Goal: Task Accomplishment & Management: Manage account settings

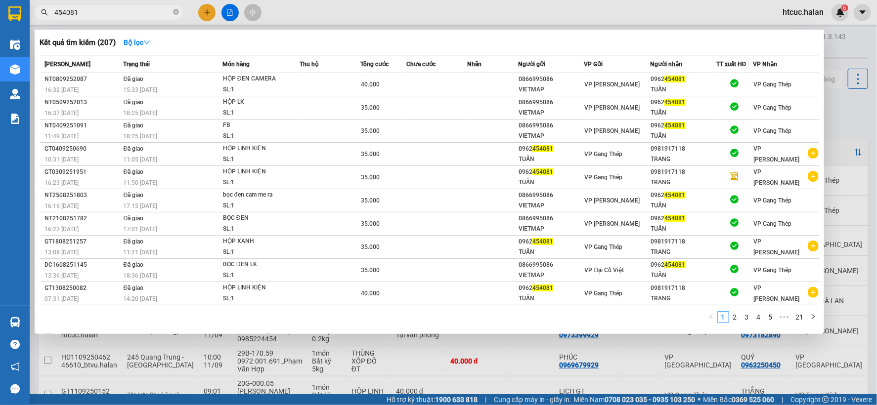
drag, startPoint x: 52, startPoint y: 18, endPoint x: 34, endPoint y: 16, distance: 18.4
click at [34, 16] on div "454081" at bounding box center [96, 12] width 193 height 15
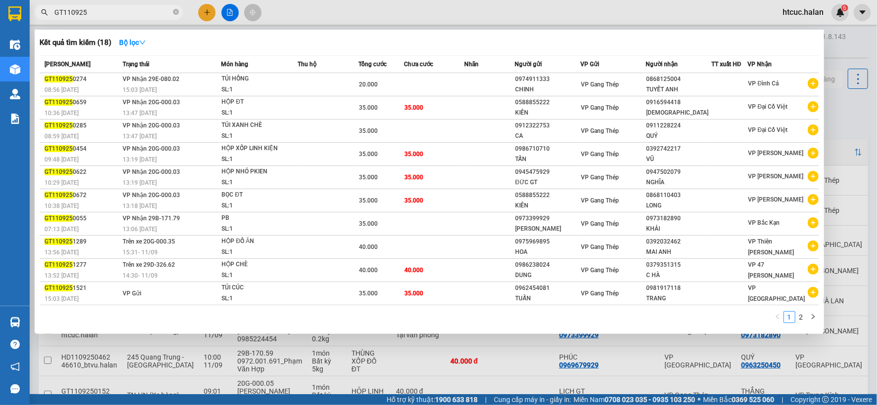
type input "GT110925"
click at [492, 373] on div at bounding box center [438, 202] width 877 height 405
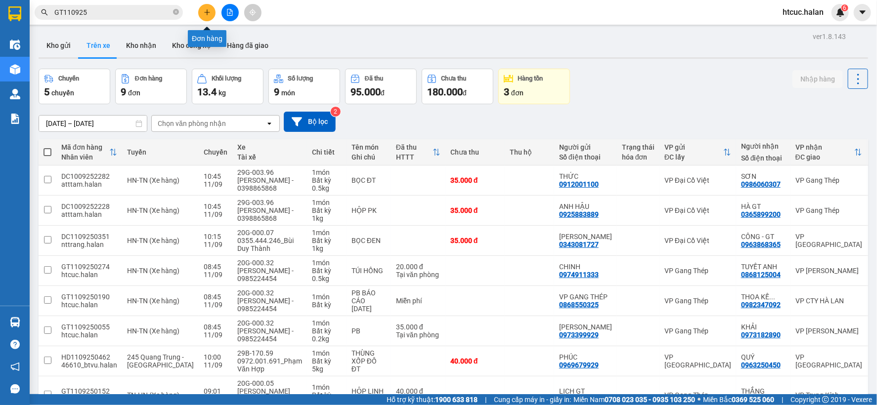
click at [209, 7] on button at bounding box center [206, 12] width 17 height 17
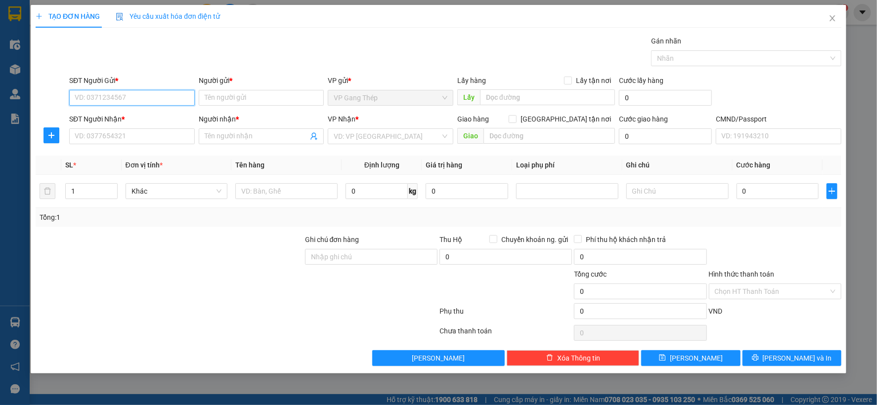
click at [146, 97] on input "SĐT Người Gửi *" at bounding box center [132, 98] width 126 height 16
type input "0973828182"
click at [231, 97] on input "Người gửi *" at bounding box center [262, 98] width 126 height 16
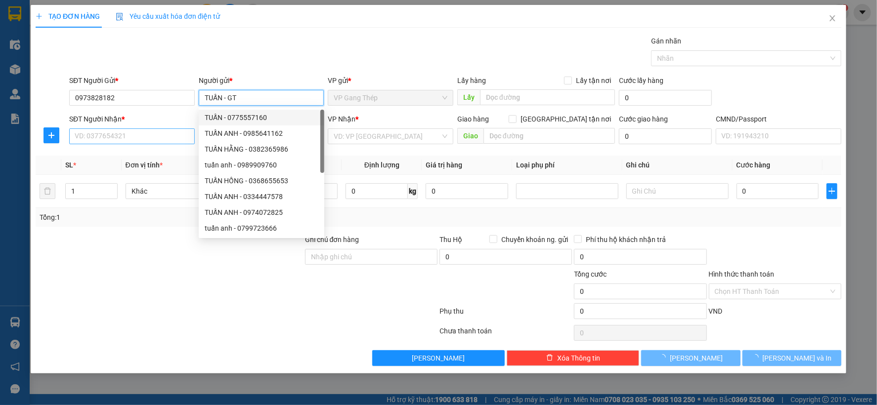
type input "TUẤN - GT"
click at [159, 136] on input "SĐT Người Nhận *" at bounding box center [132, 137] width 126 height 16
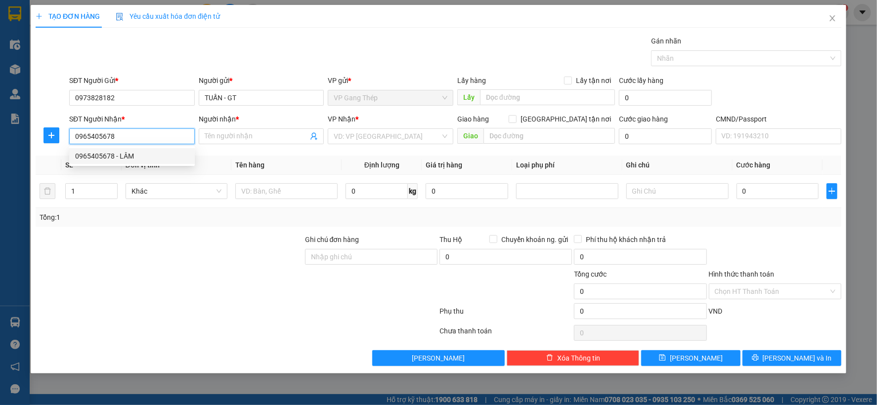
click at [114, 159] on div "0965405678 - LÂM" at bounding box center [132, 156] width 114 height 11
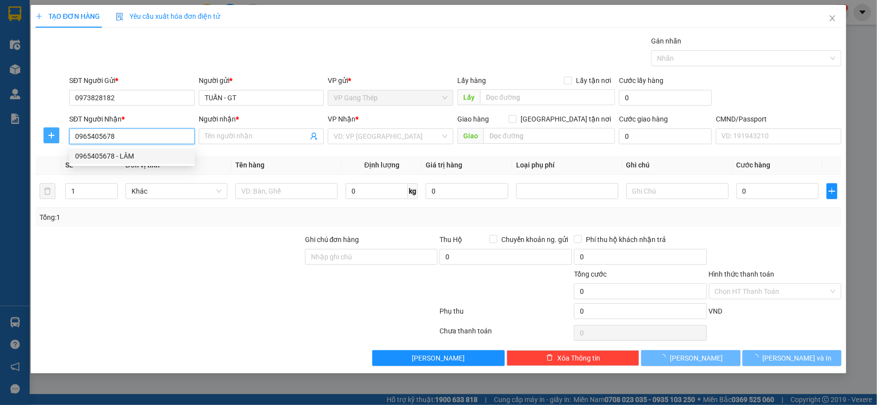
type input "0965405678"
click at [46, 134] on span "plus" at bounding box center [51, 135] width 15 height 8
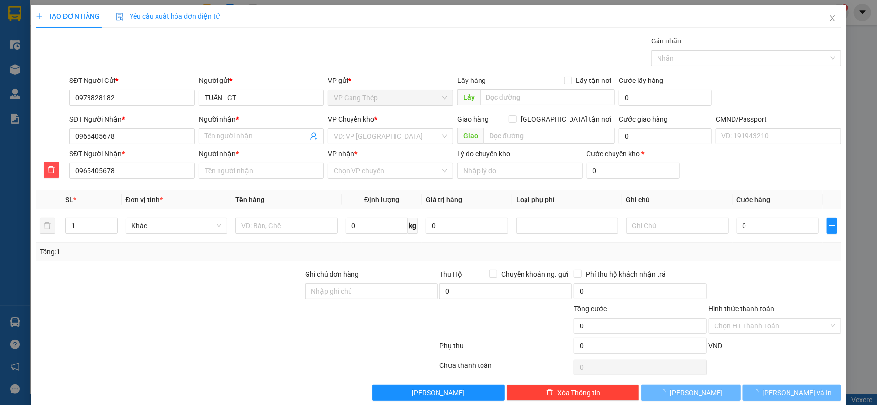
type input "LÂM"
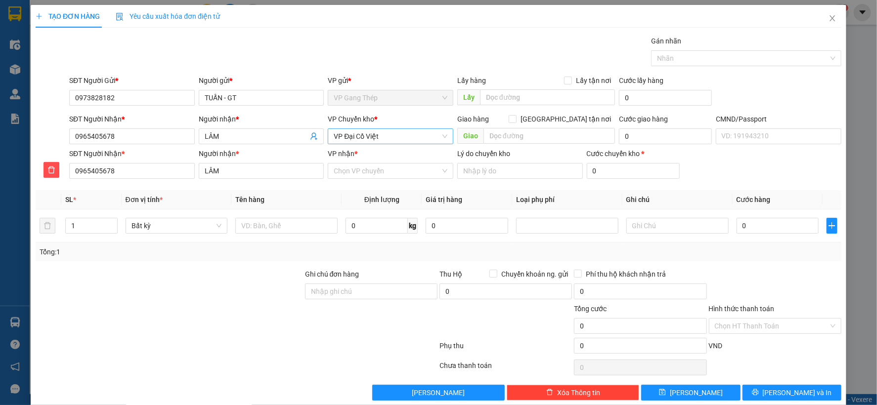
click at [394, 136] on span "VP Đại Cồ Việt" at bounding box center [391, 136] width 114 height 15
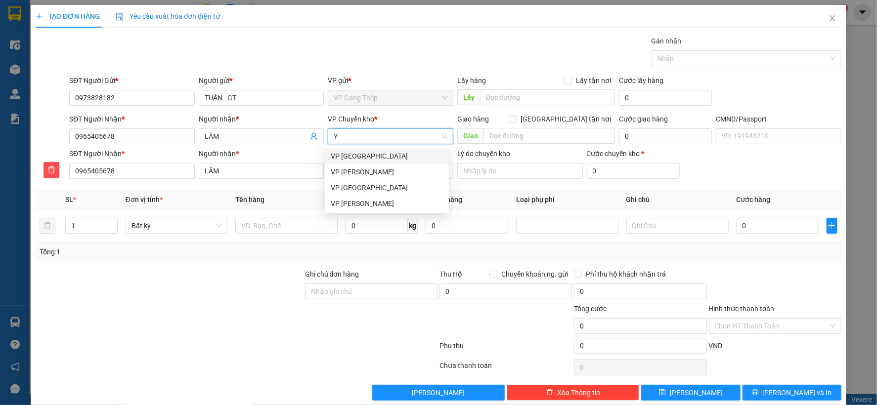
type input "YÊ"
drag, startPoint x: 351, startPoint y: 154, endPoint x: 348, endPoint y: 174, distance: 20.2
click at [351, 154] on div "VP [GEOGRAPHIC_DATA]" at bounding box center [387, 156] width 112 height 11
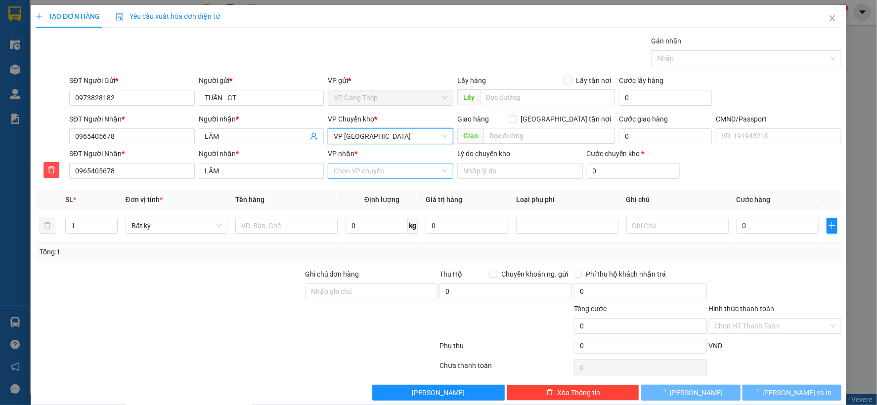
drag, startPoint x: 383, startPoint y: 171, endPoint x: 389, endPoint y: 174, distance: 6.0
click at [387, 173] on input "VP nhận *" at bounding box center [387, 171] width 107 height 15
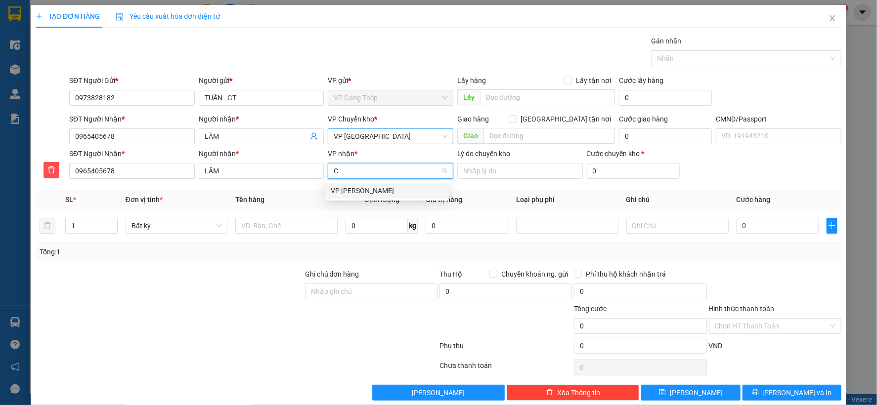
type input "CỪ"
click at [356, 189] on div "VP [PERSON_NAME]" at bounding box center [387, 190] width 112 height 11
drag, startPoint x: 291, startPoint y: 223, endPoint x: 285, endPoint y: 224, distance: 6.0
click at [290, 223] on input "text" at bounding box center [286, 226] width 102 height 16
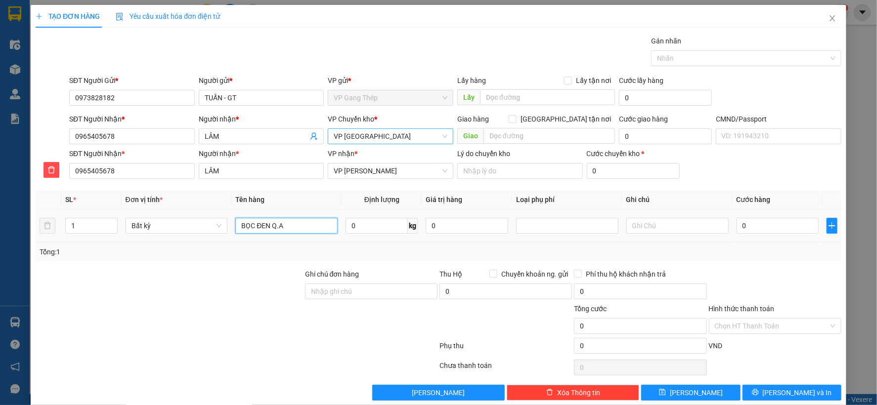
type input "BỌC ĐEN Q.A"
click at [368, 217] on span "0 kg" at bounding box center [382, 225] width 72 height 18
click at [369, 229] on input "0" at bounding box center [377, 226] width 62 height 16
type input "1"
click at [773, 226] on input "0" at bounding box center [778, 226] width 82 height 16
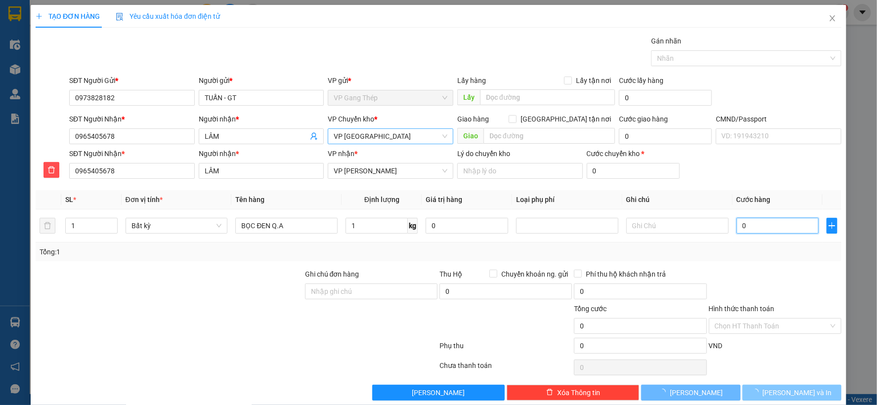
type input "35.000"
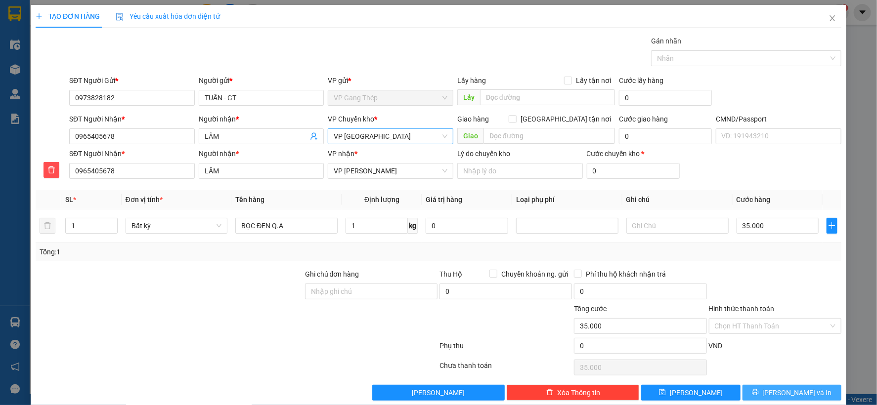
click at [811, 392] on button "[PERSON_NAME] và In" at bounding box center [792, 393] width 99 height 16
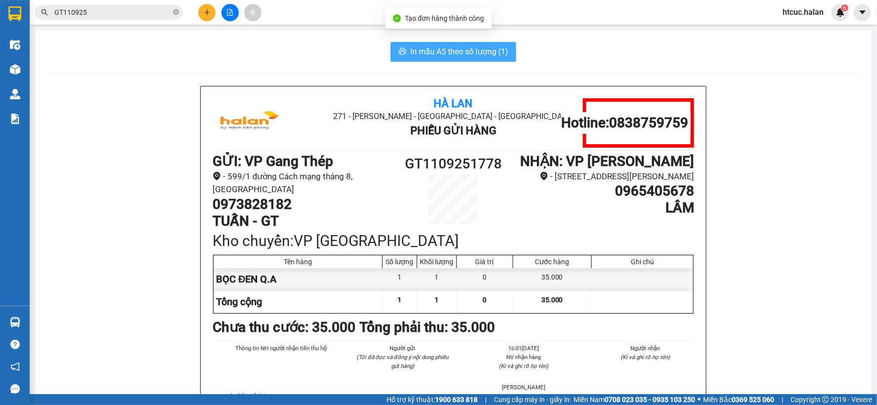
click at [486, 56] on span "In mẫu A5 theo số lượng (1)" at bounding box center [459, 51] width 98 height 12
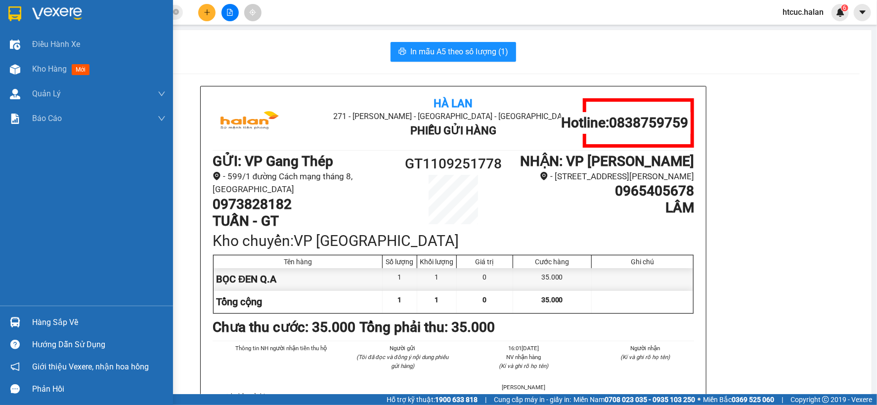
click at [44, 327] on div "Hàng sắp về" at bounding box center [98, 322] width 133 height 15
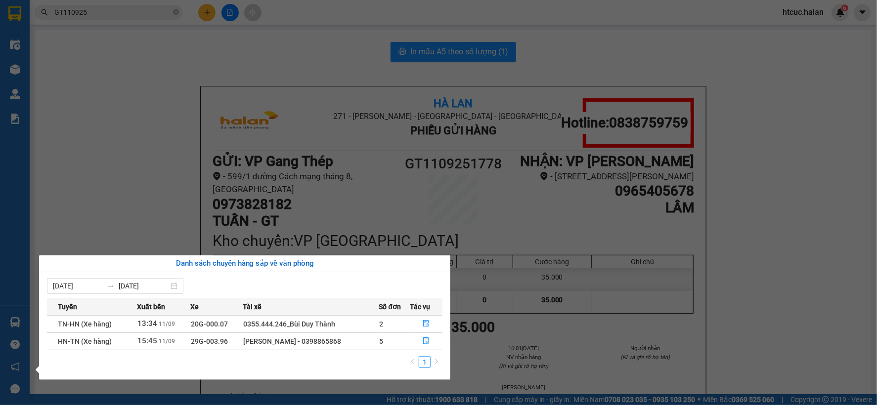
click at [796, 253] on section "Kết quả tìm kiếm ( 18 ) Bộ lọc Mã ĐH Trạng thái Món hàng Thu hộ Tổng cước Chưa …" at bounding box center [438, 202] width 877 height 405
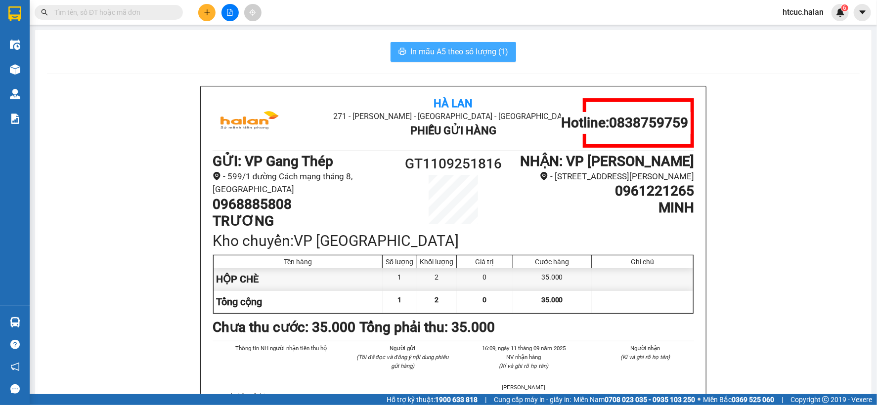
click at [456, 50] on span "In mẫu A5 theo số lượng (1)" at bounding box center [459, 51] width 98 height 12
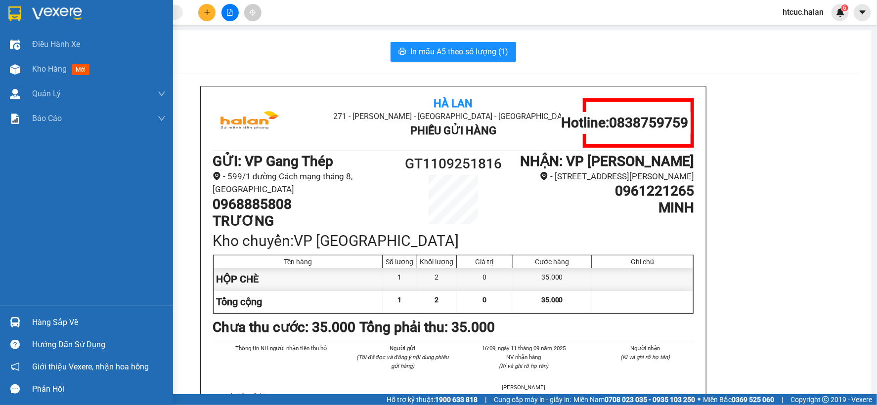
click at [24, 320] on div "Hàng sắp về" at bounding box center [86, 322] width 173 height 22
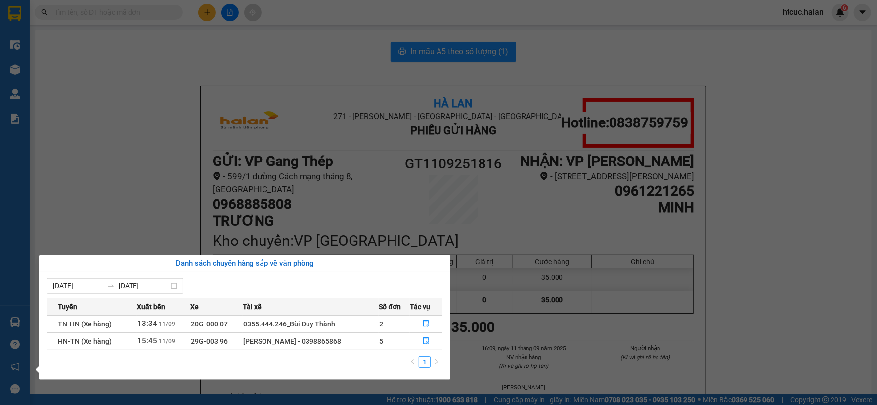
click at [95, 90] on section "Kết quả tìm kiếm ( 0 ) Bộ lọc No Data htcuc.halan 6 Điều hành xe Kho hàng mới Q…" at bounding box center [438, 202] width 877 height 405
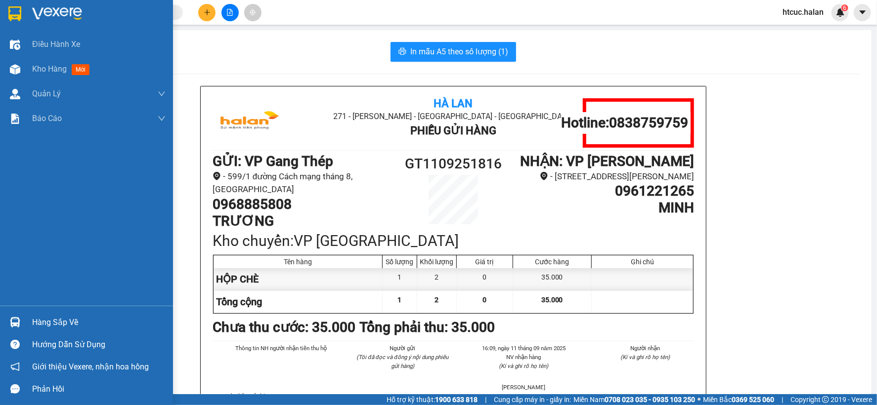
click at [6, 318] on div at bounding box center [14, 322] width 17 height 17
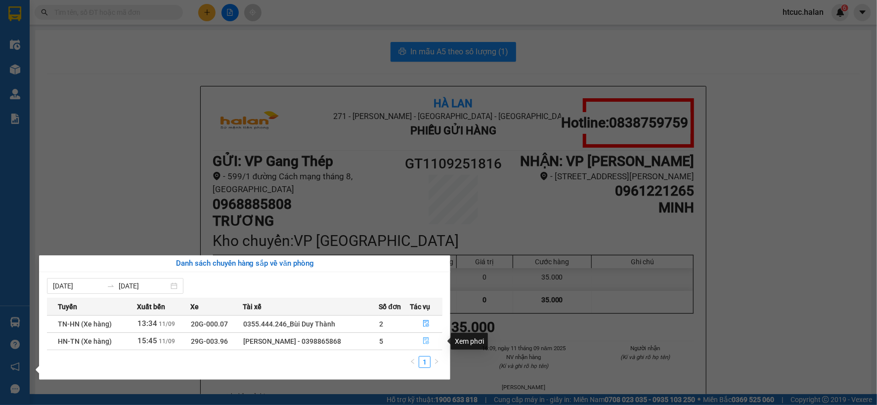
click at [428, 339] on icon "file-done" at bounding box center [426, 341] width 6 height 7
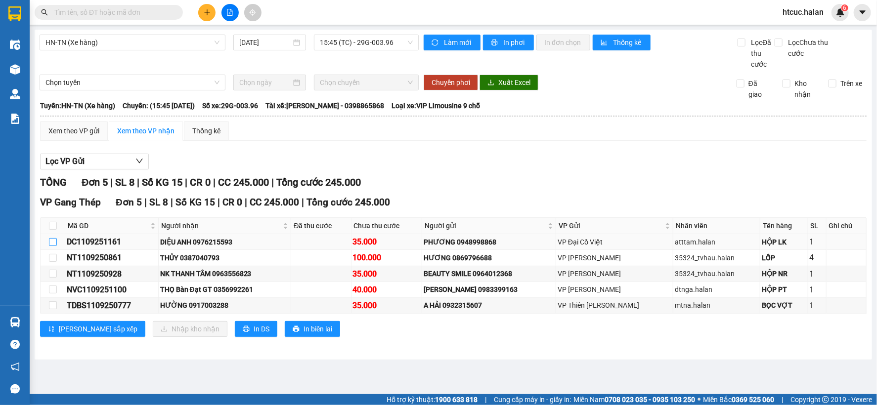
click at [53, 242] on input "checkbox" at bounding box center [53, 242] width 8 height 8
checkbox input "true"
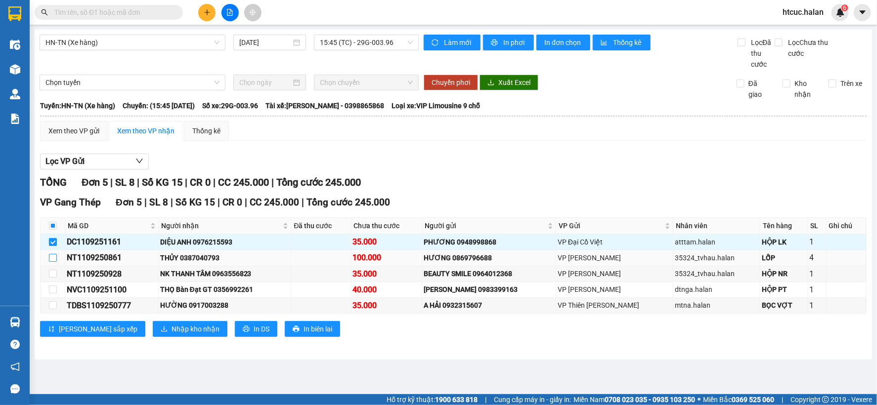
click at [55, 260] on input "checkbox" at bounding box center [53, 258] width 8 height 8
checkbox input "true"
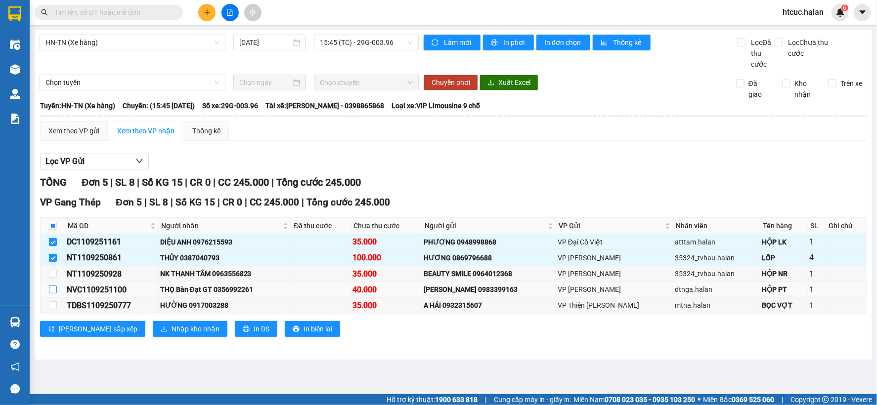
click at [52, 290] on input "checkbox" at bounding box center [53, 290] width 8 height 8
checkbox input "true"
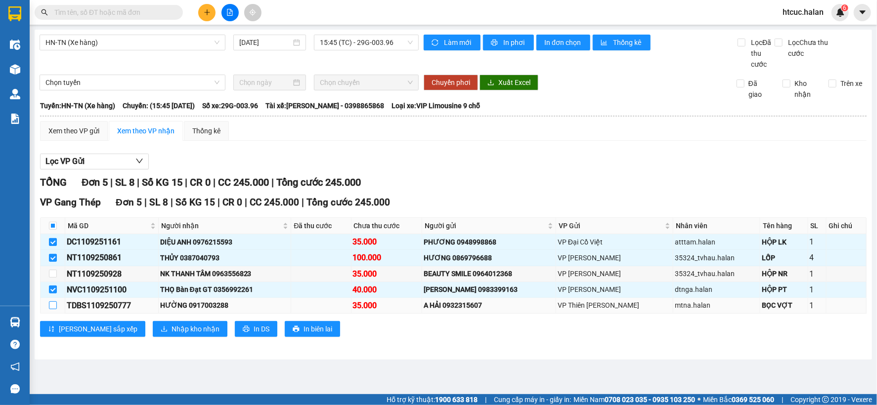
click at [51, 306] on input "checkbox" at bounding box center [53, 306] width 8 height 8
checkbox input "true"
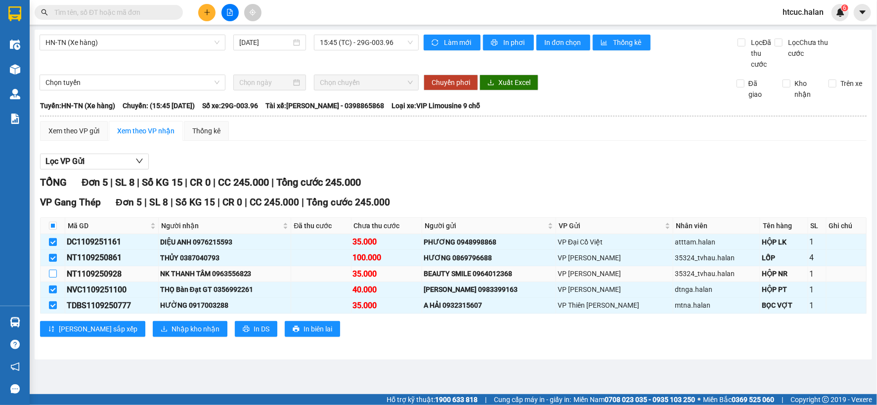
click at [52, 273] on input "checkbox" at bounding box center [53, 274] width 8 height 8
checkbox input "true"
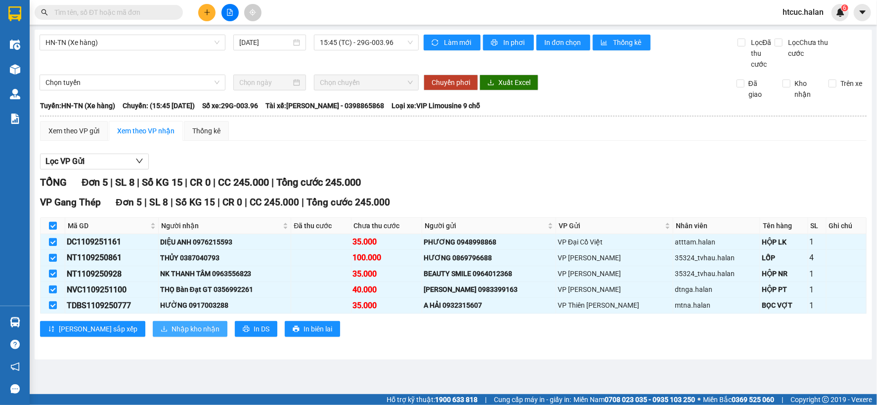
click at [153, 335] on button "Nhập kho nhận" at bounding box center [190, 329] width 75 height 16
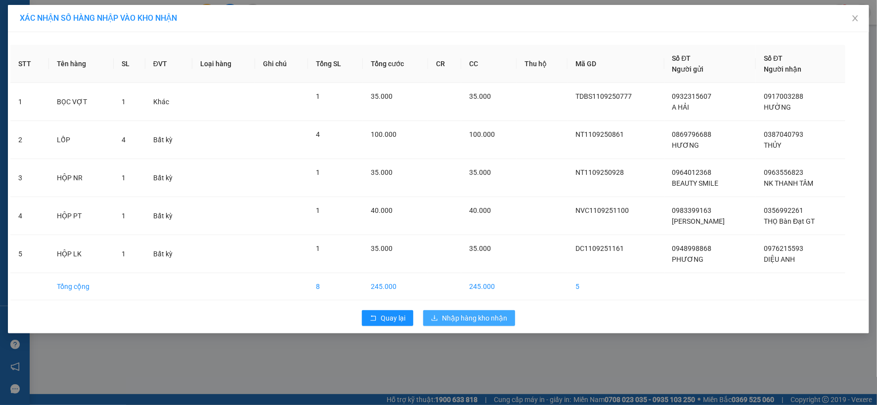
click at [467, 324] on button "Nhập hàng kho nhận" at bounding box center [469, 318] width 92 height 16
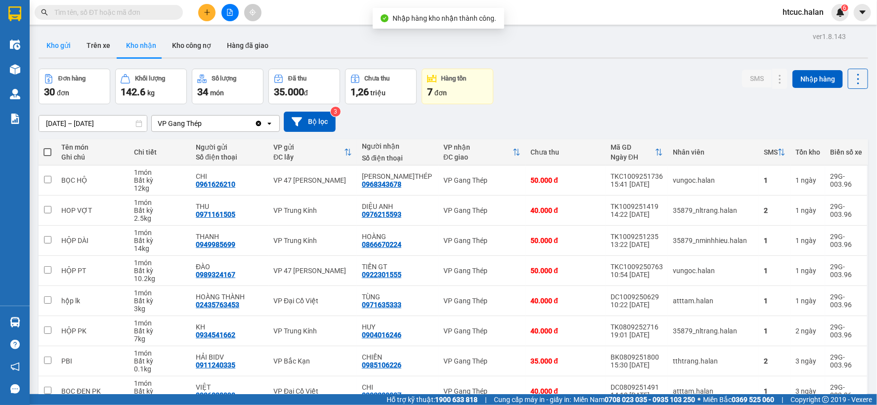
click at [55, 47] on button "Kho gửi" at bounding box center [59, 46] width 40 height 24
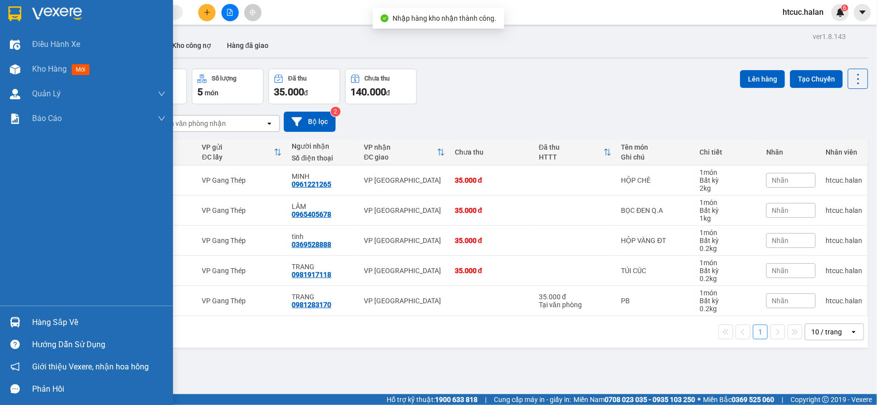
click at [13, 316] on div at bounding box center [14, 322] width 17 height 17
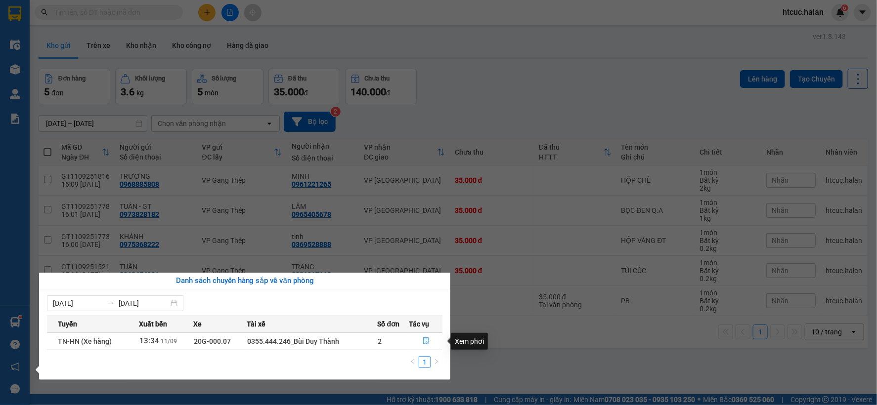
click at [421, 343] on button "button" at bounding box center [426, 342] width 33 height 16
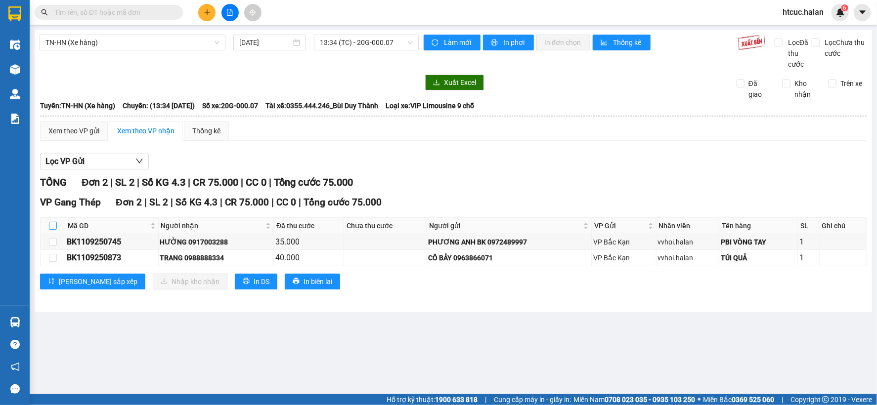
click at [51, 227] on input "checkbox" at bounding box center [53, 226] width 8 height 8
checkbox input "true"
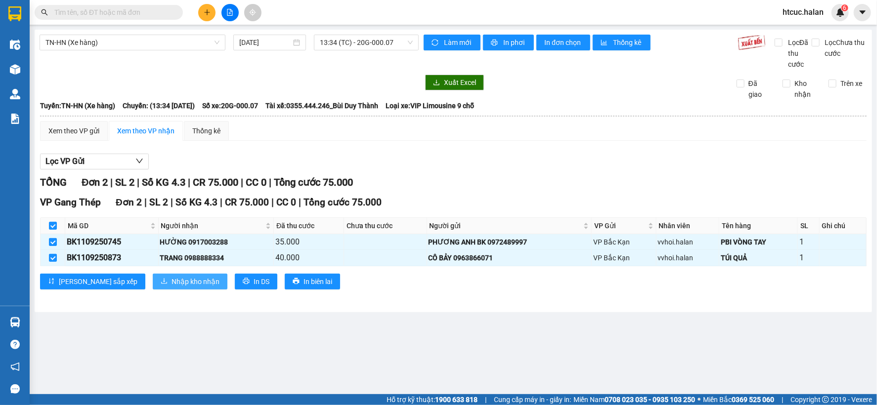
click at [172, 280] on span "Nhập kho nhận" at bounding box center [196, 281] width 48 height 11
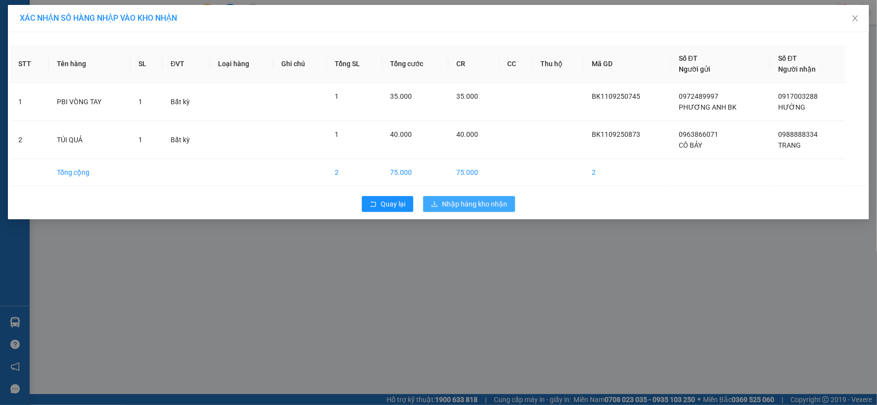
click at [457, 205] on span "Nhập hàng kho nhận" at bounding box center [474, 204] width 65 height 11
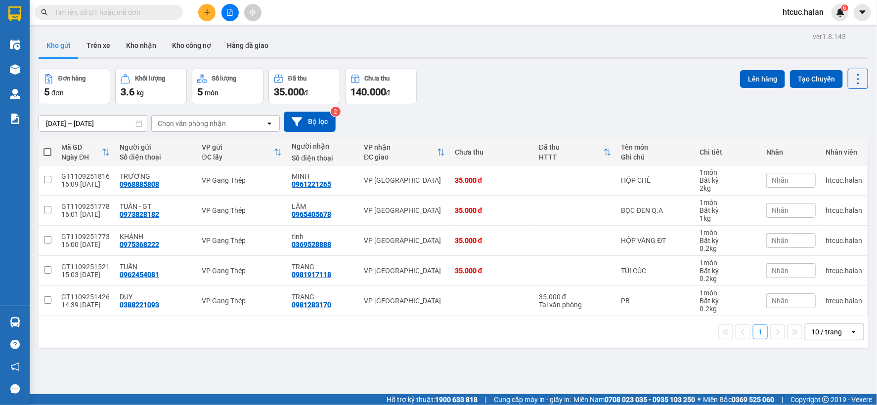
click at [50, 151] on span at bounding box center [48, 152] width 8 height 8
click at [47, 147] on input "checkbox" at bounding box center [47, 147] width 0 height 0
checkbox input "true"
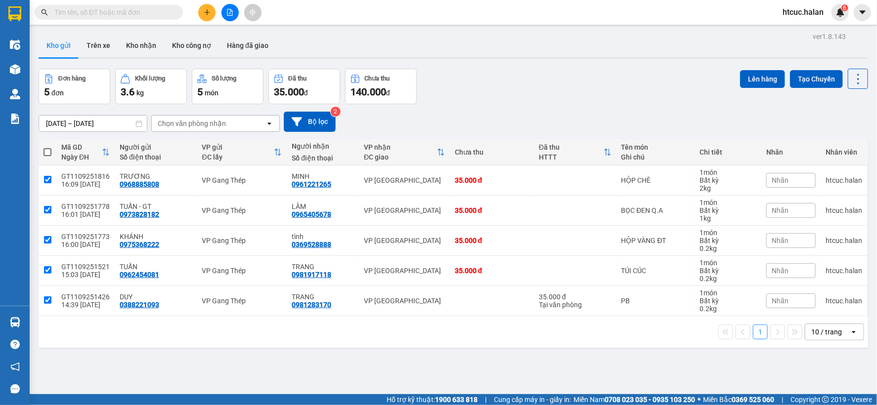
checkbox input "true"
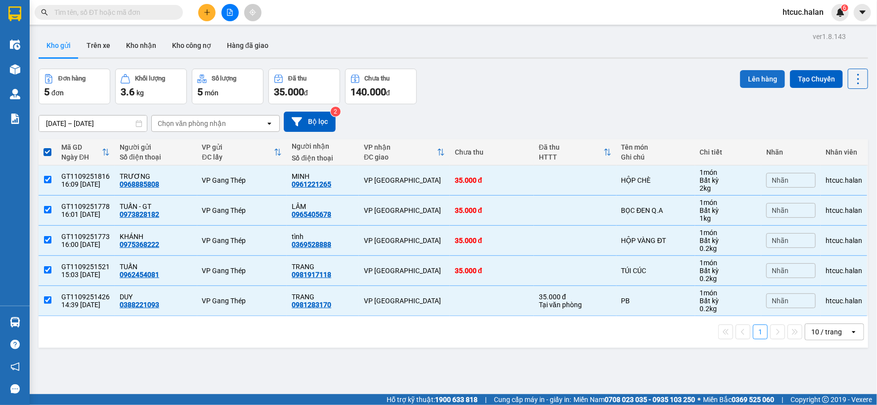
click at [751, 83] on button "Lên hàng" at bounding box center [762, 79] width 45 height 18
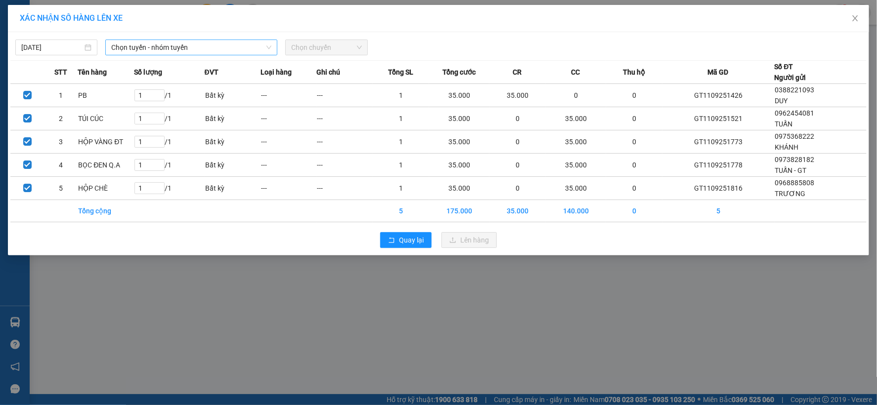
click at [186, 47] on span "Chọn tuyến - nhóm tuyến" at bounding box center [191, 47] width 160 height 15
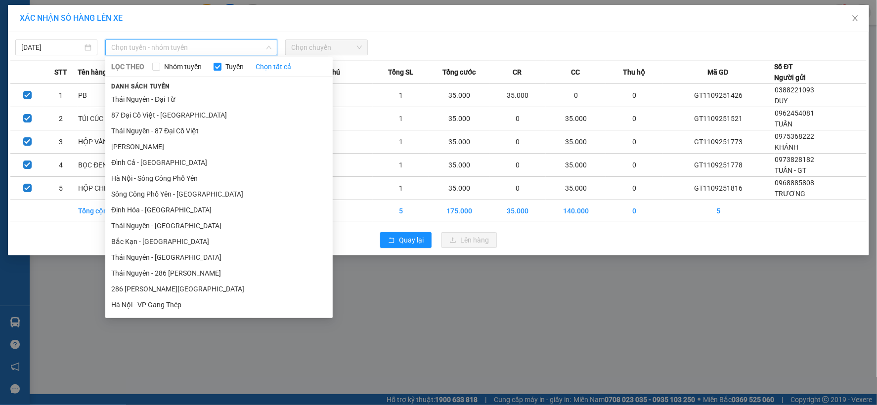
drag, startPoint x: 139, startPoint y: 159, endPoint x: 115, endPoint y: 270, distance: 113.9
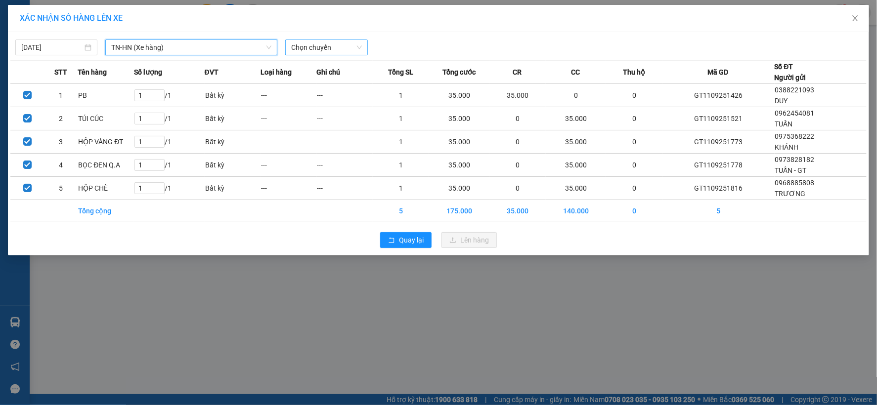
click at [358, 47] on span "Chọn chuyến" at bounding box center [326, 47] width 70 height 15
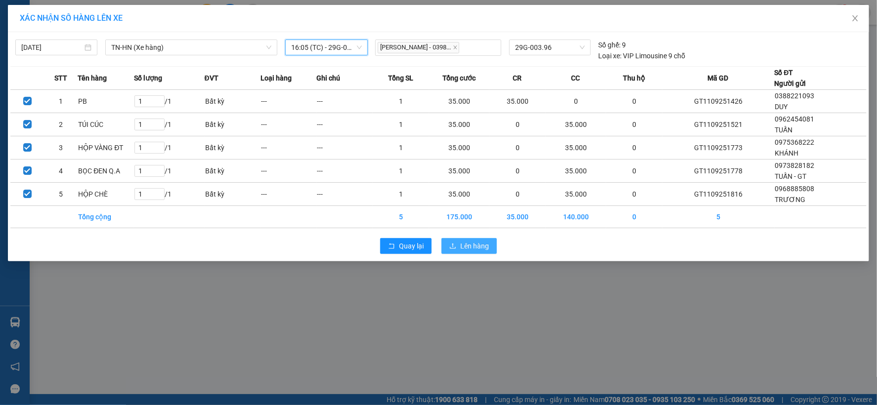
click at [478, 241] on span "Lên hàng" at bounding box center [474, 246] width 29 height 11
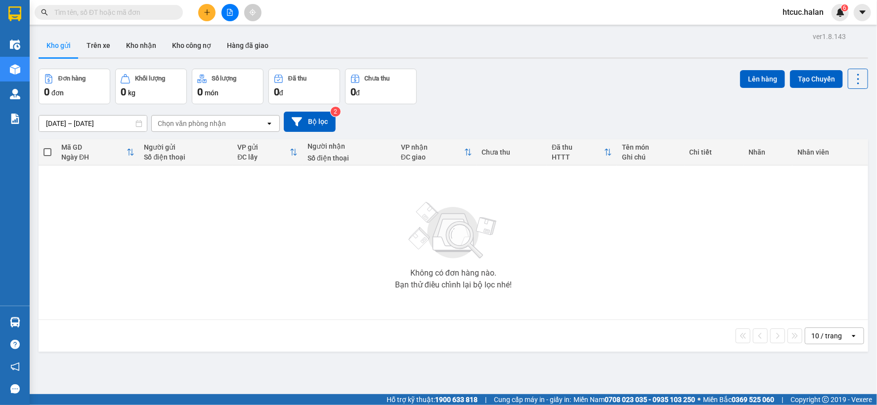
click at [98, 15] on input "text" at bounding box center [112, 12] width 117 height 11
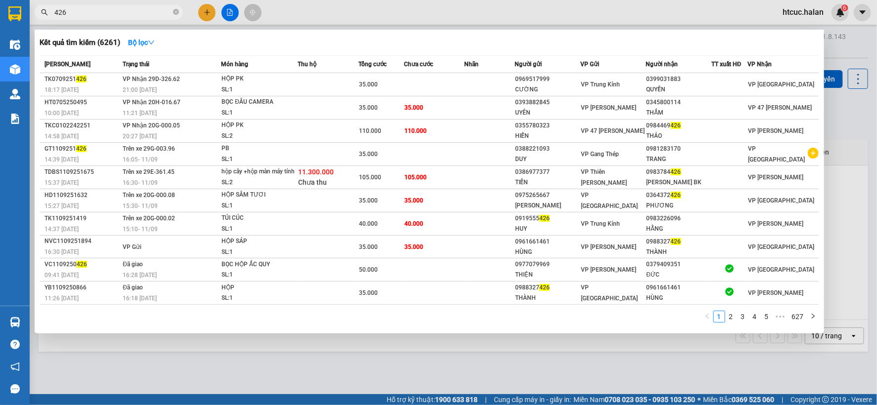
drag, startPoint x: 89, startPoint y: 12, endPoint x: 0, endPoint y: 42, distance: 93.5
click at [0, 42] on section "Kết quả tìm kiếm ( 6261 ) Bộ lọc Mã ĐH Trạng thái Món hàng Thu hộ Tổng cước Chư…" at bounding box center [438, 202] width 877 height 405
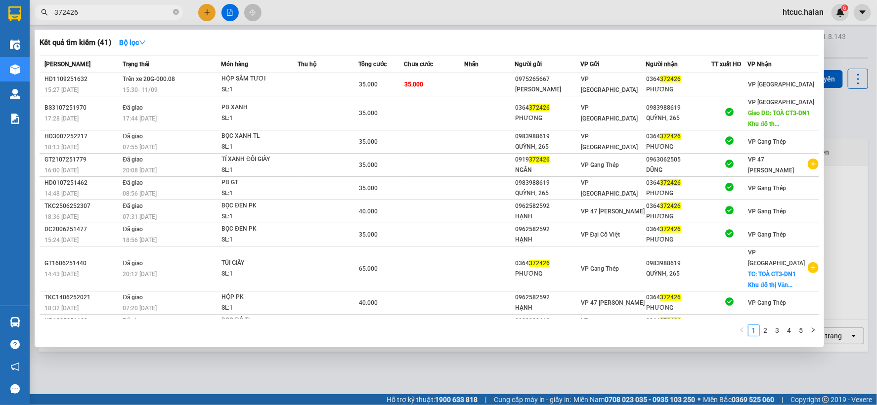
type input "372426"
click at [210, 15] on div at bounding box center [438, 202] width 877 height 405
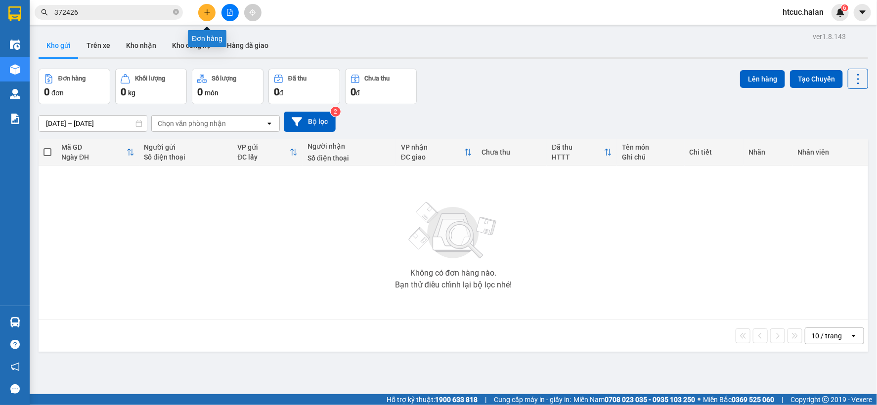
click at [210, 10] on icon "plus" at bounding box center [207, 12] width 7 height 7
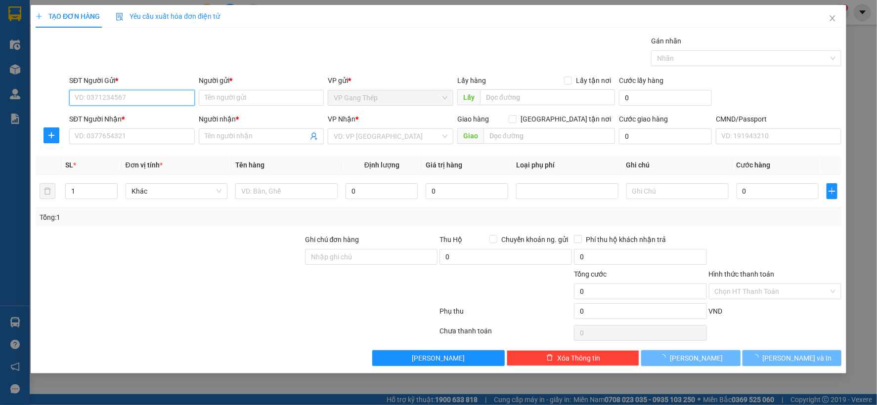
drag, startPoint x: 152, startPoint y: 95, endPoint x: 186, endPoint y: 82, distance: 37.3
click at [186, 82] on div "SĐT Người Gửi * VD: 0371234567" at bounding box center [132, 92] width 126 height 35
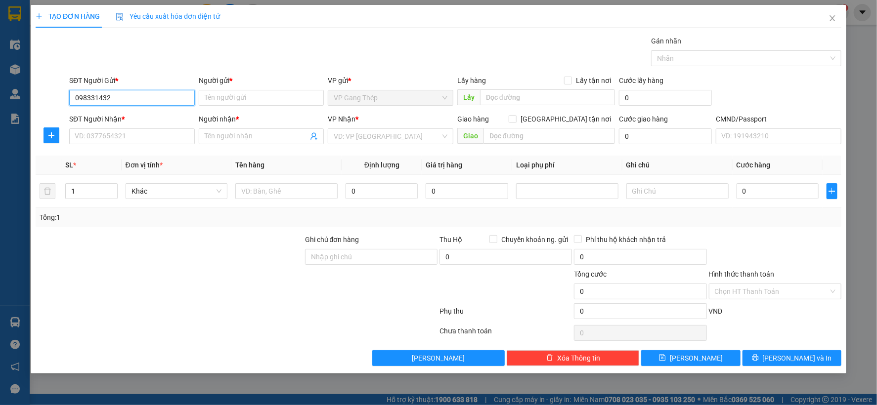
type input "0983314325"
click at [134, 117] on div "0983314325 - BS CỰ" at bounding box center [132, 117] width 114 height 11
type input "BS CỰ"
type input "0983314325"
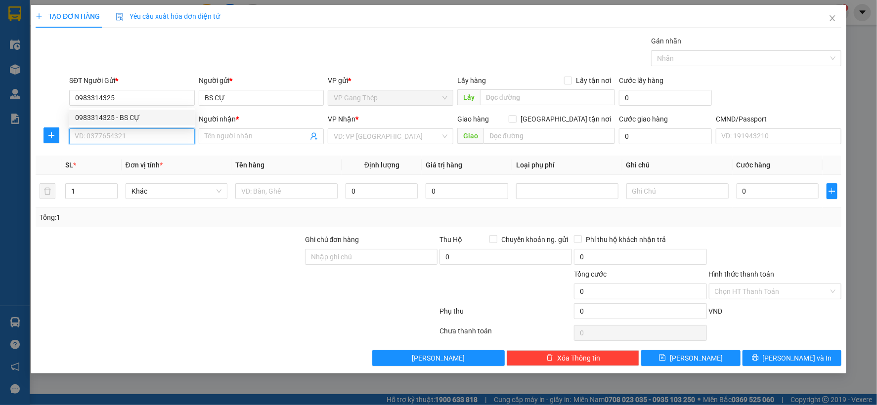
click at [139, 138] on input "SĐT Người Nhận *" at bounding box center [132, 137] width 126 height 16
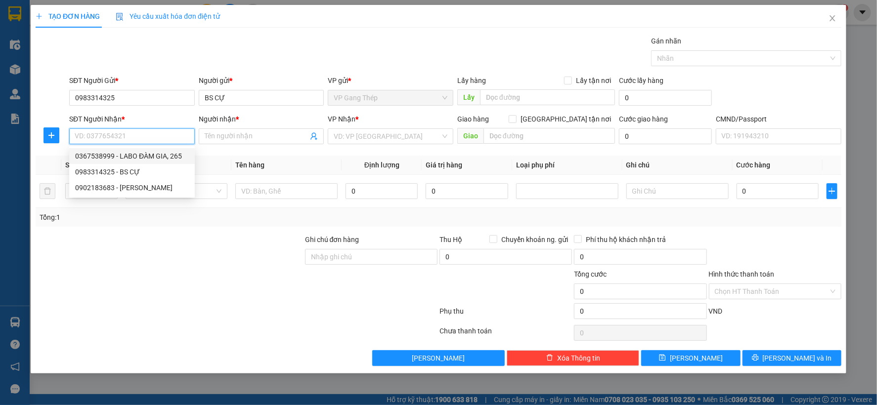
drag, startPoint x: 150, startPoint y: 155, endPoint x: 139, endPoint y: 155, distance: 10.9
click at [150, 155] on div "0367538999 - LABO ĐÀM GIA, 265" at bounding box center [132, 156] width 114 height 11
type input "0367538999"
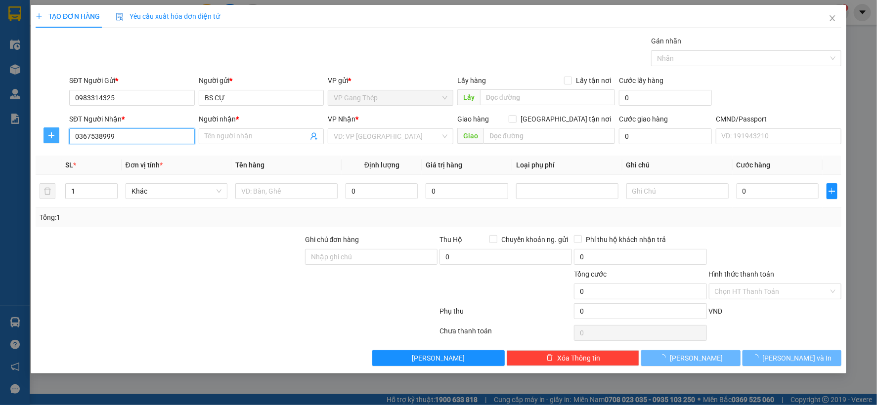
type input "LABO ĐÀM GIA, 265"
click at [53, 134] on icon "plus" at bounding box center [51, 135] width 8 height 8
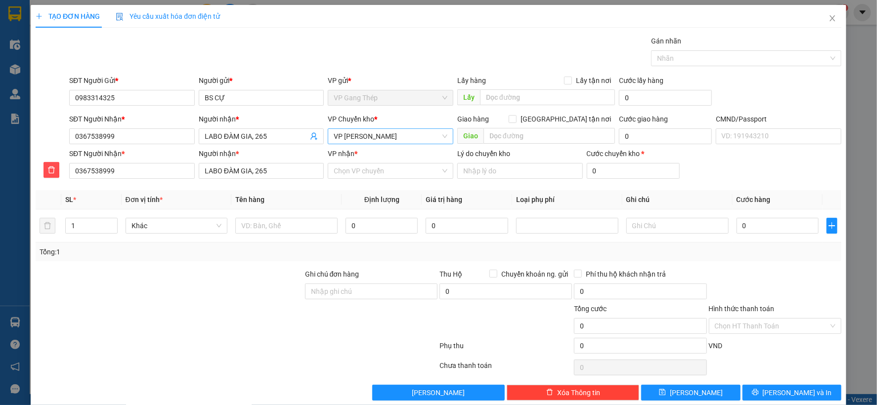
click at [393, 136] on span "VP [PERSON_NAME]" at bounding box center [391, 136] width 114 height 15
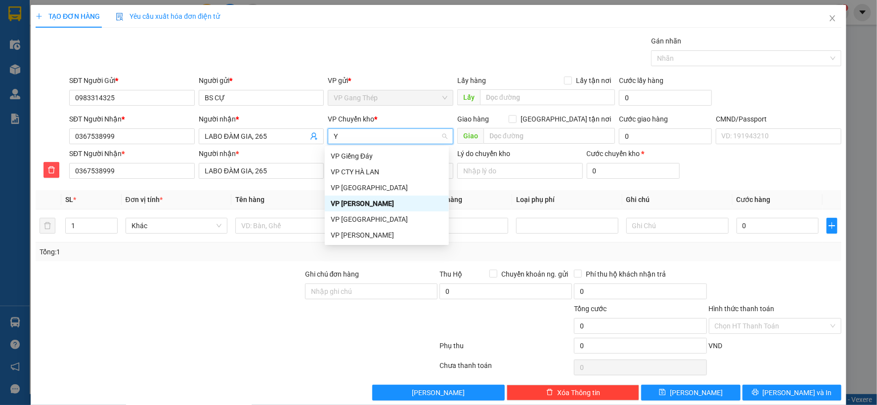
type input "YÊ"
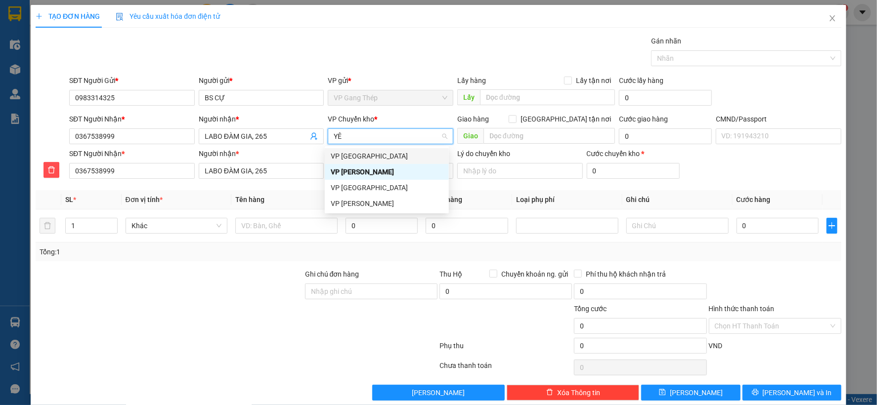
click at [350, 155] on div "VP [GEOGRAPHIC_DATA]" at bounding box center [387, 156] width 112 height 11
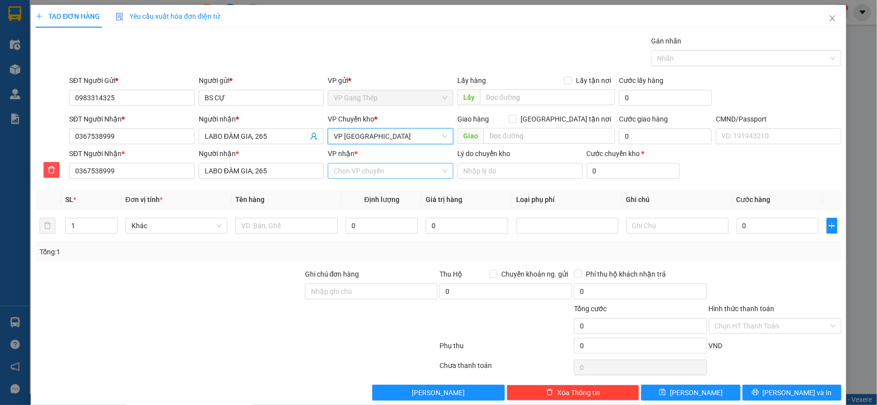
click at [363, 170] on input "VP nhận *" at bounding box center [387, 171] width 107 height 15
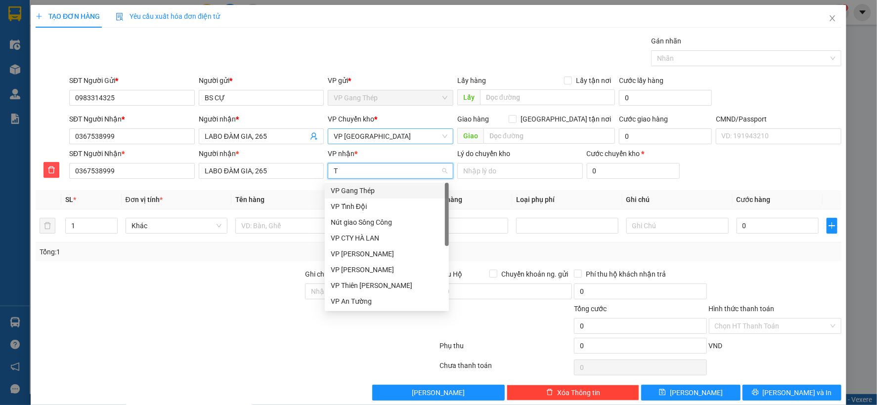
type input "TR"
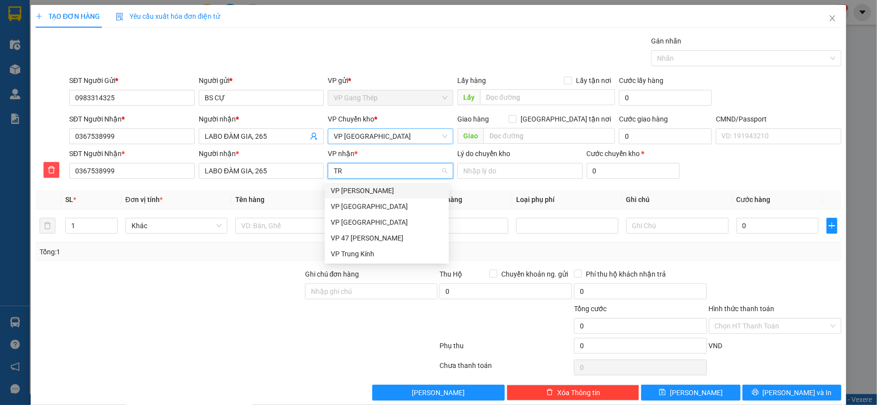
click at [353, 191] on div "VP [PERSON_NAME]" at bounding box center [387, 190] width 112 height 11
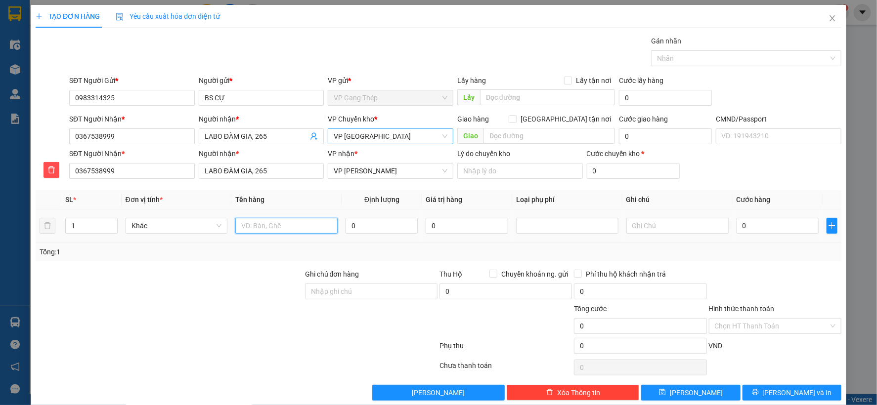
click at [308, 225] on input "text" at bounding box center [286, 226] width 102 height 16
type input "HỘP RĂNG"
click at [402, 231] on input "0" at bounding box center [382, 226] width 72 height 16
type input "0.2"
click at [799, 222] on input "0" at bounding box center [778, 226] width 82 height 16
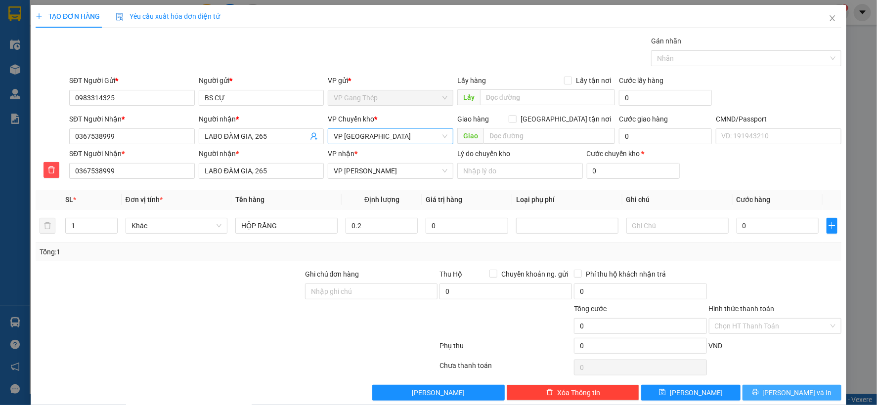
click at [775, 392] on button "[PERSON_NAME] và In" at bounding box center [792, 393] width 99 height 16
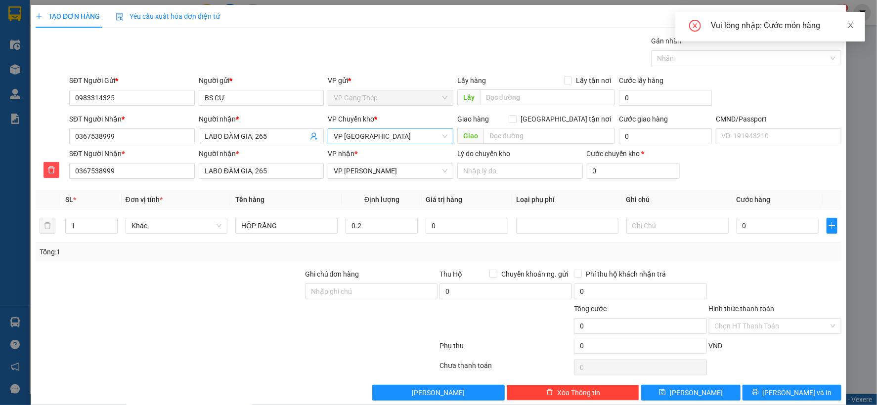
click at [853, 22] on icon "close" at bounding box center [850, 25] width 7 height 7
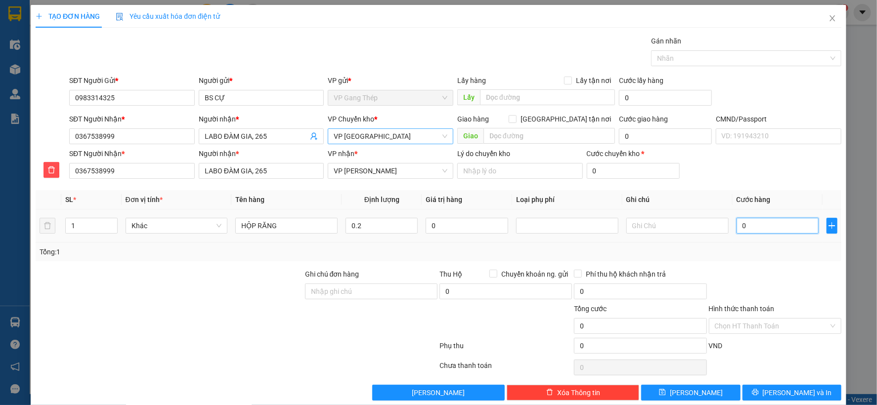
click at [762, 224] on input "0" at bounding box center [778, 226] width 82 height 16
type input "3"
type input "35"
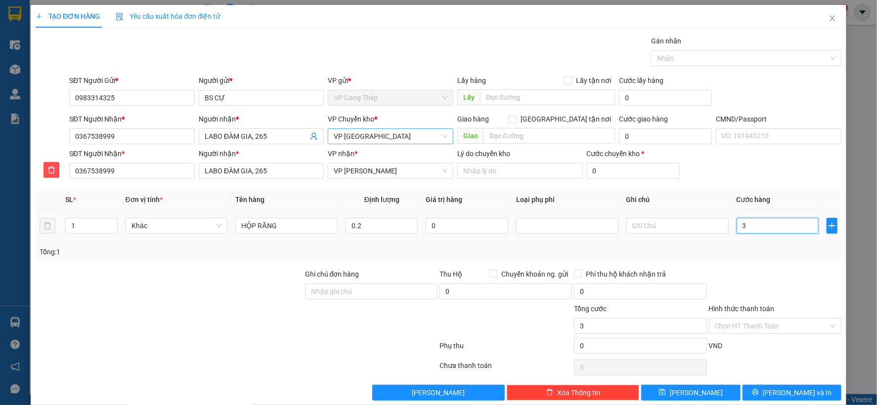
type input "35"
type input "350"
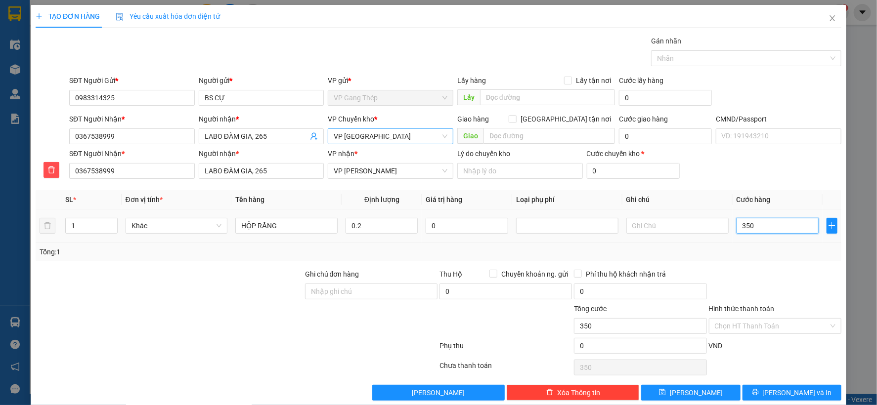
type input "3.500"
type input "35.000"
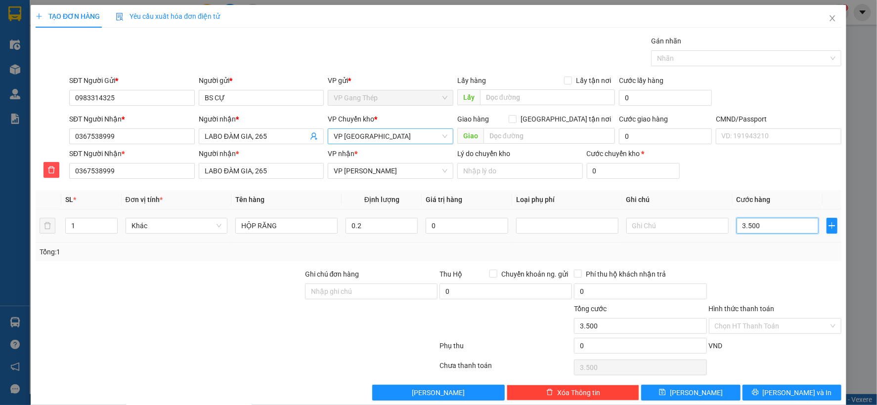
type input "35.000"
click at [780, 393] on span "[PERSON_NAME] và In" at bounding box center [797, 393] width 69 height 11
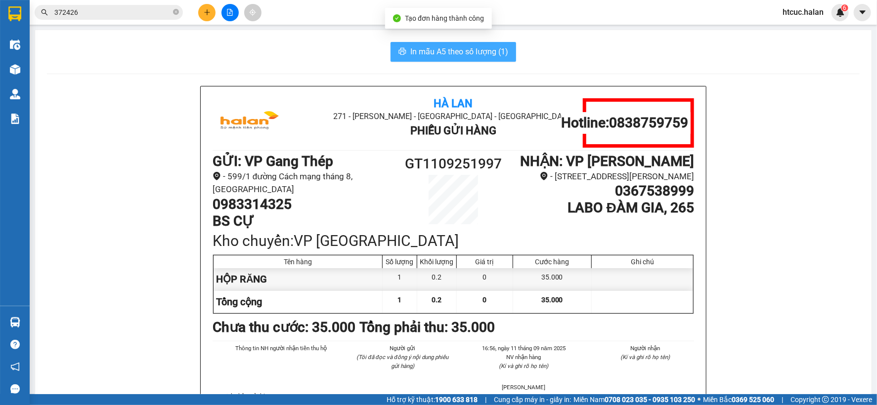
click at [473, 54] on span "In mẫu A5 theo số lượng (1)" at bounding box center [459, 51] width 98 height 12
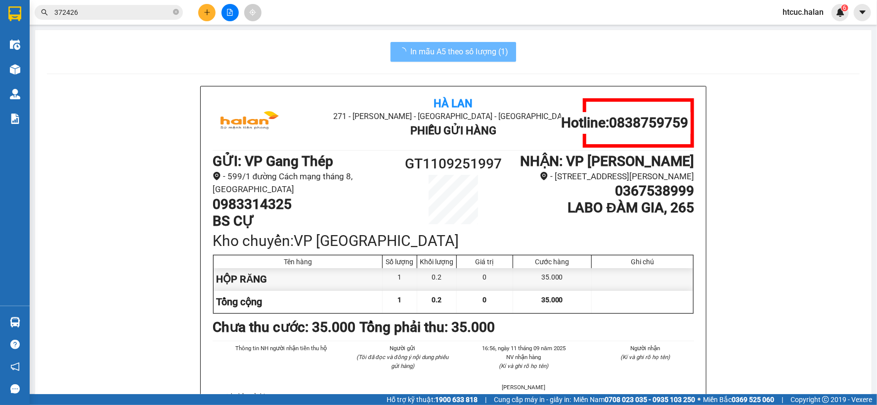
click at [18, 66] on img at bounding box center [15, 69] width 10 height 10
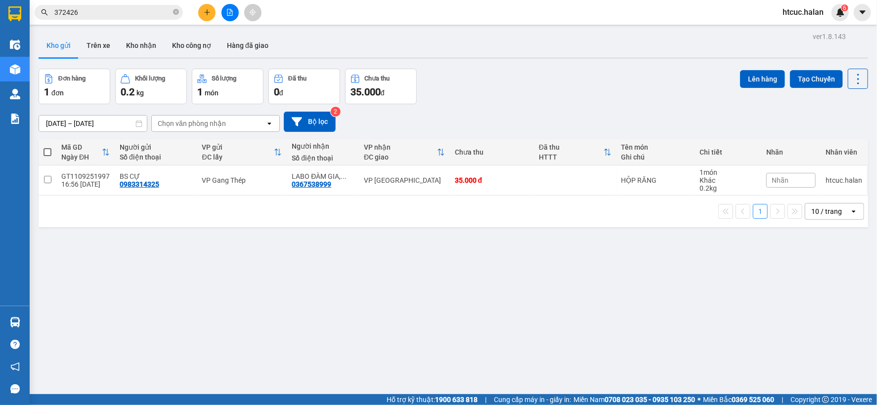
click at [443, 290] on div "ver 1.8.143 Kho gửi Trên xe Kho nhận Kho công nợ Hàng đã giao Đơn hàng 1 đơn Kh…" at bounding box center [453, 232] width 837 height 405
click at [97, 49] on button "Trên xe" at bounding box center [99, 46] width 40 height 24
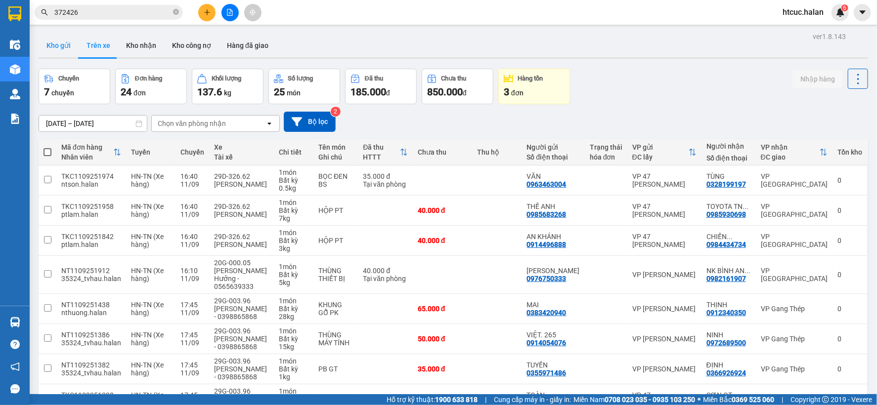
click at [62, 43] on button "Kho gửi" at bounding box center [59, 46] width 40 height 24
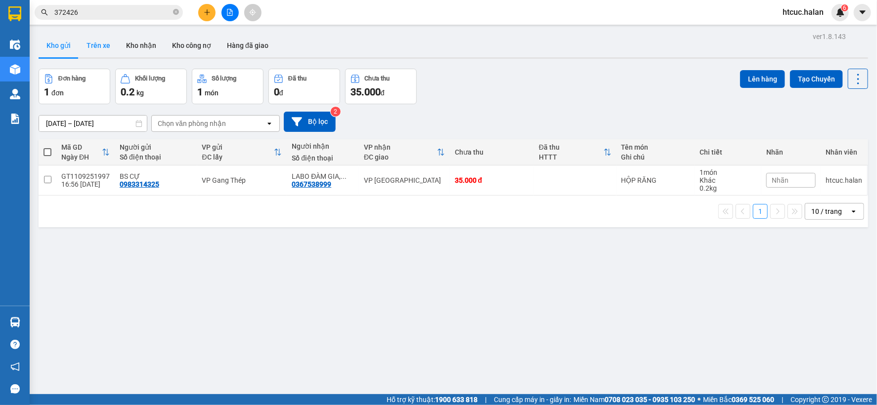
click at [94, 43] on button "Trên xe" at bounding box center [99, 46] width 40 height 24
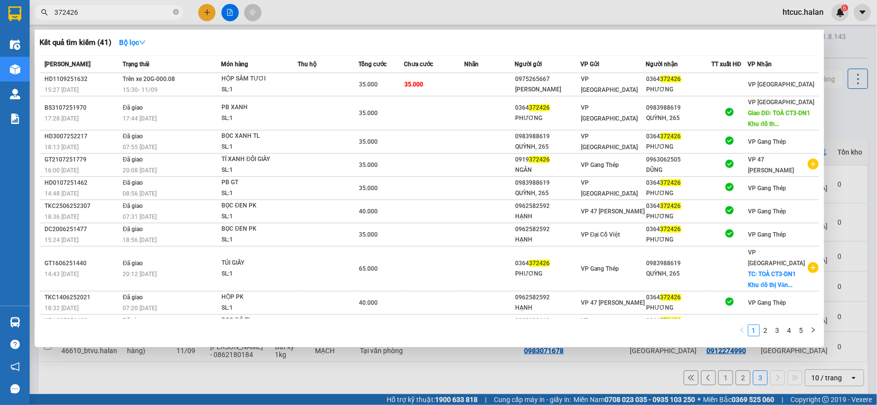
drag, startPoint x: 83, startPoint y: 13, endPoint x: 32, endPoint y: 26, distance: 52.0
click at [32, 21] on div "Kết quả tìm kiếm ( 41 ) Bộ lọc Mã ĐH Trạng thái Món hàng Thu hộ Tổng cước Chưa …" at bounding box center [96, 12] width 193 height 17
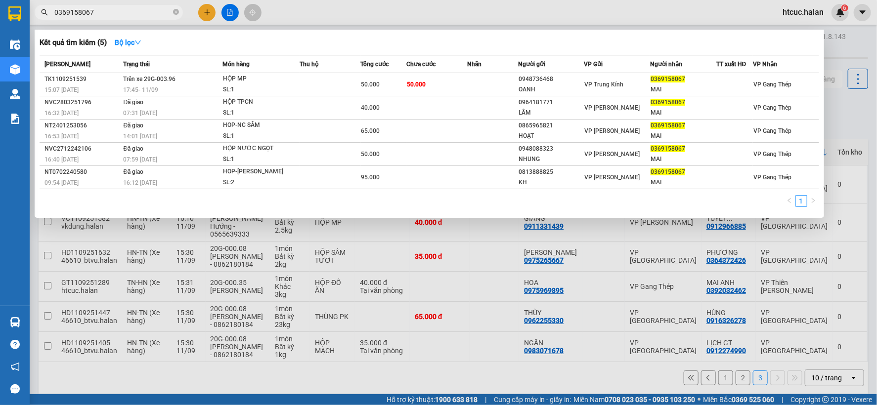
drag, startPoint x: 105, startPoint y: 12, endPoint x: 52, endPoint y: 28, distance: 55.2
click at [52, 21] on div "Kết quả tìm kiếm ( 5 ) Bộ lọc Mã ĐH Trạng thái Món hàng Thu hộ Tổng cước Chưa c…" at bounding box center [96, 12] width 193 height 17
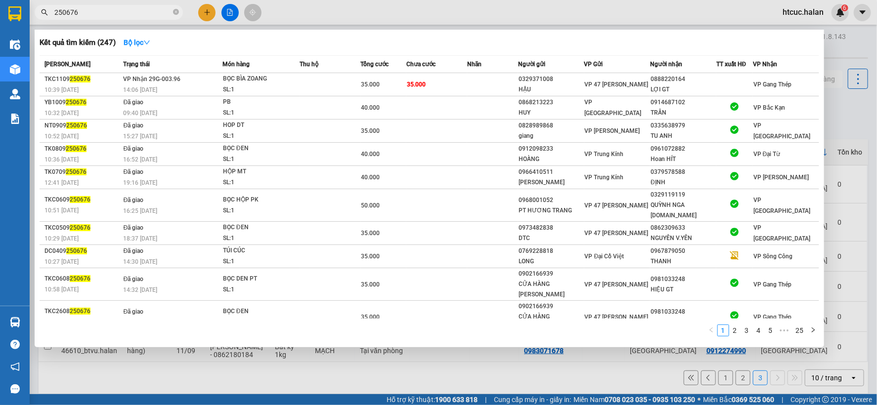
drag, startPoint x: 308, startPoint y: 378, endPoint x: 296, endPoint y: 230, distance: 147.9
click at [308, 376] on div at bounding box center [438, 202] width 877 height 405
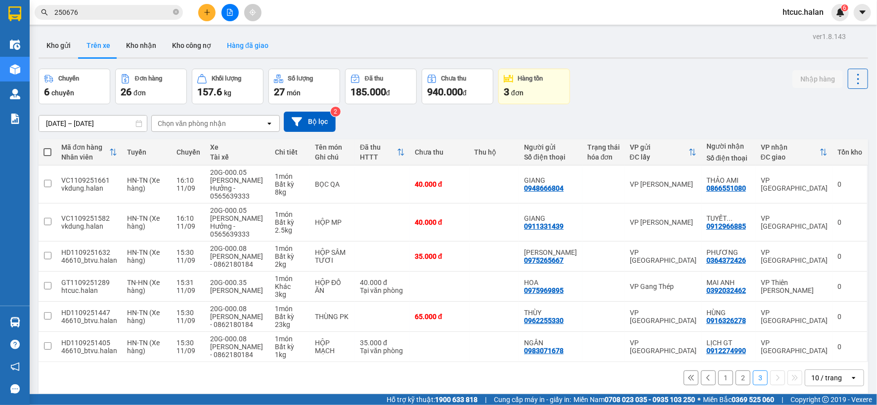
click at [236, 40] on button "Hàng đã giao" at bounding box center [247, 46] width 57 height 24
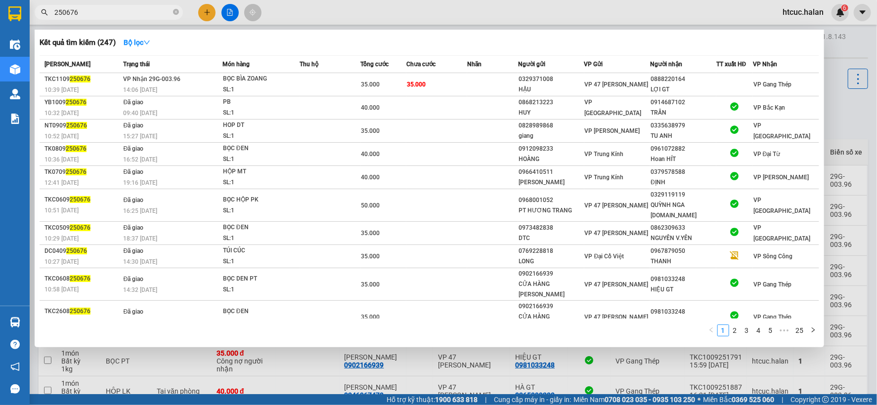
drag, startPoint x: 115, startPoint y: 12, endPoint x: 15, endPoint y: 35, distance: 102.4
click at [15, 35] on section "Kết quả tìm kiếm ( 247 ) Bộ lọc Mã ĐH Trạng thái Món hàng Thu hộ Tổng cước Chưa…" at bounding box center [438, 202] width 877 height 405
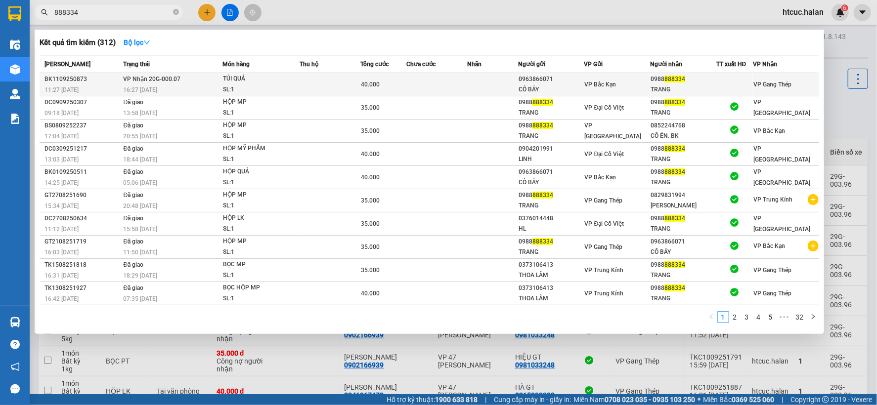
type input "888334"
click at [434, 81] on td at bounding box center [436, 84] width 61 height 23
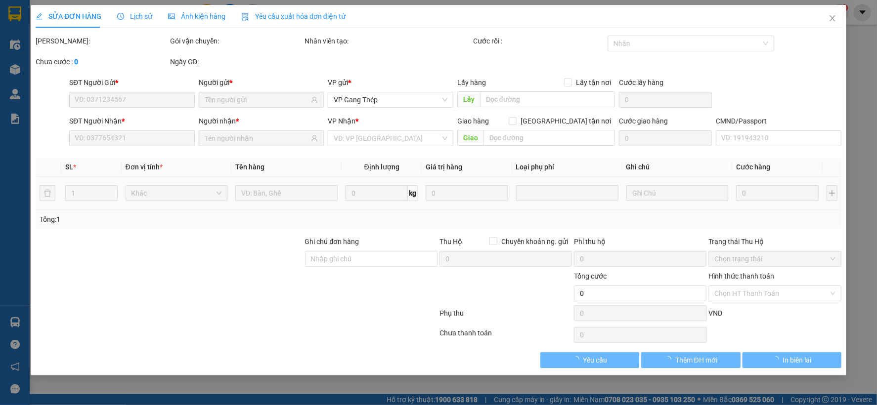
type input "0963866071"
type input "CÔ BẢY"
type input "0988888334"
type input "TRANG"
type input "40.000"
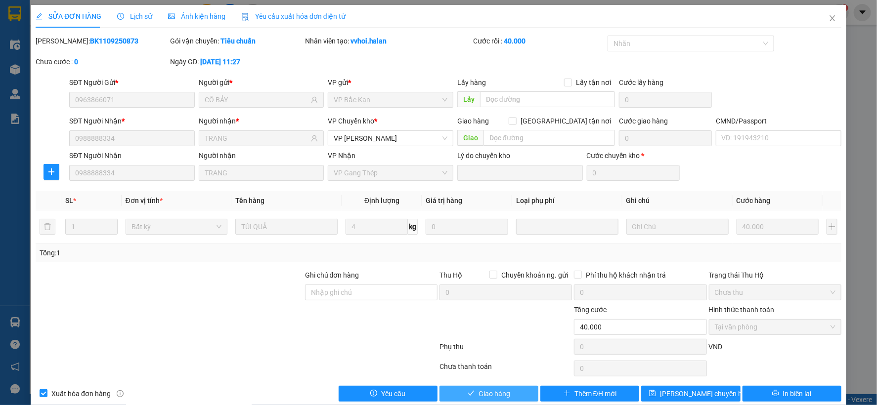
click at [486, 393] on span "Giao hàng" at bounding box center [495, 394] width 32 height 11
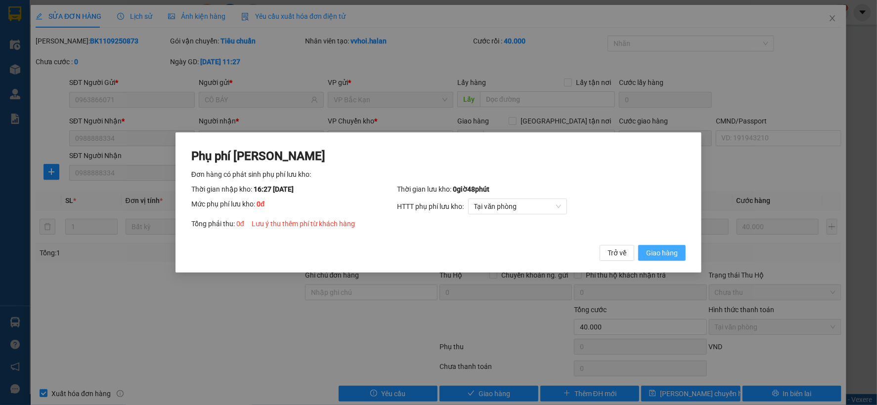
click at [659, 254] on span "Giao hàng" at bounding box center [662, 253] width 32 height 11
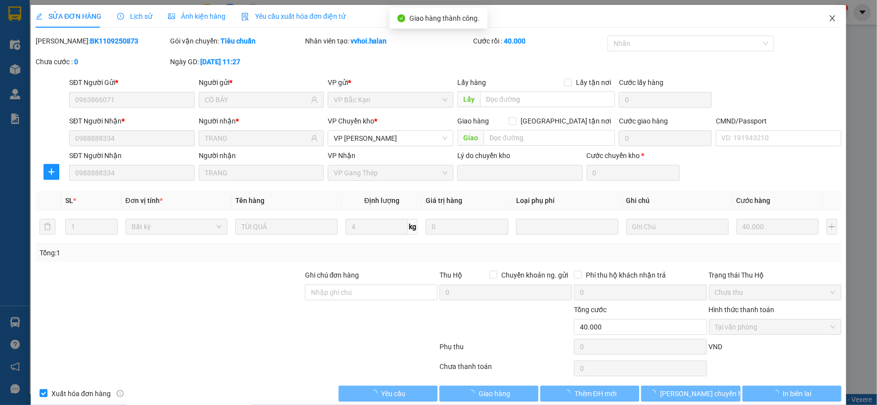
click at [825, 14] on span "Close" at bounding box center [833, 19] width 28 height 28
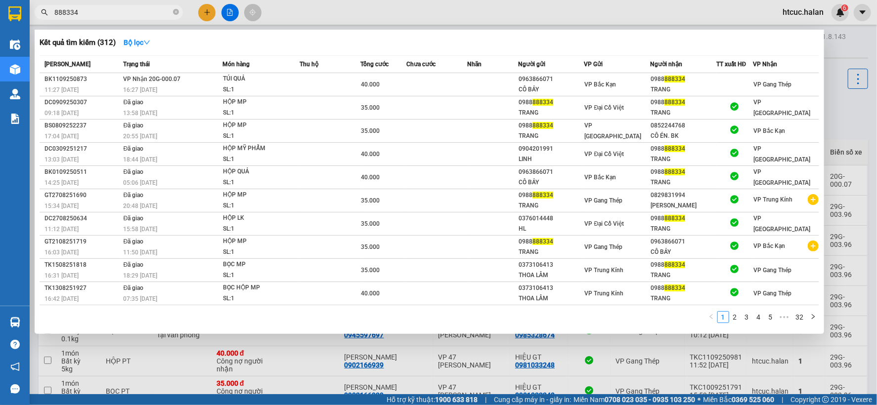
drag, startPoint x: 101, startPoint y: 7, endPoint x: 10, endPoint y: 27, distance: 93.2
click at [10, 27] on section "Kết quả tìm kiếm ( 312 ) Bộ lọc Mã ĐH Trạng thái Món hàng Thu hộ Tổng cước Chưa…" at bounding box center [438, 202] width 877 height 405
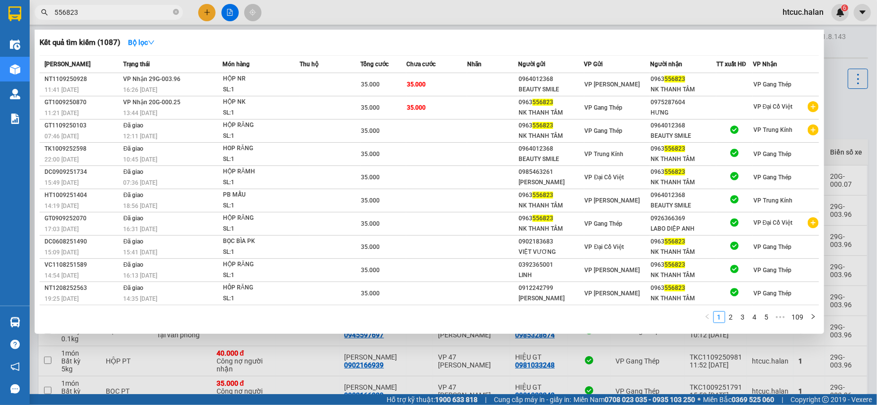
type input "556823"
click at [447, 78] on td "35.000" at bounding box center [436, 84] width 61 height 23
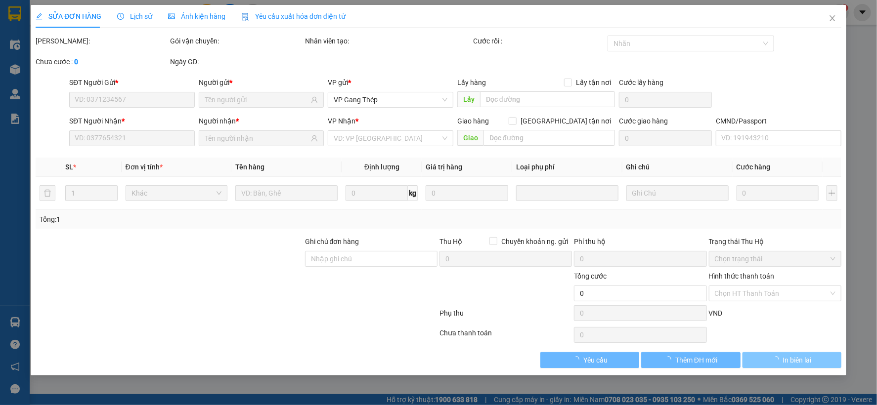
type input "0964012368"
type input "BEAUTY SMILE"
type input "0963556823"
type input "NK THANH TÂM"
type input "35.000"
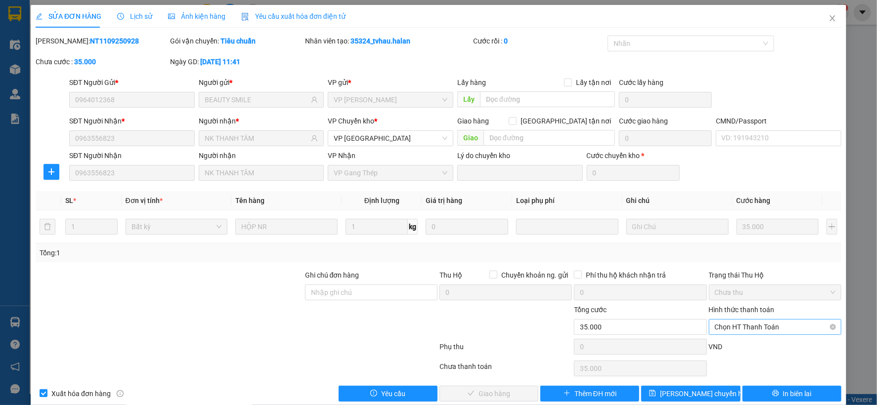
click at [743, 325] on span "Chọn HT Thanh Toán" at bounding box center [775, 327] width 121 height 15
click at [747, 287] on div "Công nợ người nhận" at bounding box center [768, 291] width 120 height 11
type input "0"
drag, startPoint x: 506, startPoint y: 392, endPoint x: 502, endPoint y: 387, distance: 6.0
click at [505, 393] on button "Giao hàng" at bounding box center [488, 394] width 99 height 16
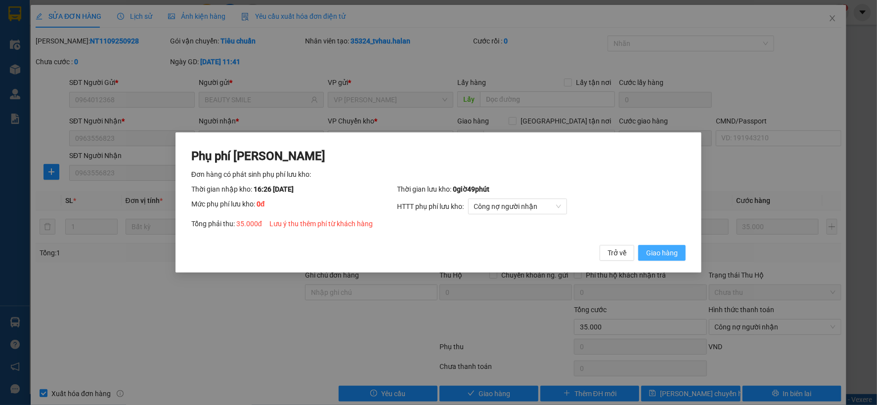
click at [658, 249] on span "Giao hàng" at bounding box center [662, 253] width 32 height 11
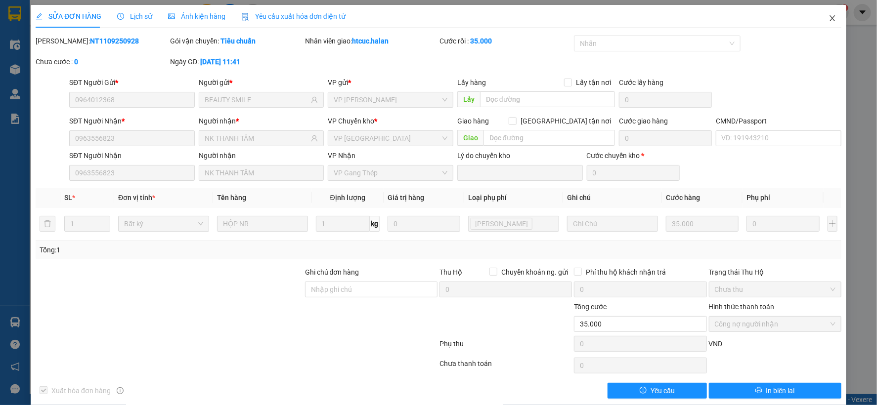
drag, startPoint x: 822, startPoint y: 13, endPoint x: 705, endPoint y: 0, distance: 117.9
click at [822, 14] on span "Close" at bounding box center [833, 19] width 28 height 28
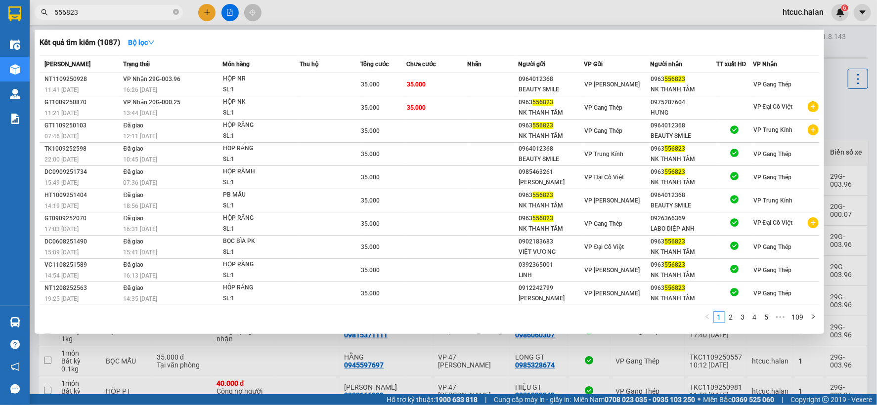
drag, startPoint x: 95, startPoint y: 15, endPoint x: 26, endPoint y: 33, distance: 71.5
click at [26, 33] on section "Kết quả tìm kiếm ( 1087 ) Bộ lọc Mã ĐH Trạng thái Món hàng Thu hộ Tổng cước Chư…" at bounding box center [438, 202] width 877 height 405
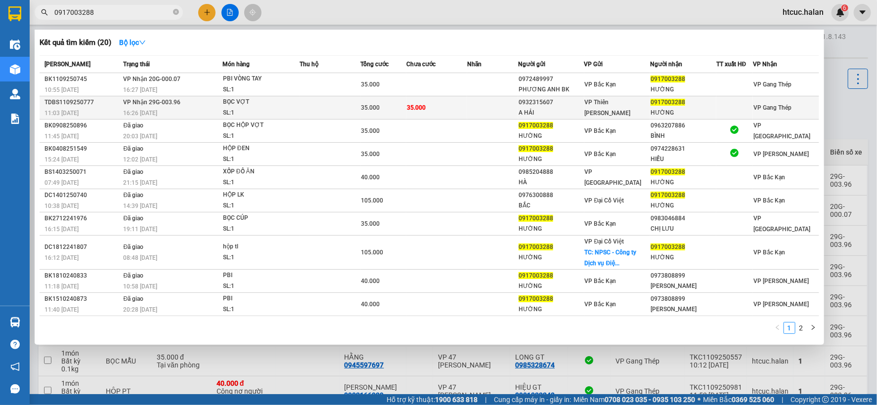
type input "0917003288"
click at [467, 111] on td at bounding box center [492, 107] width 51 height 23
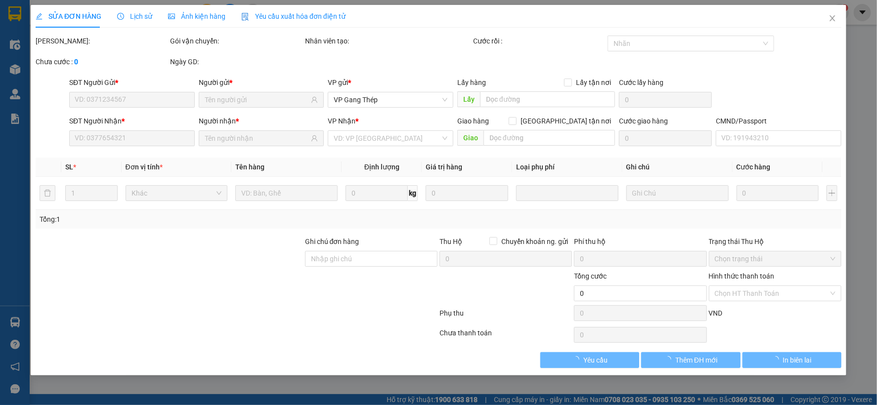
type input "0932315607"
type input "A HẢI"
type input "0917003288"
type input "HƯỜNG"
type input "35.000"
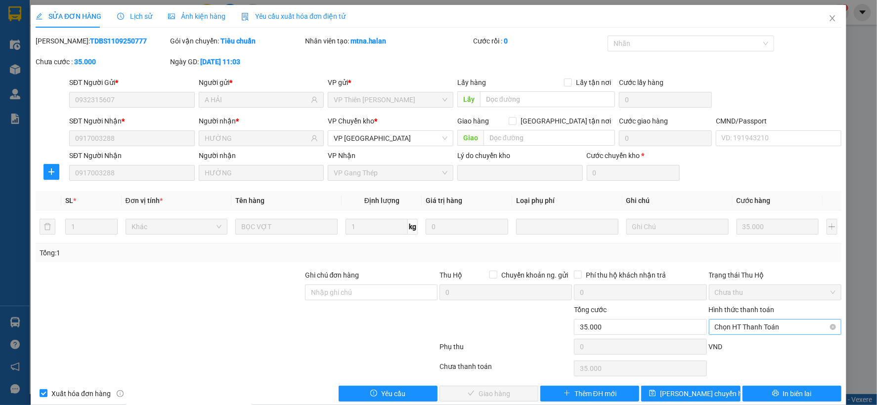
click at [758, 327] on span "Chọn HT Thanh Toán" at bounding box center [775, 327] width 121 height 15
click at [740, 243] on div "Tại văn phòng" at bounding box center [768, 244] width 120 height 11
type input "0"
click at [515, 396] on button "Giao hàng" at bounding box center [488, 394] width 99 height 16
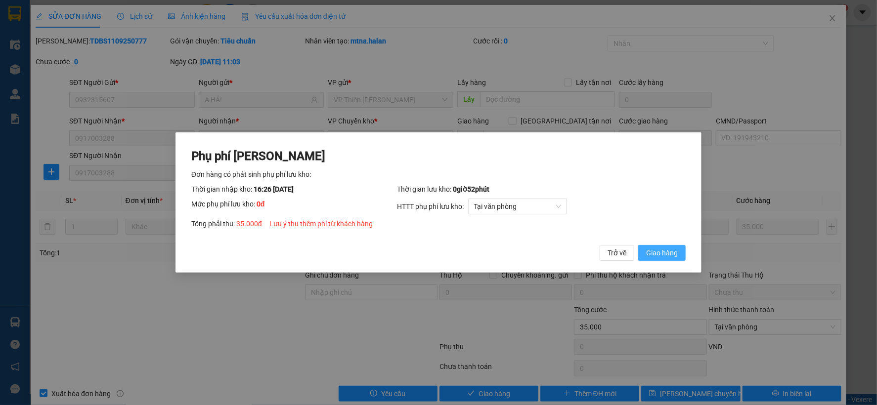
click at [671, 254] on span "Giao hàng" at bounding box center [662, 253] width 32 height 11
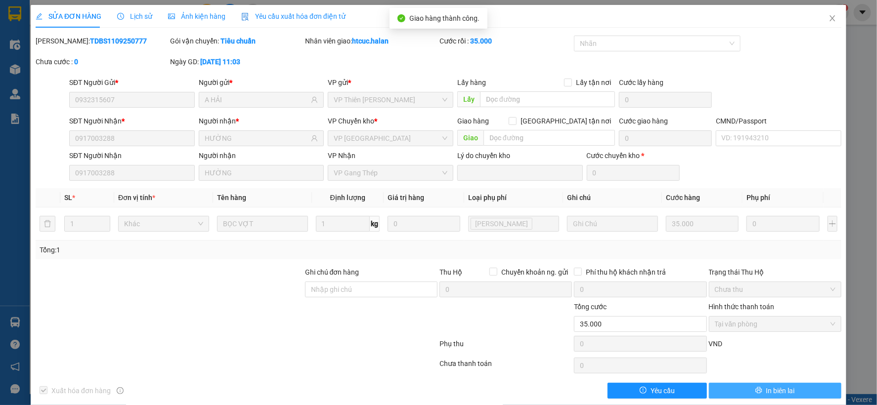
click at [787, 394] on span "In biên lai" at bounding box center [780, 391] width 29 height 11
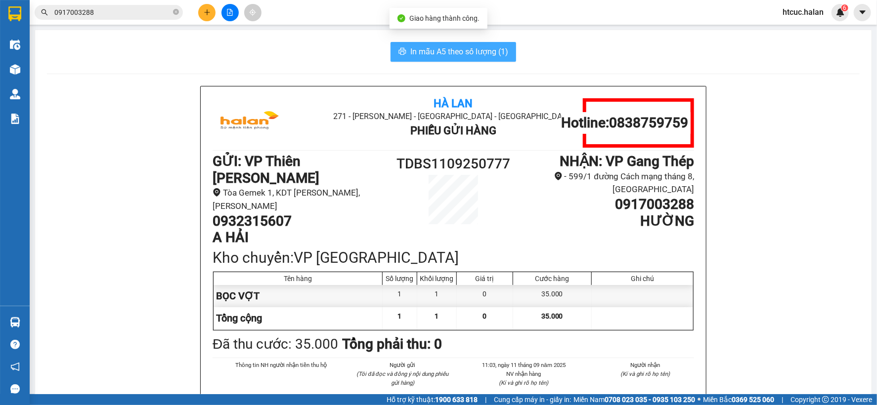
click at [485, 43] on button "In mẫu A5 theo số lượng (1)" at bounding box center [454, 52] width 126 height 20
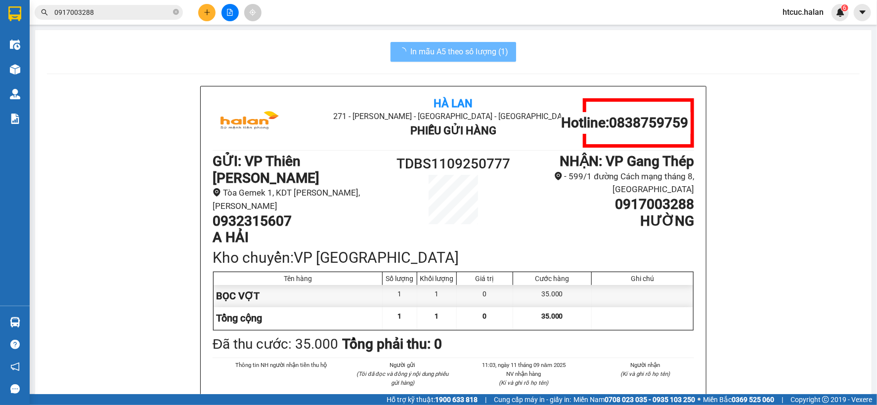
click at [142, 6] on span "0917003288" at bounding box center [109, 12] width 148 height 15
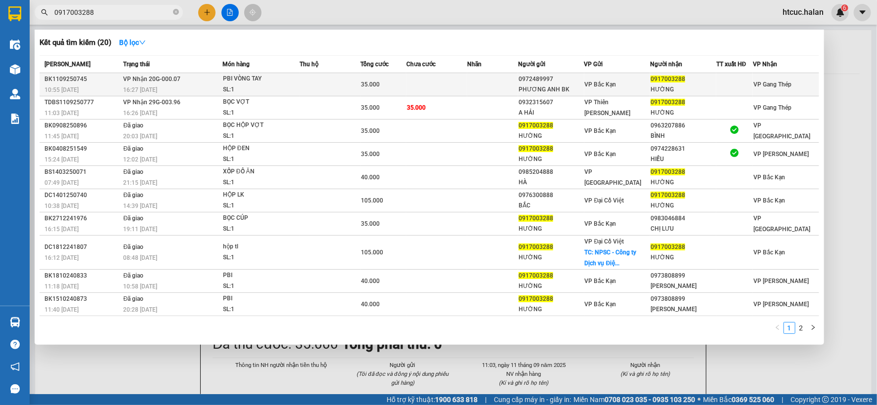
click at [437, 87] on td at bounding box center [436, 84] width 61 height 23
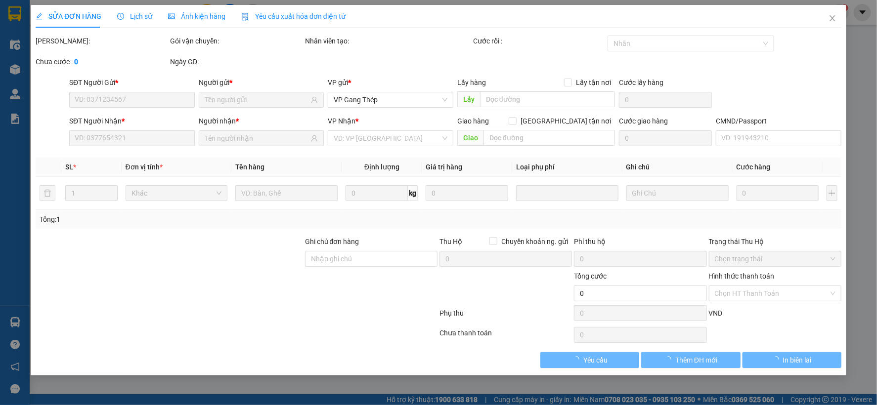
type input "0972489997"
type input "PHƯƠNG ANH BK"
type input "0917003288"
type input "HƯỜNG"
type input "35.000"
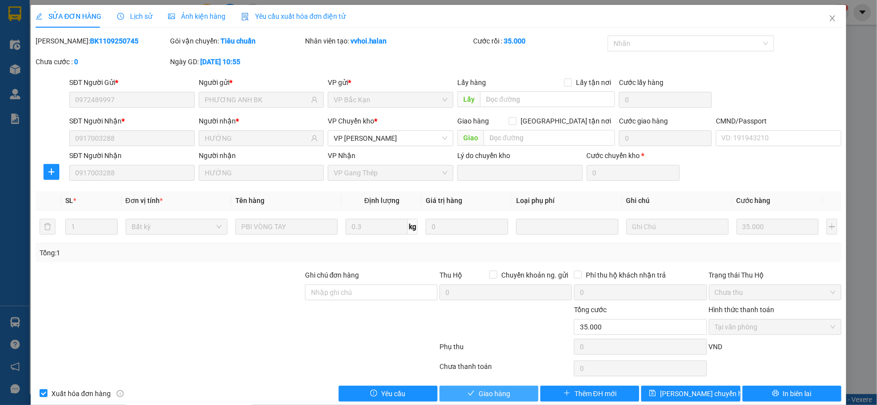
click at [503, 400] on button "Giao hàng" at bounding box center [488, 394] width 99 height 16
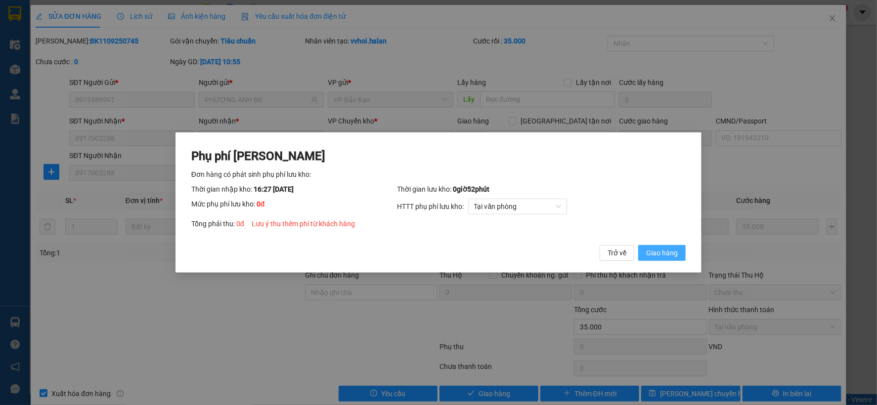
click at [675, 251] on span "Giao hàng" at bounding box center [662, 253] width 32 height 11
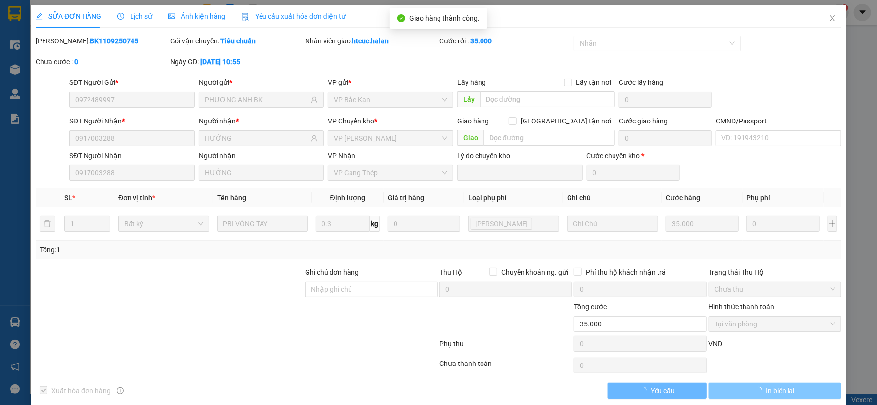
click at [793, 397] on button "In biên lai" at bounding box center [775, 391] width 132 height 16
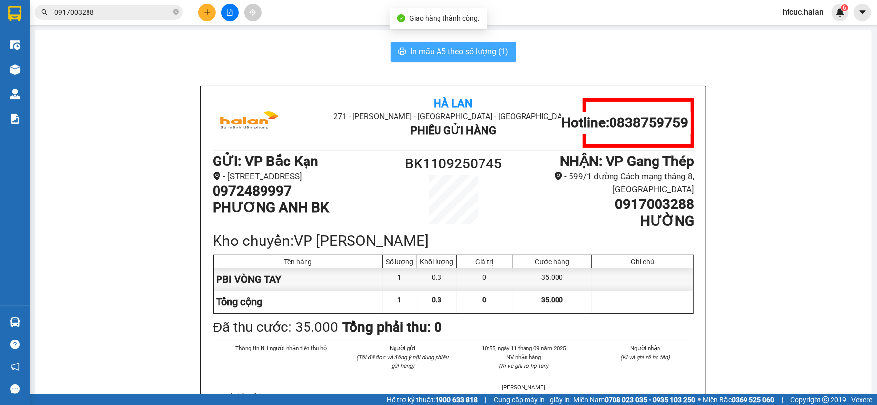
click at [466, 53] on span "In mẫu A5 theo số lượng (1)" at bounding box center [459, 51] width 98 height 12
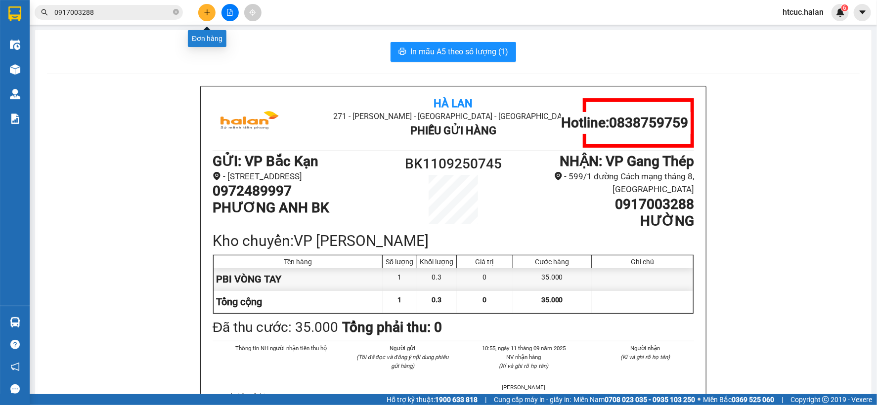
click at [209, 10] on icon "plus" at bounding box center [207, 12] width 7 height 7
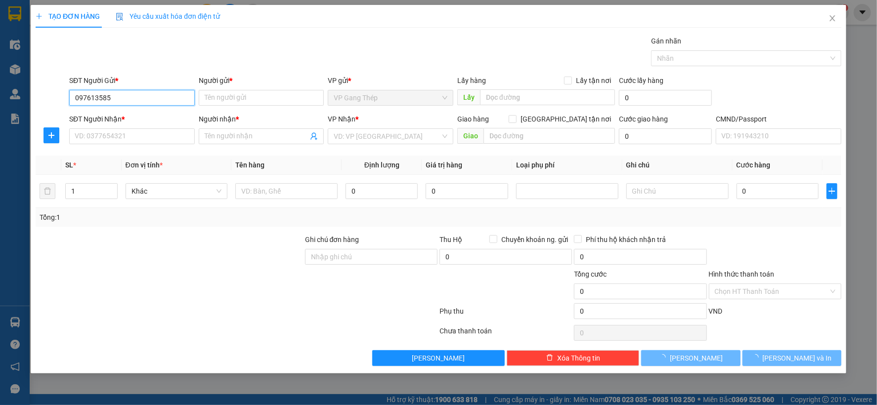
type input "0976135852"
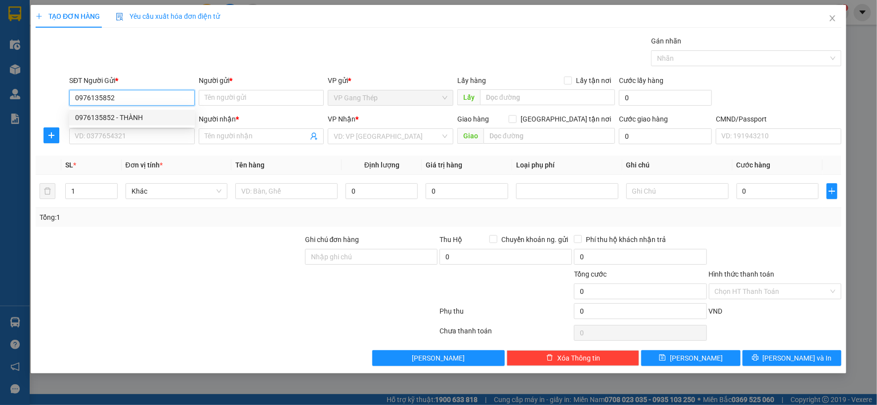
click at [129, 119] on div "0976135852 - THÀNH" at bounding box center [132, 117] width 114 height 11
type input "THÀNH"
type input "0976135852"
click at [136, 132] on input "SĐT Người Nhận *" at bounding box center [132, 137] width 126 height 16
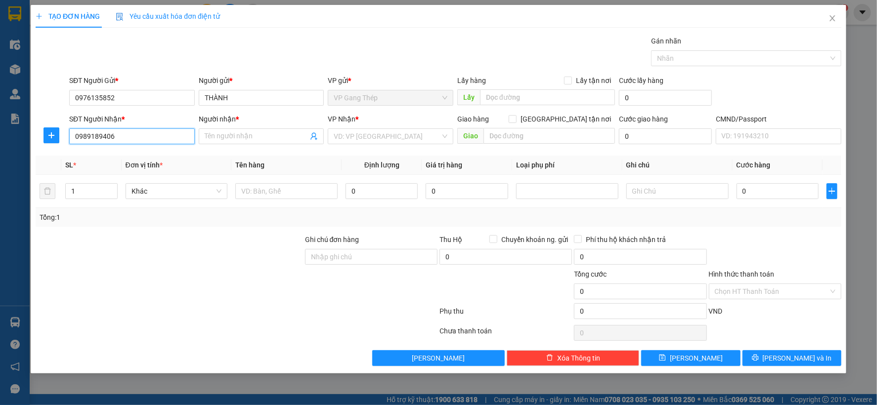
click at [101, 135] on input "0989189406" at bounding box center [132, 137] width 126 height 16
drag, startPoint x: 123, startPoint y: 159, endPoint x: 62, endPoint y: 154, distance: 61.0
click at [122, 159] on div "0989188406 - HÙNG" at bounding box center [132, 156] width 114 height 11
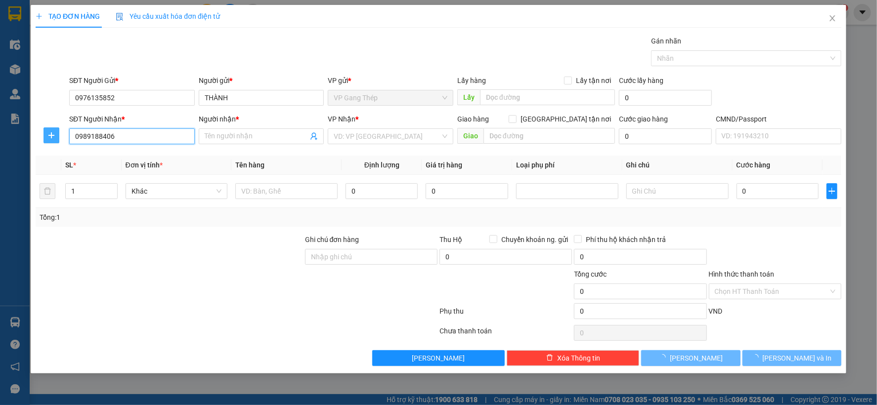
type input "0989188406"
click at [47, 133] on icon "plus" at bounding box center [51, 135] width 8 height 8
type input "HÙNG"
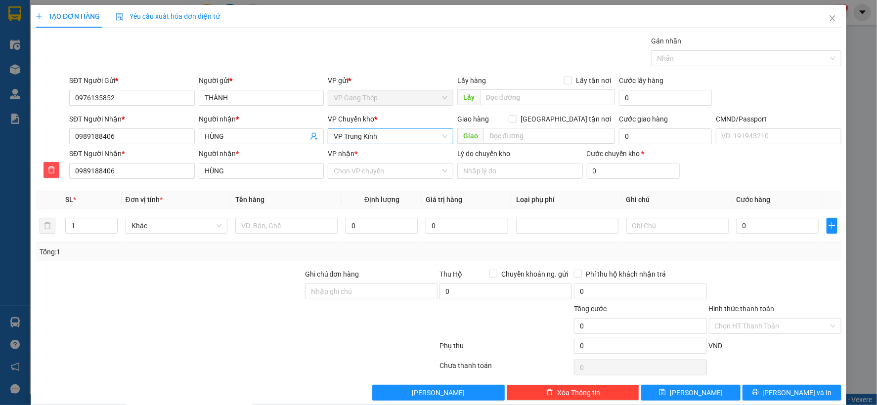
click at [367, 134] on span "VP Trung Kính" at bounding box center [391, 136] width 114 height 15
type input "U"
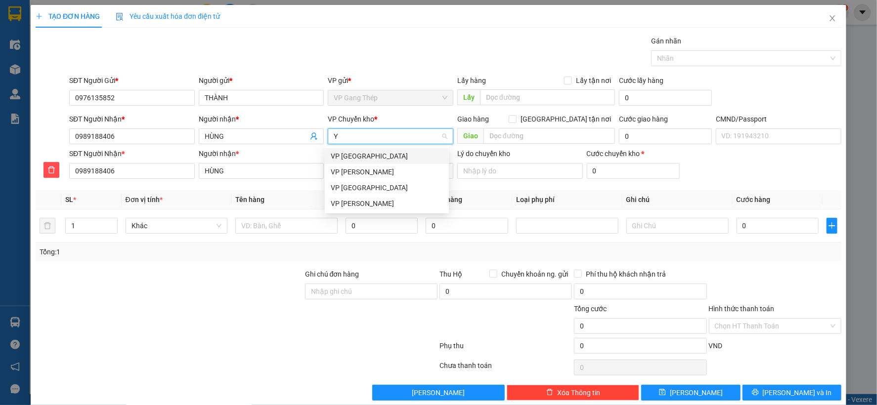
type input "YÊ"
click at [344, 160] on div "VP [GEOGRAPHIC_DATA]" at bounding box center [387, 156] width 112 height 11
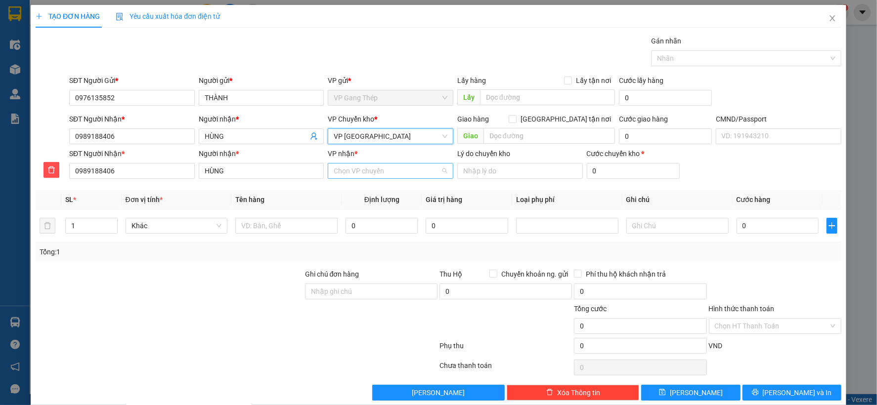
click at [362, 170] on input "VP nhận *" at bounding box center [387, 171] width 107 height 15
type input "KI"
click at [357, 191] on div "VP Trung Kính" at bounding box center [387, 190] width 112 height 11
click at [260, 228] on input "text" at bounding box center [286, 226] width 102 height 16
type input "BỌC Q.A"
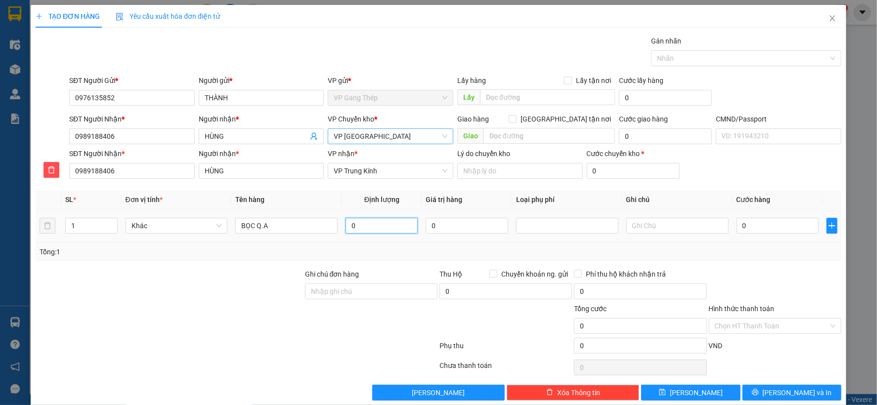
click at [392, 230] on input "0" at bounding box center [382, 226] width 72 height 16
type input "1"
click at [752, 222] on input "0" at bounding box center [778, 226] width 82 height 16
type input "3"
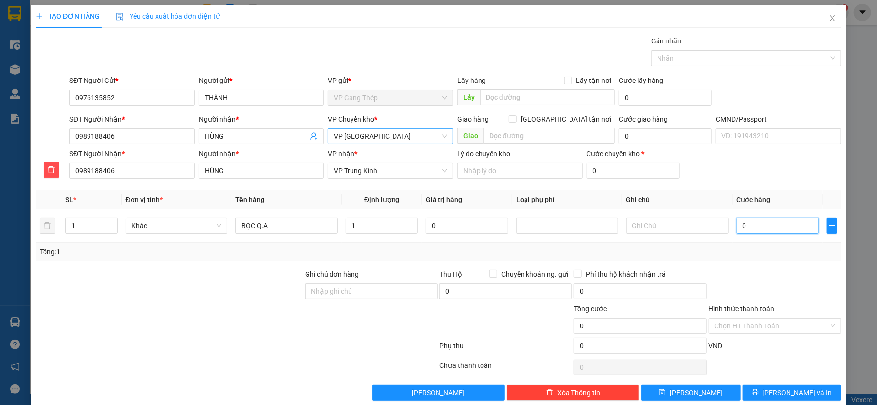
type input "3"
type input "35"
type input "350"
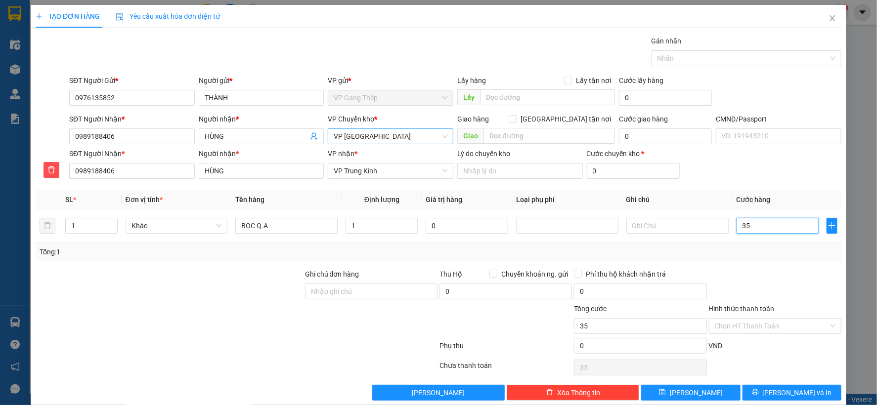
type input "350"
type input "3.500"
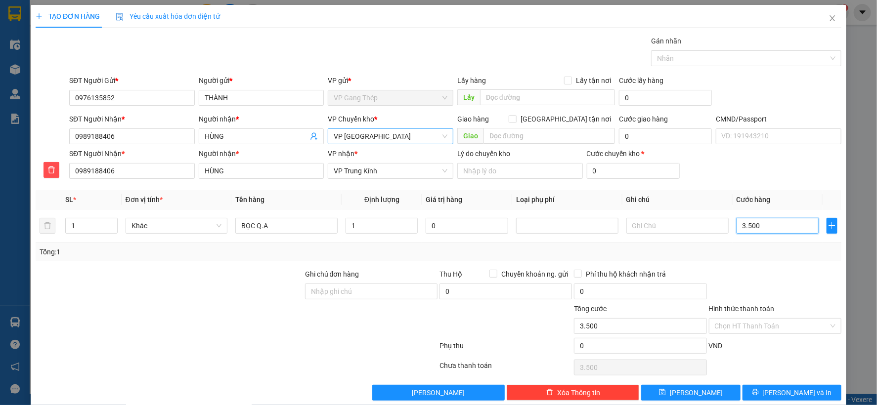
type input "35.000"
click at [785, 392] on span "[PERSON_NAME] và In" at bounding box center [797, 393] width 69 height 11
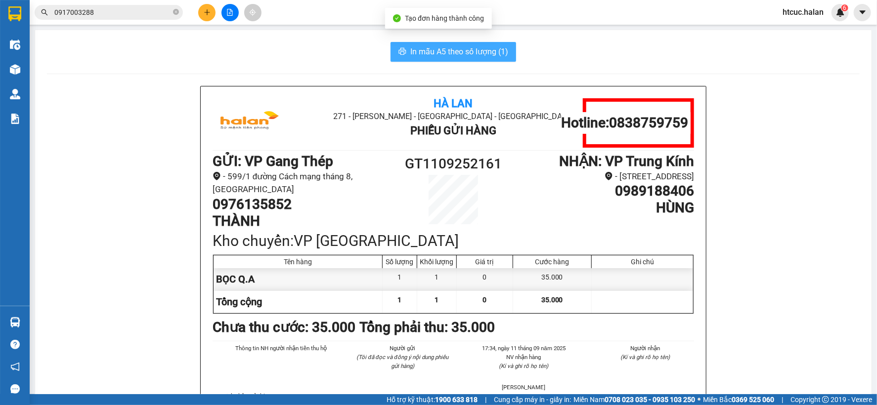
click at [445, 46] on span "In mẫu A5 theo số lượng (1)" at bounding box center [459, 51] width 98 height 12
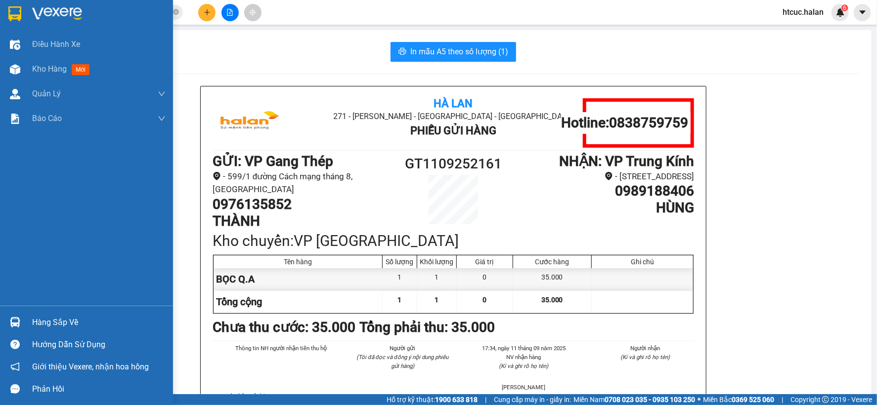
click at [20, 324] on img at bounding box center [15, 322] width 10 height 10
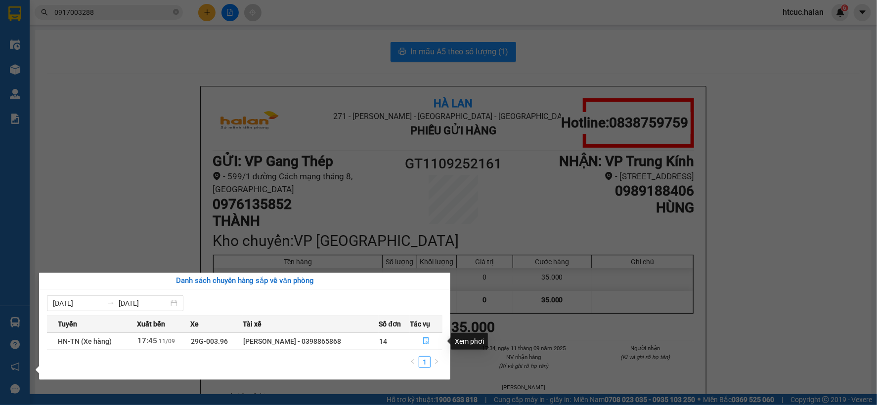
click at [428, 338] on icon "file-done" at bounding box center [426, 341] width 7 height 7
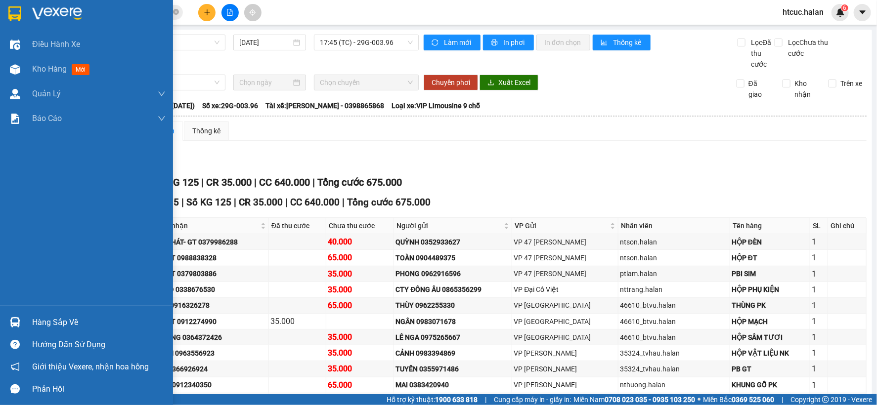
click at [14, 80] on div "Kho hàng mới" at bounding box center [86, 69] width 173 height 25
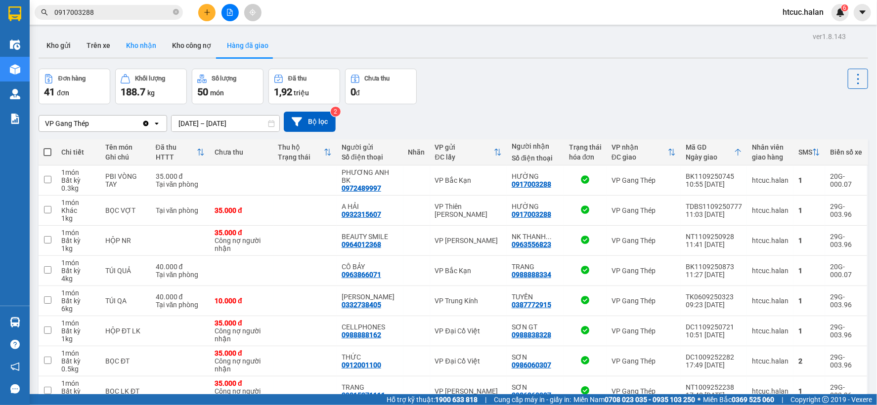
drag, startPoint x: 352, startPoint y: 243, endPoint x: 141, endPoint y: 44, distance: 290.6
click at [141, 44] on button "Kho nhận" at bounding box center [141, 46] width 46 height 24
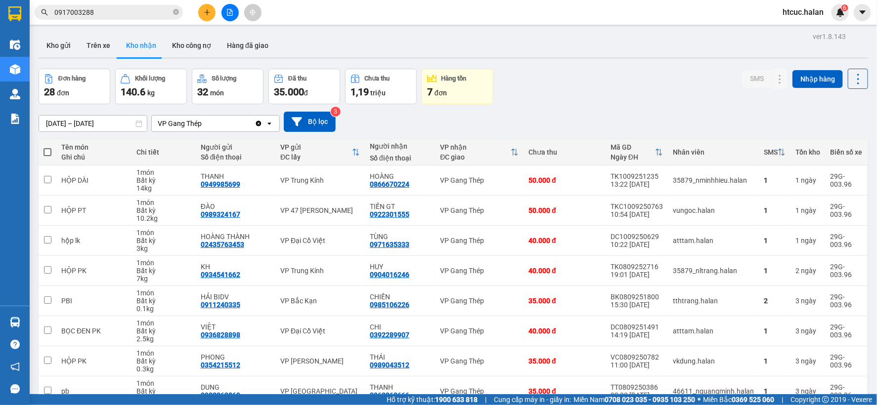
drag, startPoint x: 715, startPoint y: 369, endPoint x: 435, endPoint y: 382, distance: 280.6
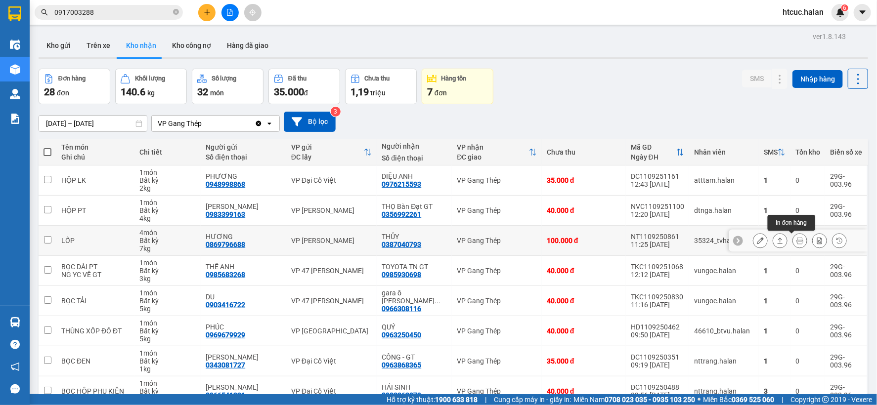
click at [793, 232] on button at bounding box center [800, 240] width 14 height 17
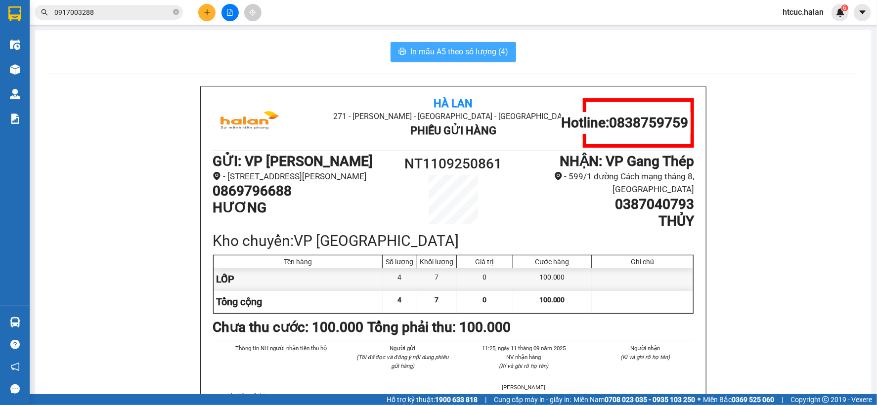
click at [459, 42] on button "In mẫu A5 theo số lượng (4)" at bounding box center [454, 52] width 126 height 20
click at [17, 68] on img at bounding box center [15, 69] width 10 height 10
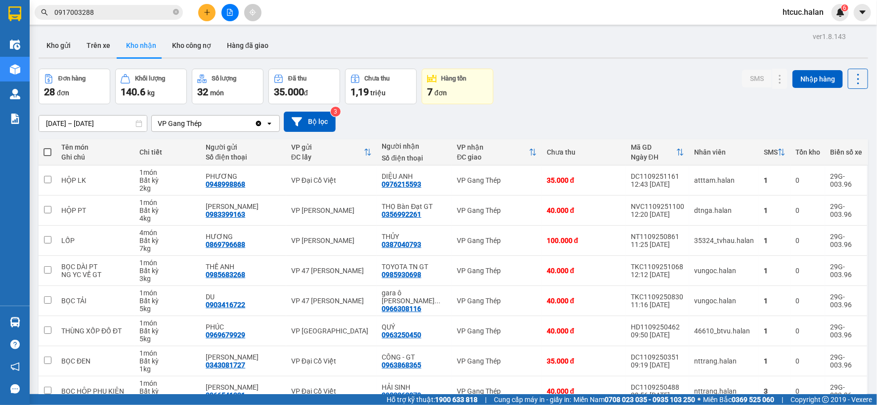
drag, startPoint x: 522, startPoint y: 315, endPoint x: 688, endPoint y: 359, distance: 171.8
drag, startPoint x: 688, startPoint y: 359, endPoint x: 733, endPoint y: 371, distance: 46.7
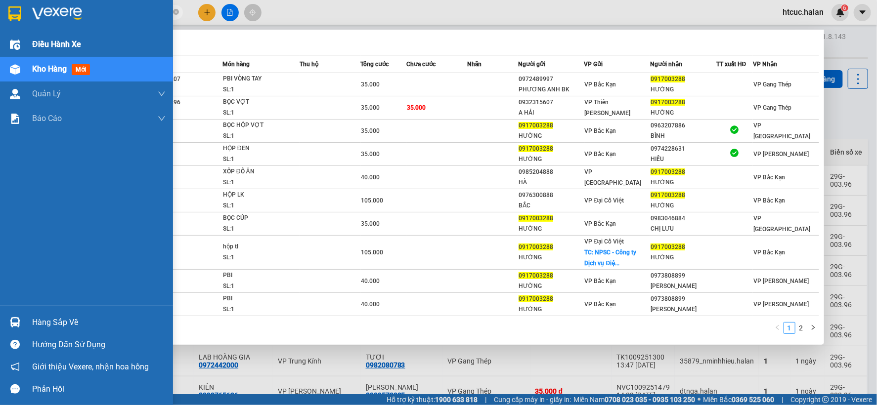
drag, startPoint x: 104, startPoint y: 9, endPoint x: 40, endPoint y: 25, distance: 66.2
click at [23, 33] on section "Kết quả tìm kiếm ( 20 ) Bộ lọc Mã ĐH Trạng thái Món hàng Thu hộ Tổng cước Chưa …" at bounding box center [438, 202] width 877 height 405
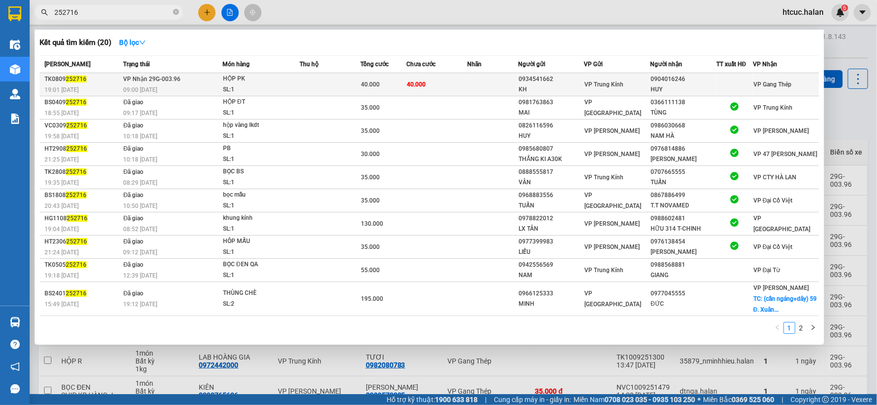
type input "252716"
click at [440, 82] on td "40.000" at bounding box center [436, 84] width 61 height 23
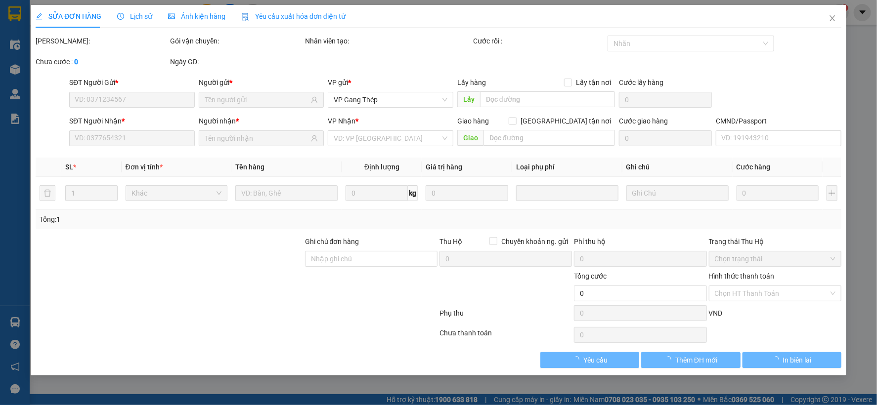
type input "0934541662"
type input "KH"
type input "0904016246"
type input "HUY"
type input "40.000"
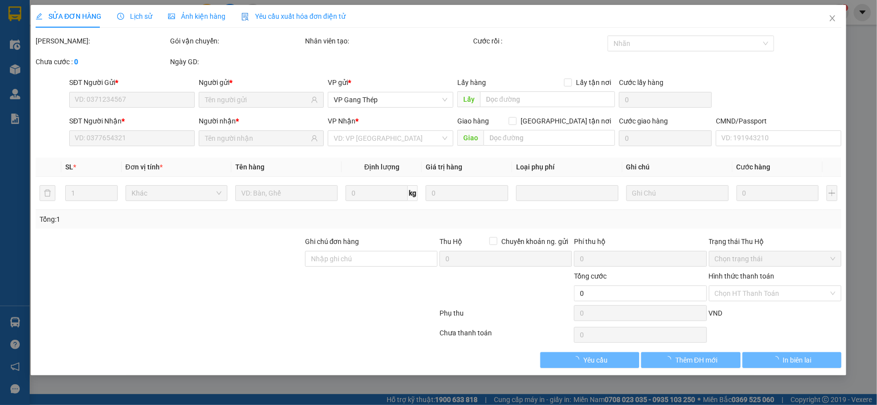
type input "40.000"
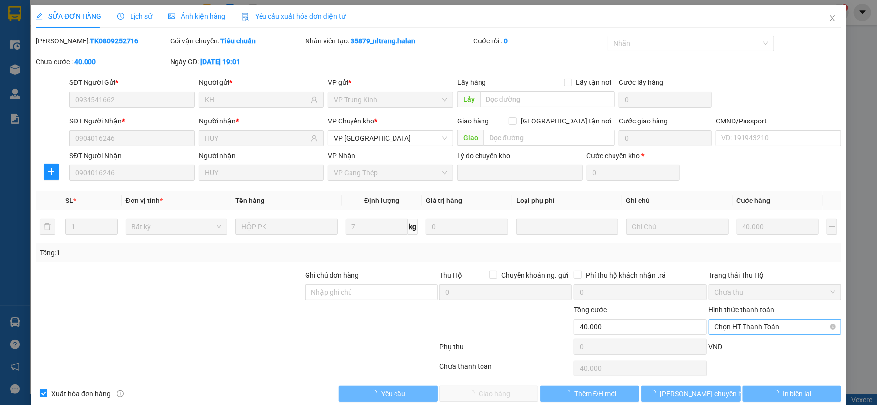
click at [745, 325] on span "Chọn HT Thanh Toán" at bounding box center [775, 327] width 121 height 15
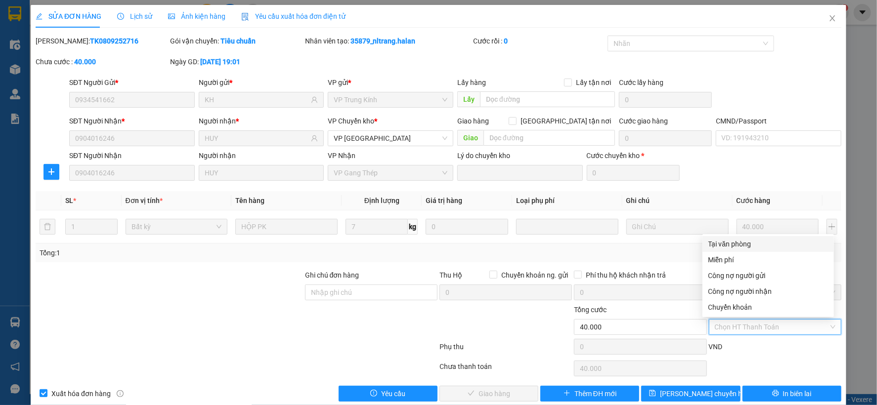
click at [743, 245] on div "Tại văn phòng" at bounding box center [768, 244] width 120 height 11
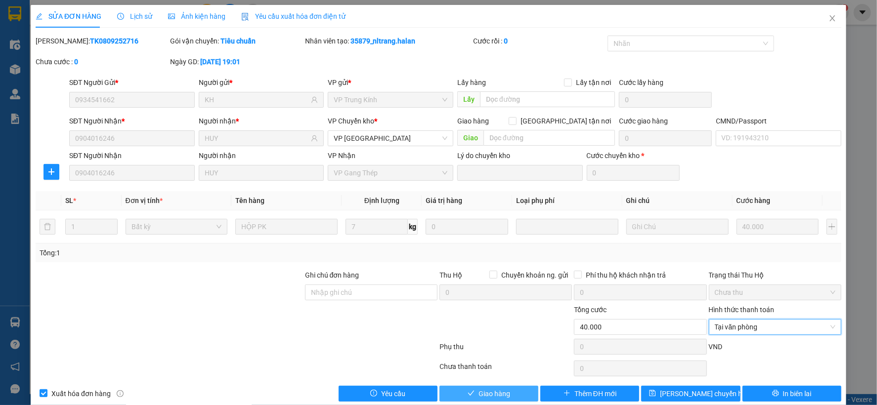
drag, startPoint x: 499, startPoint y: 395, endPoint x: 512, endPoint y: 393, distance: 12.7
click at [501, 396] on span "Giao hàng" at bounding box center [495, 394] width 32 height 11
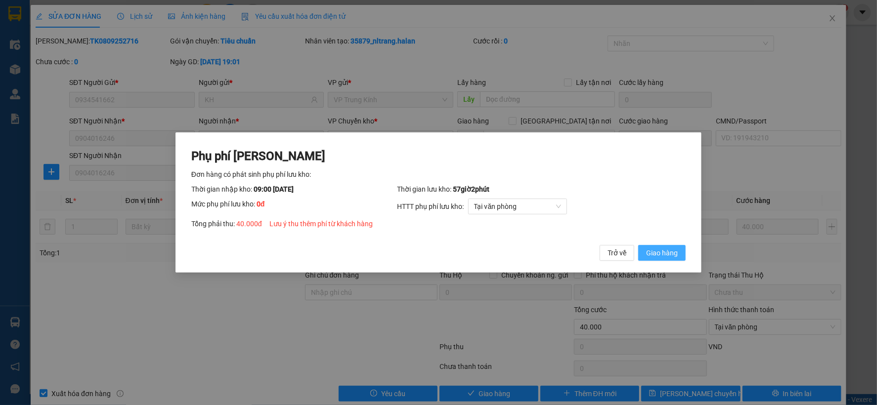
click at [678, 254] on span "Giao hàng" at bounding box center [662, 253] width 32 height 11
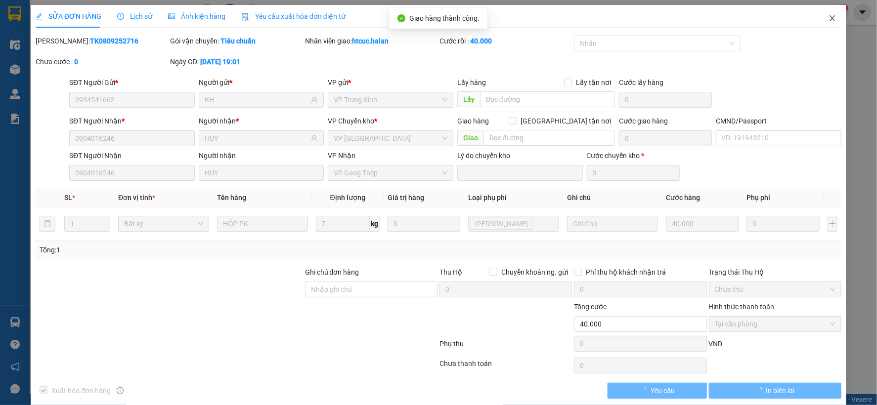
drag, startPoint x: 830, startPoint y: 17, endPoint x: 145, endPoint y: 15, distance: 685.2
click at [821, 18] on span "Close" at bounding box center [833, 19] width 28 height 28
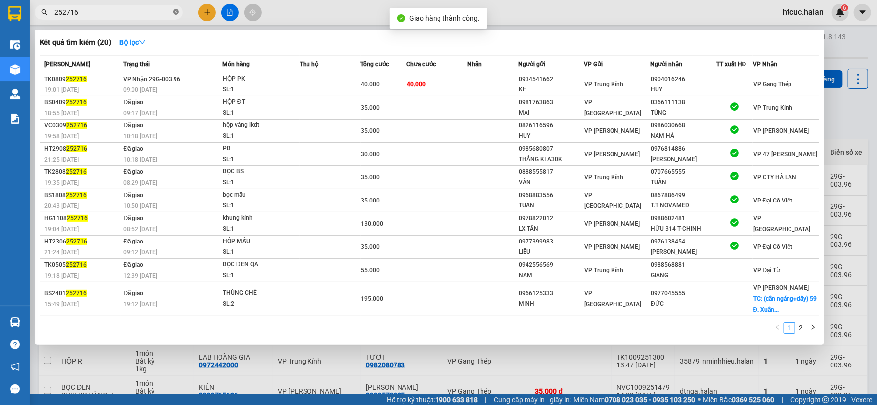
click at [176, 13] on icon "close-circle" at bounding box center [176, 12] width 6 height 6
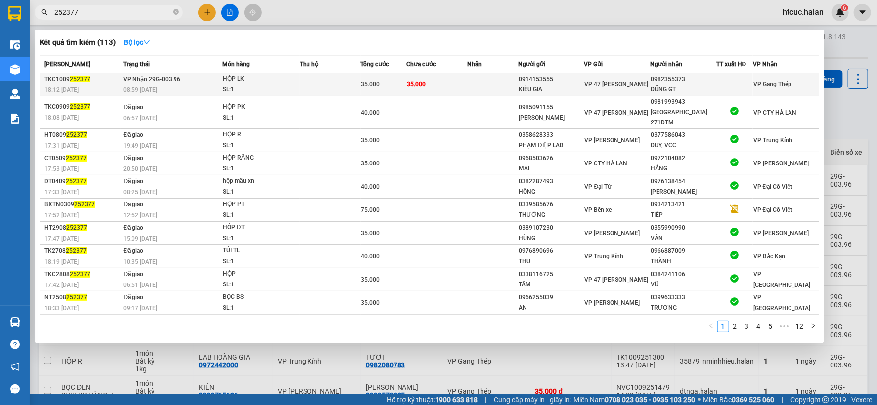
type input "252377"
click at [437, 82] on td "35.000" at bounding box center [436, 84] width 61 height 23
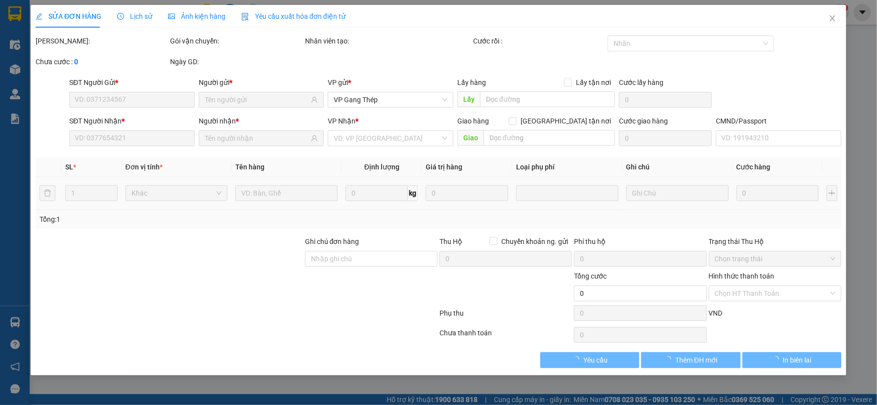
type input "0914153555"
type input "KIỀU GIA"
type input "0982355373"
type input "DŨNG GT"
type input "35.000"
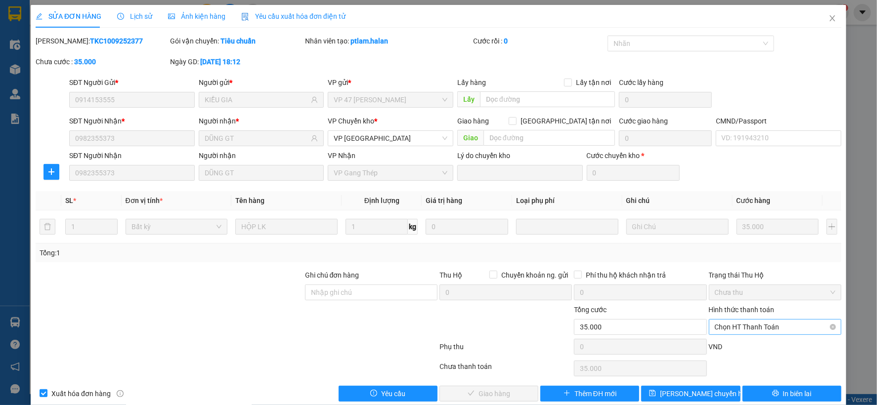
click at [764, 323] on span "Chọn HT Thanh Toán" at bounding box center [775, 327] width 121 height 15
click at [748, 243] on div "Tại văn phòng" at bounding box center [768, 244] width 120 height 11
type input "0"
click at [483, 393] on span "Giao hàng" at bounding box center [495, 394] width 32 height 11
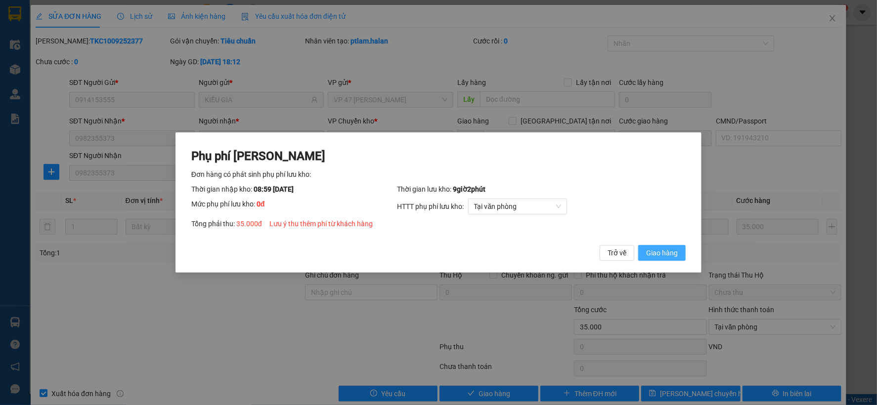
click at [653, 249] on span "Giao hàng" at bounding box center [662, 253] width 32 height 11
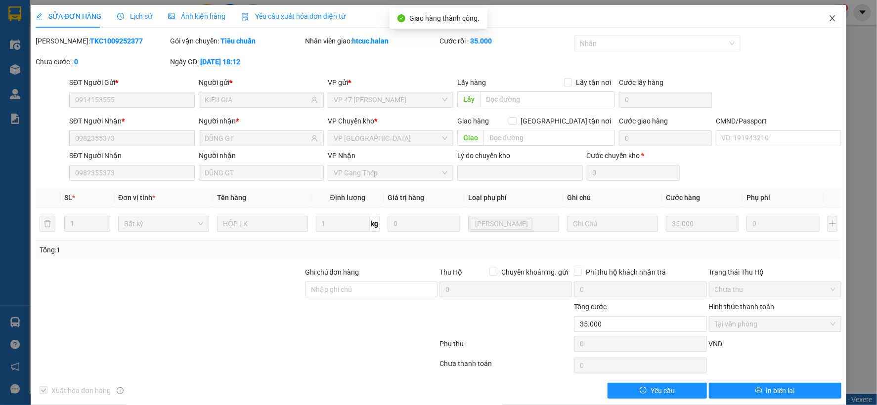
click at [829, 22] on icon "close" at bounding box center [833, 18] width 8 height 8
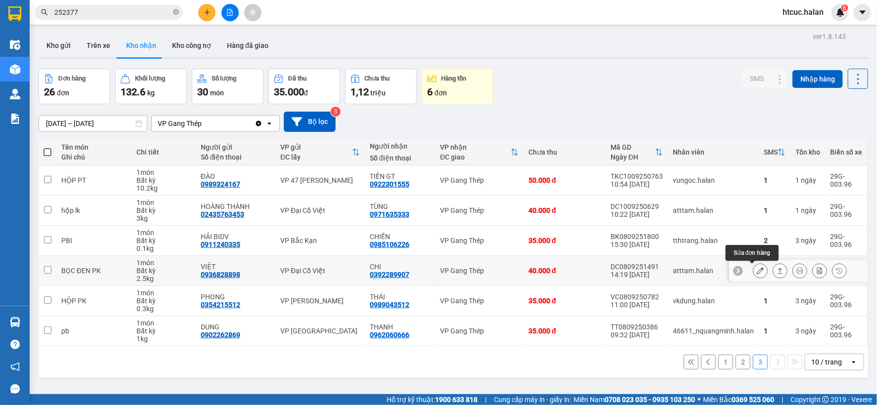
click at [757, 267] on icon at bounding box center [760, 270] width 7 height 7
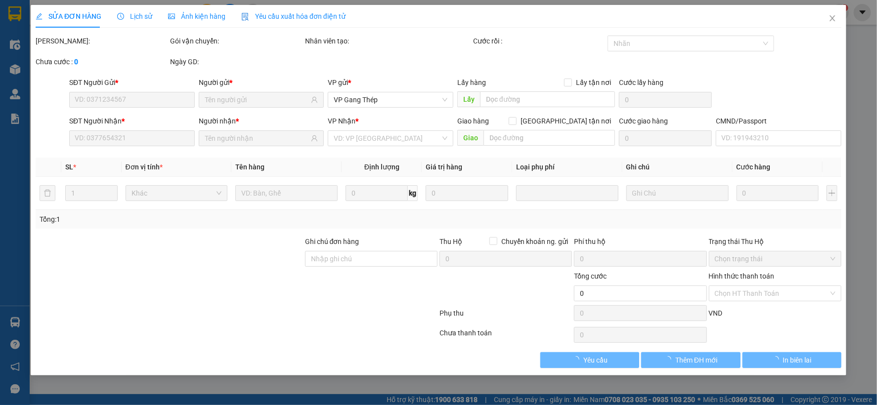
type input "0936828898"
type input "VIỆT"
type input "0392289907"
type input "CHI"
type input "40.000"
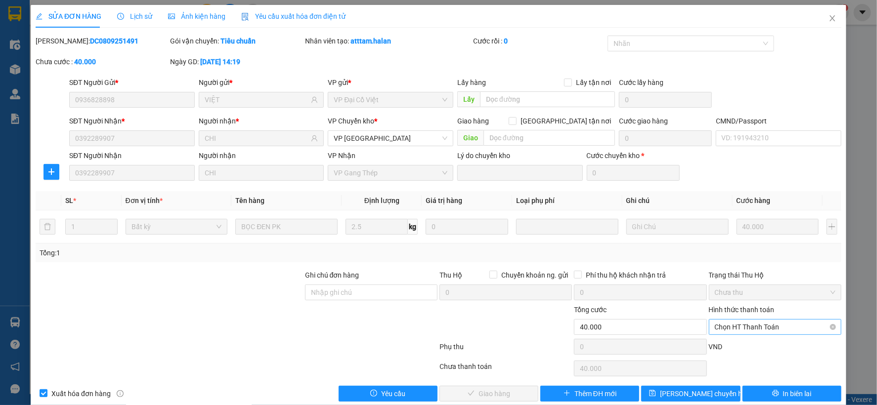
click at [745, 325] on span "Chọn HT Thanh Toán" at bounding box center [775, 327] width 121 height 15
click at [723, 245] on div "Tại văn phòng" at bounding box center [768, 244] width 120 height 11
type input "0"
click at [485, 397] on span "Giao hàng" at bounding box center [495, 394] width 32 height 11
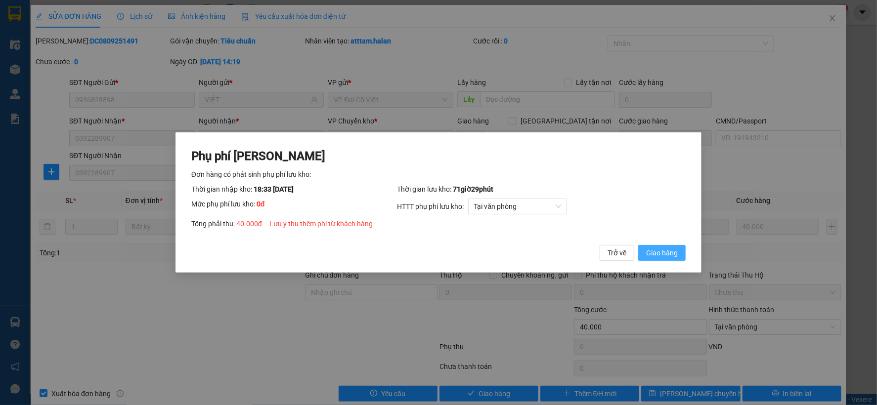
click at [660, 253] on span "Giao hàng" at bounding box center [662, 253] width 32 height 11
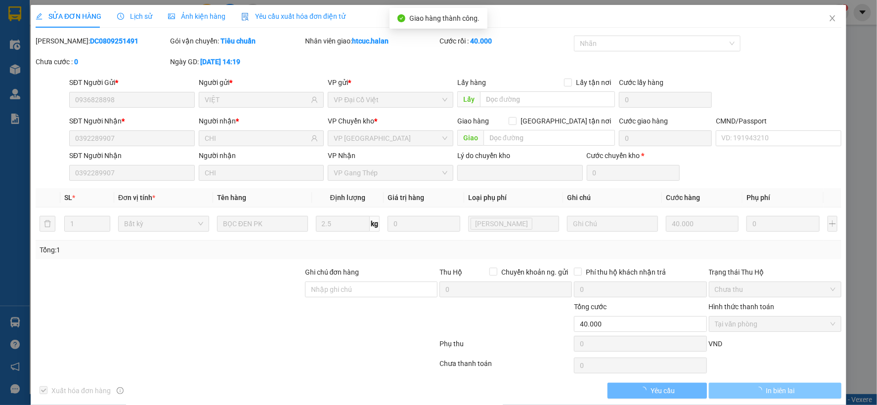
click at [783, 392] on span "In biên lai" at bounding box center [780, 391] width 29 height 11
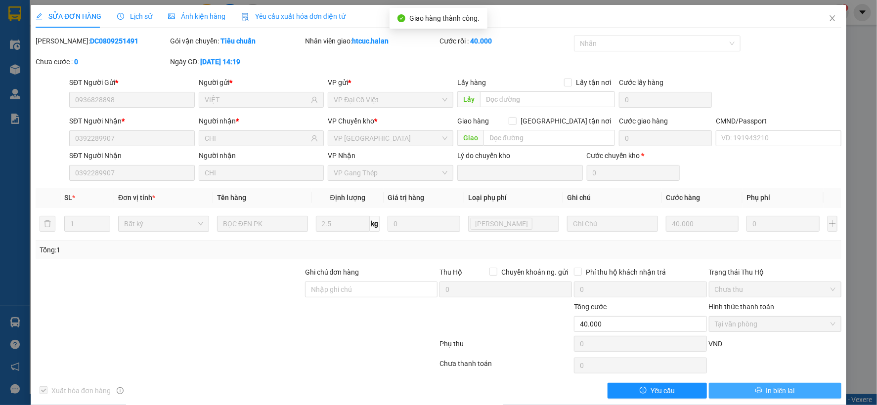
click at [784, 385] on button "In biên lai" at bounding box center [775, 391] width 132 height 16
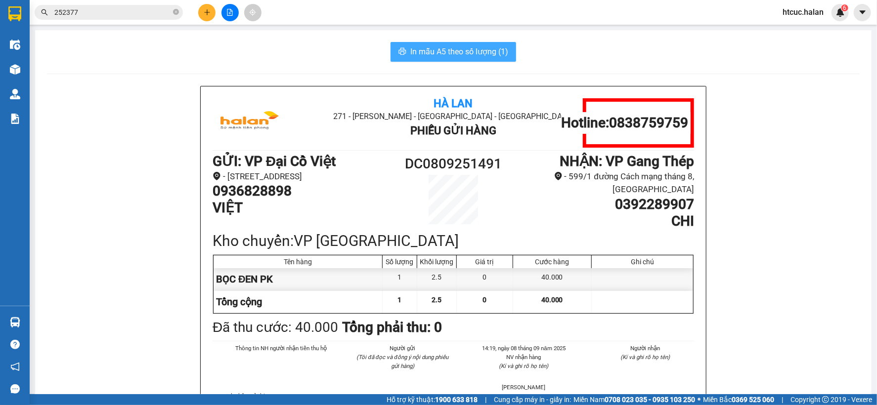
click at [429, 48] on span "In mẫu A5 theo số lượng (1)" at bounding box center [459, 51] width 98 height 12
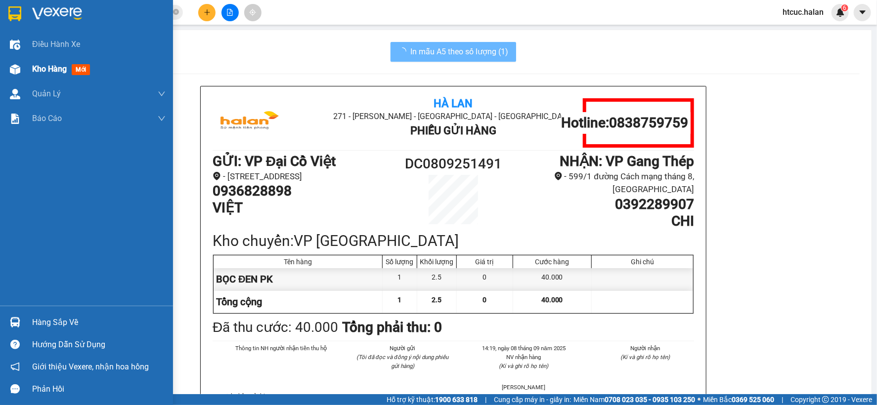
click at [17, 67] on img at bounding box center [15, 69] width 10 height 10
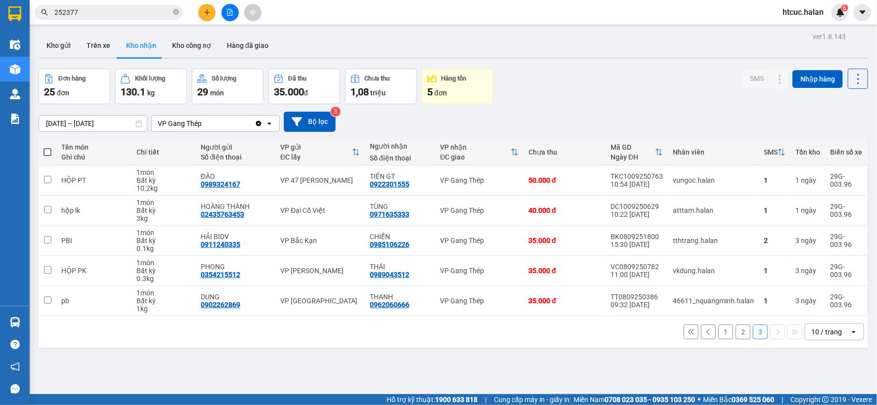
click at [535, 338] on div "1 2 3 10 / trang open" at bounding box center [454, 332] width 822 height 17
click at [736, 334] on button "2" at bounding box center [743, 332] width 15 height 15
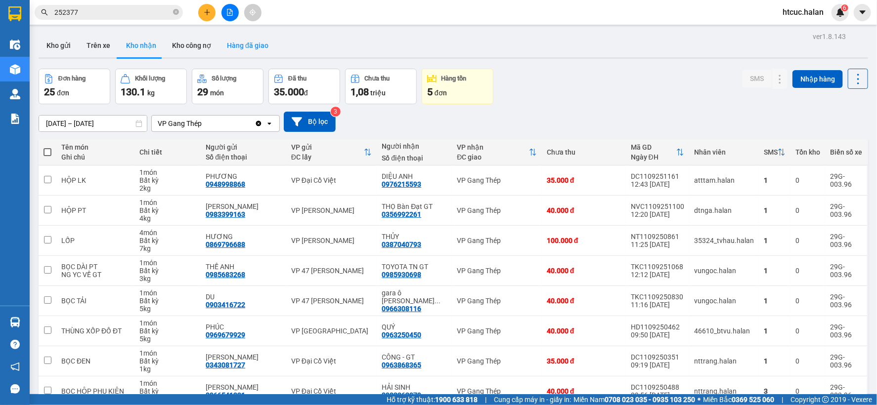
click at [256, 48] on button "Hàng đã giao" at bounding box center [247, 46] width 57 height 24
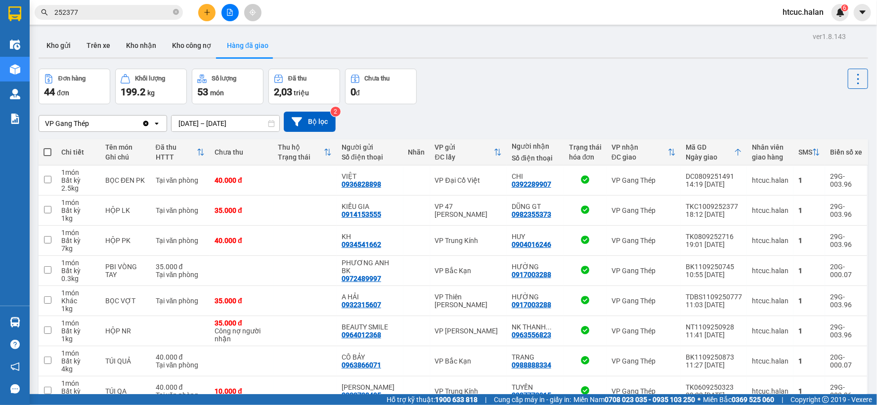
drag, startPoint x: 135, startPoint y: 44, endPoint x: 514, endPoint y: 95, distance: 382.5
click at [514, 95] on div "Đơn hàng 44 đơn Khối lượng 199.2 kg Số lượng 53 món Đã thu 2,03 triệu Chưa thu …" at bounding box center [454, 87] width 830 height 36
click at [137, 44] on button "Kho nhận" at bounding box center [141, 46] width 46 height 24
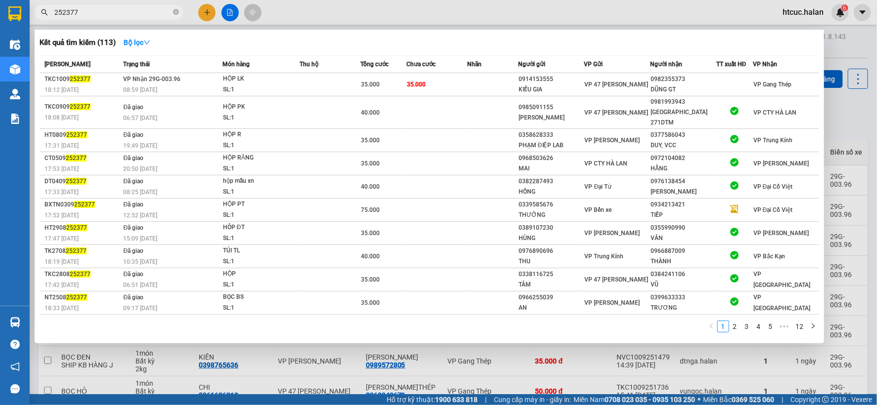
drag, startPoint x: 89, startPoint y: 15, endPoint x: 7, endPoint y: 30, distance: 83.9
click at [7, 30] on section "Kết quả tìm kiếm ( 113 ) Bộ lọc Mã ĐH Trạng thái Món hàng Thu hộ Tổng cước Chưa…" at bounding box center [438, 202] width 877 height 405
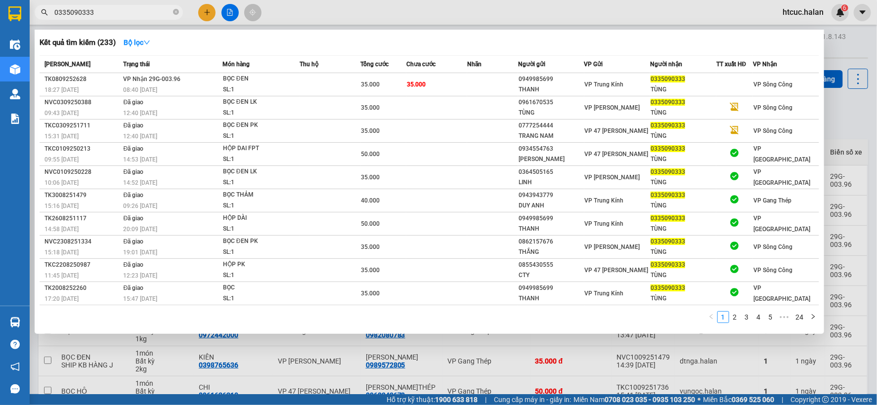
type input "0335090333"
click at [536, 376] on div at bounding box center [438, 202] width 877 height 405
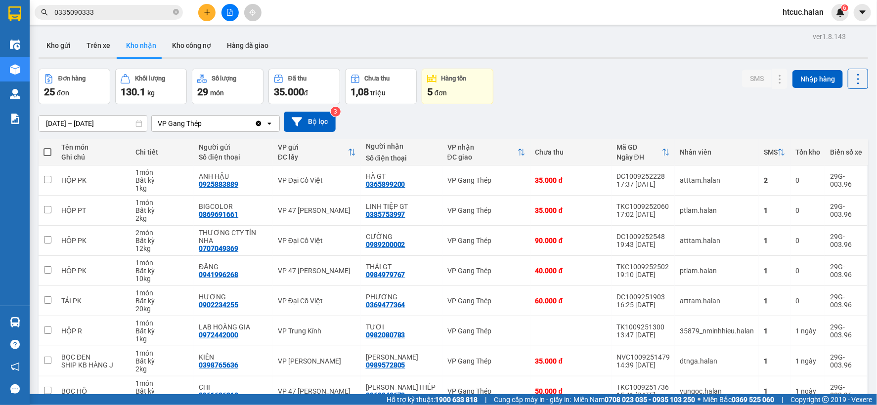
click at [110, 11] on input "0335090333" at bounding box center [112, 12] width 117 height 11
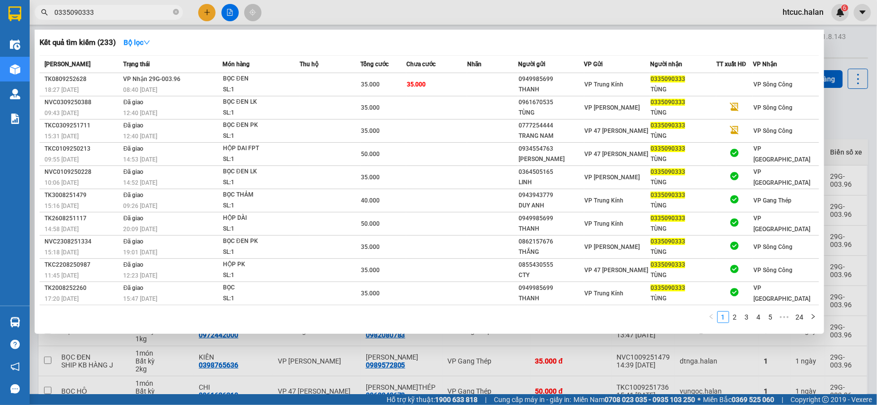
click at [359, 366] on div at bounding box center [438, 202] width 877 height 405
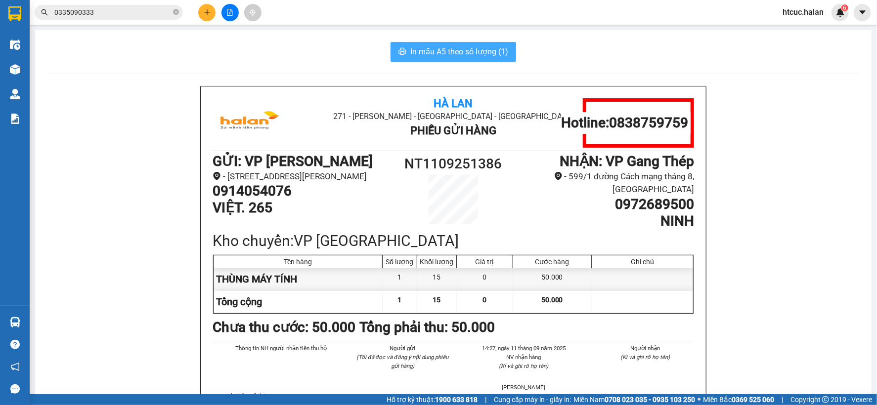
click at [468, 45] on span "In mẫu A5 theo số lượng (1)" at bounding box center [459, 51] width 98 height 12
click at [121, 311] on div "Hà Lan 271 - [PERSON_NAME] - [GEOGRAPHIC_DATA] Long - [GEOGRAPHIC_DATA] Phiếu G…" at bounding box center [453, 278] width 813 height 384
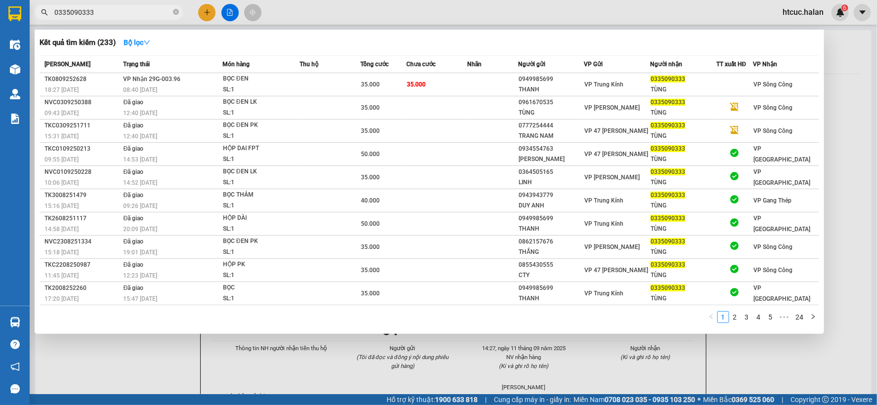
drag, startPoint x: 112, startPoint y: 13, endPoint x: 105, endPoint y: 12, distance: 7.4
click at [105, 12] on input "0335090333" at bounding box center [112, 12] width 117 height 11
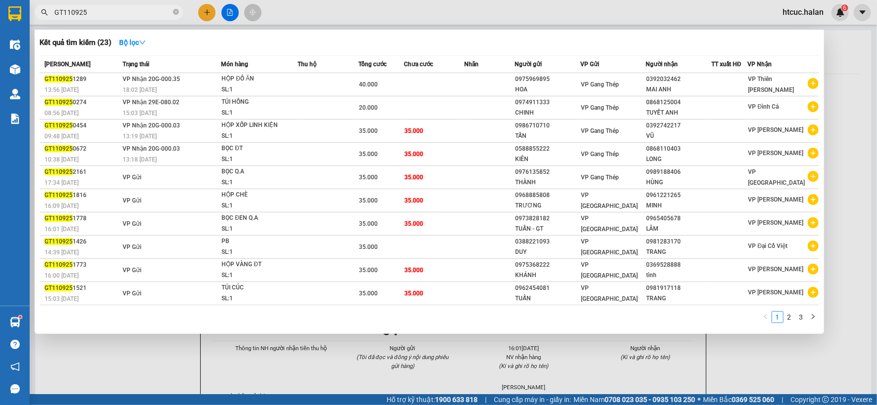
click at [107, 13] on input "GT110925" at bounding box center [112, 12] width 117 height 11
click at [144, 354] on div at bounding box center [438, 202] width 877 height 405
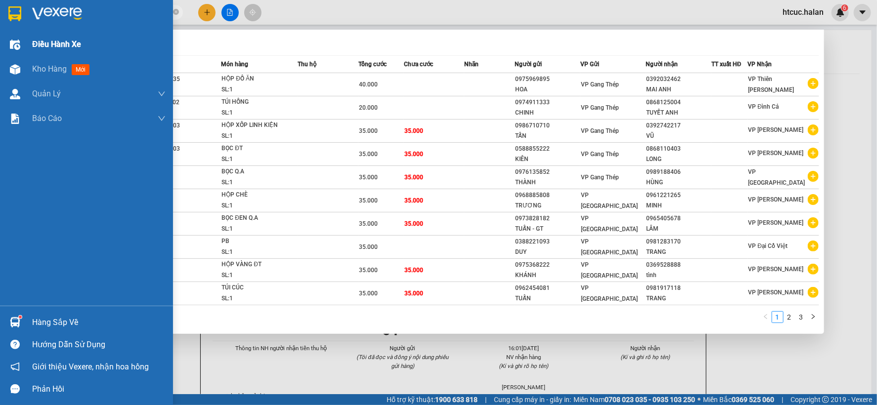
drag, startPoint x: 99, startPoint y: 11, endPoint x: 27, endPoint y: 34, distance: 75.5
click at [27, 34] on section "Kết quả tìm kiếm ( 23 ) Bộ lọc Mã ĐH Trạng thái Món hàng Thu hộ Tổng cước Chưa …" at bounding box center [438, 202] width 877 height 405
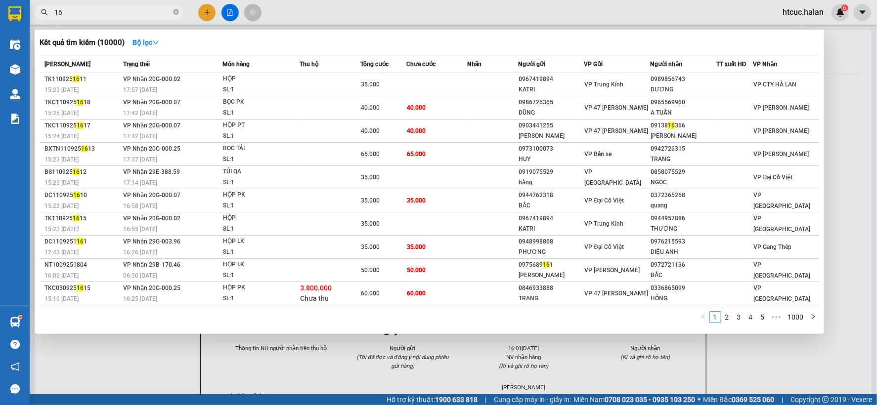
type input "1"
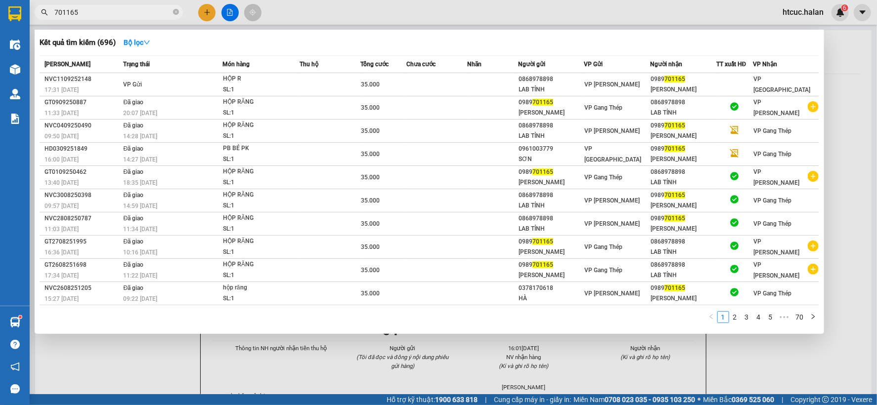
type input "701165"
click at [143, 371] on div at bounding box center [438, 202] width 877 height 405
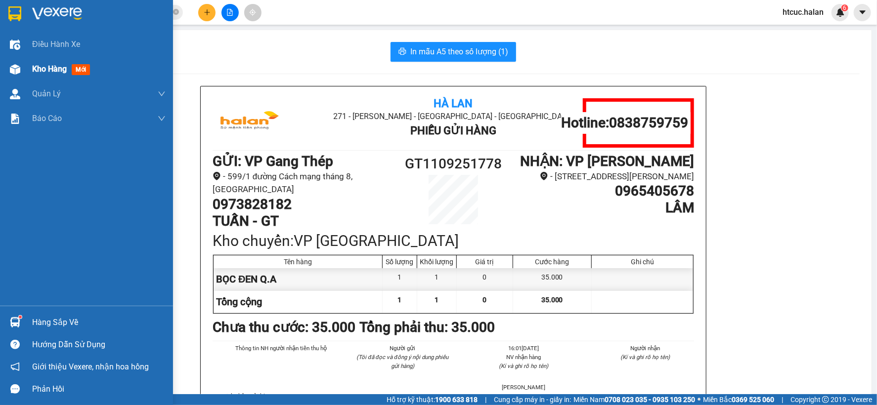
click at [12, 75] on div at bounding box center [14, 69] width 17 height 17
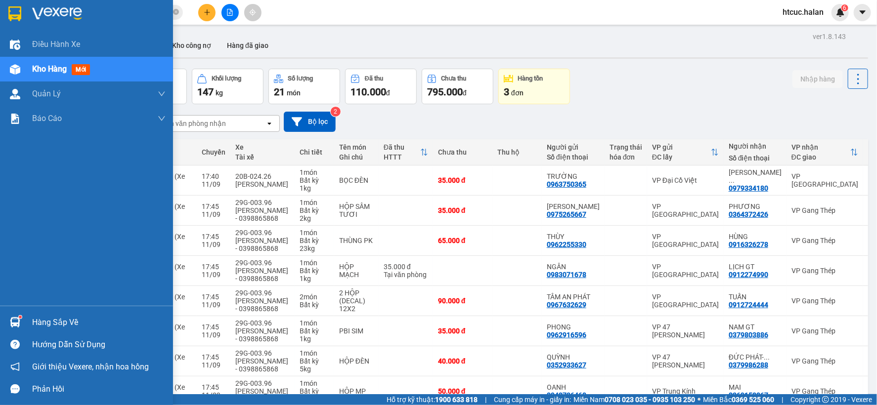
click at [18, 319] on img at bounding box center [15, 322] width 10 height 10
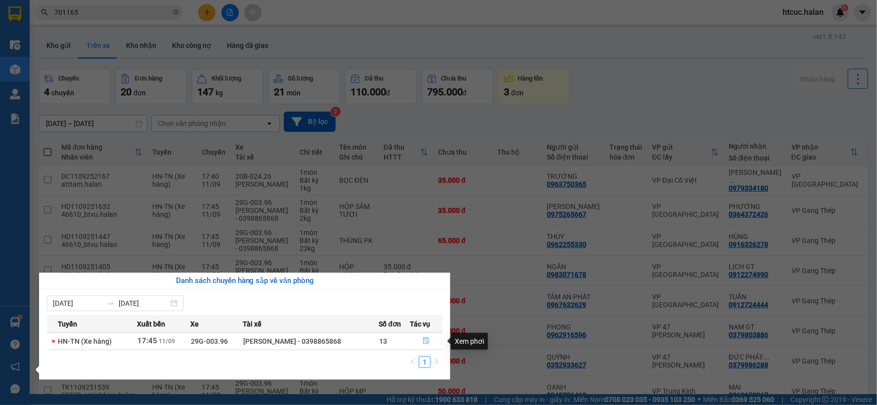
click at [427, 339] on icon "file-done" at bounding box center [426, 341] width 7 height 7
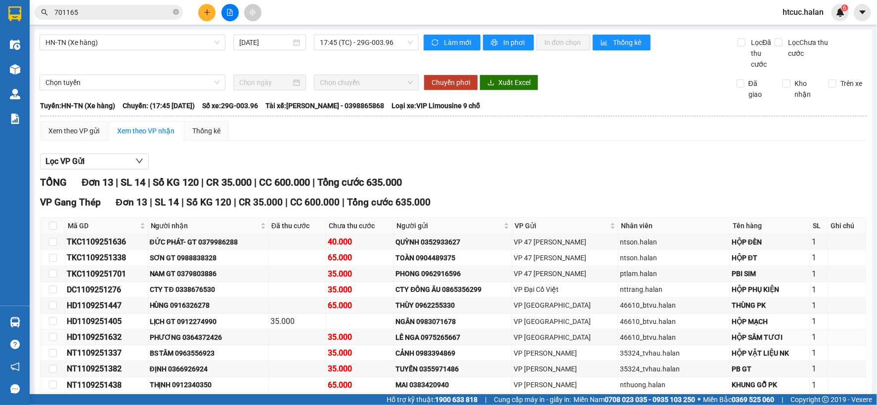
scroll to position [98, 0]
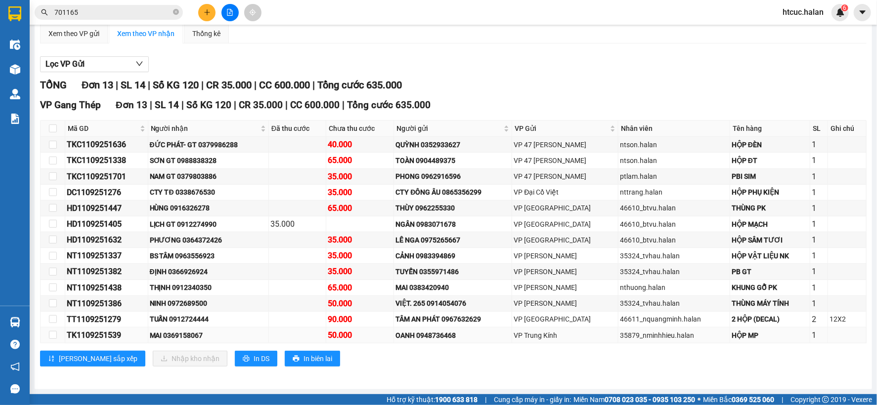
drag, startPoint x: 427, startPoint y: 339, endPoint x: 389, endPoint y: 338, distance: 38.6
drag, startPoint x: 389, startPoint y: 338, endPoint x: 398, endPoint y: 369, distance: 32.5
click at [398, 369] on div "VP Gang Thép Đơn 13 | SL 14 | Số KG 120 | CR 35.000 | CC 600.000 | Tổng cước 63…" at bounding box center [453, 236] width 827 height 276
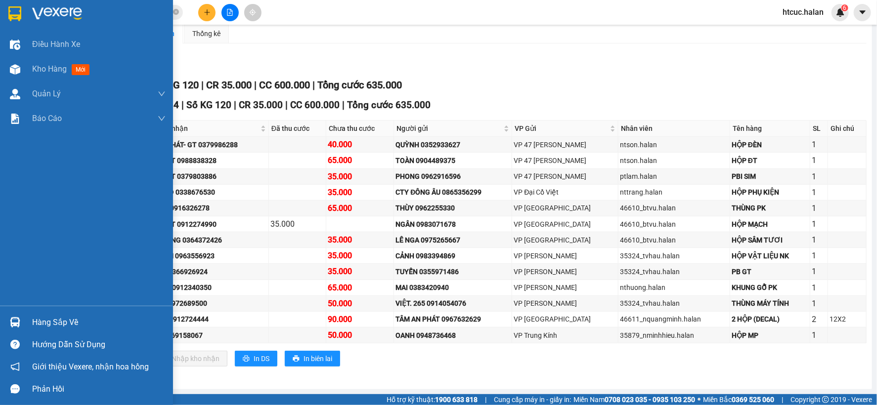
click at [17, 317] on img at bounding box center [15, 322] width 10 height 10
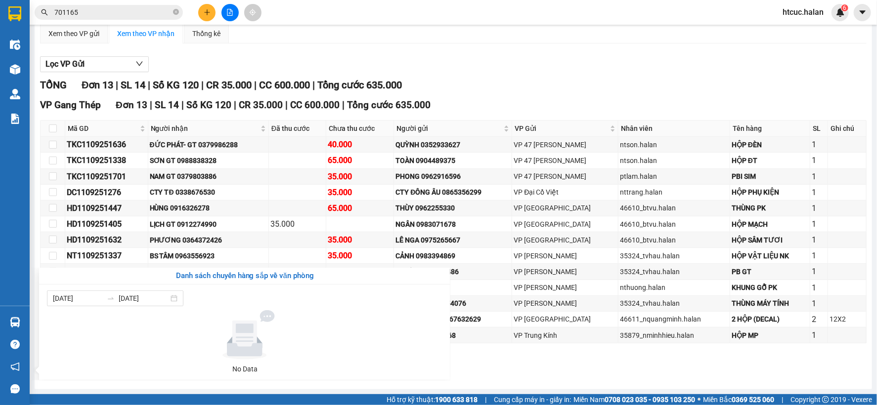
drag, startPoint x: 649, startPoint y: 67, endPoint x: 260, endPoint y: 67, distance: 389.0
click at [634, 67] on section "Kết quả tìm kiếm ( 696 ) Bộ lọc Mã ĐH Trạng thái Món hàng Thu hộ Tổng cước Chưa…" at bounding box center [438, 202] width 877 height 405
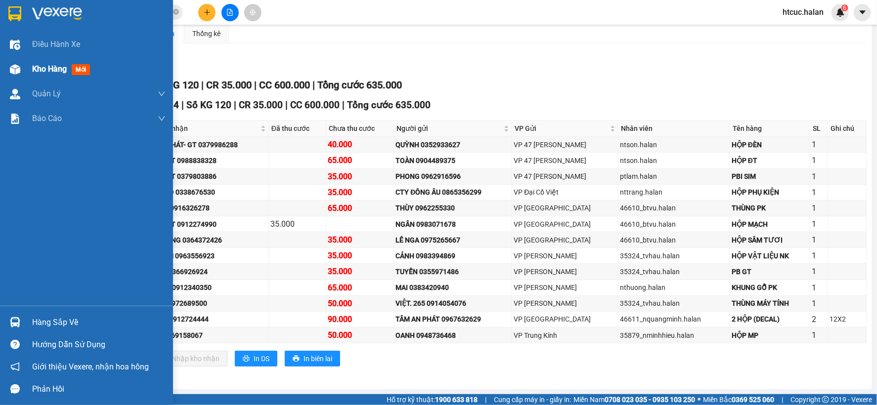
click at [12, 71] on img at bounding box center [15, 69] width 10 height 10
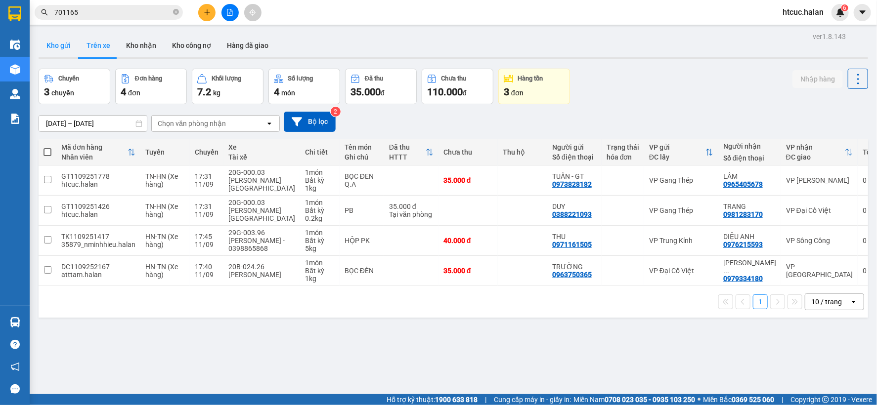
click at [60, 47] on button "Kho gửi" at bounding box center [59, 46] width 40 height 24
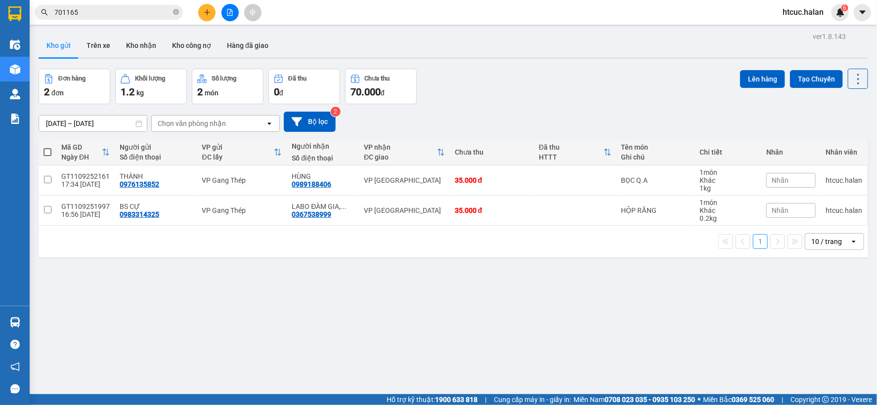
click at [49, 149] on span at bounding box center [48, 152] width 8 height 8
click at [47, 147] on input "checkbox" at bounding box center [47, 147] width 0 height 0
checkbox input "true"
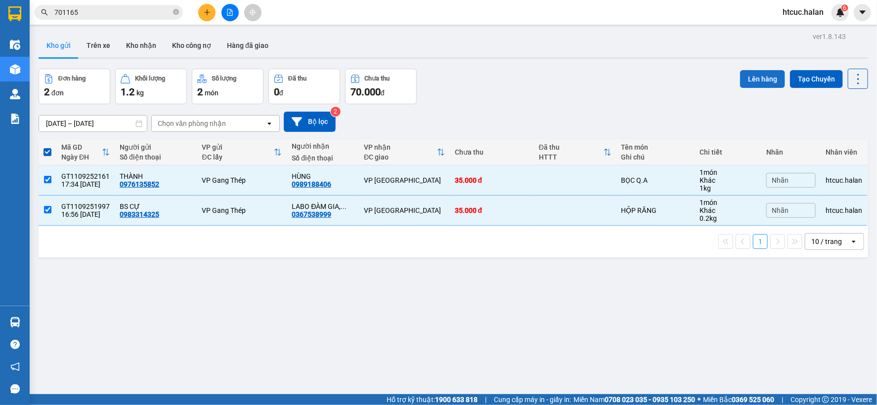
click at [753, 77] on button "Lên hàng" at bounding box center [762, 79] width 45 height 18
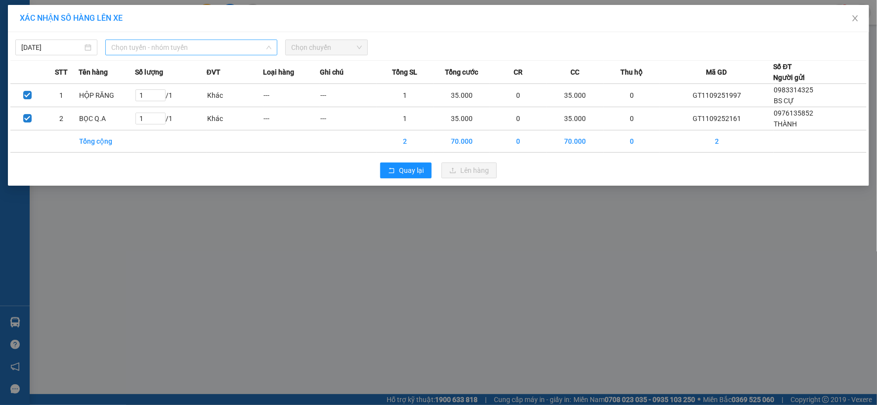
click at [218, 46] on span "Chọn tuyến - nhóm tuyến" at bounding box center [191, 47] width 160 height 15
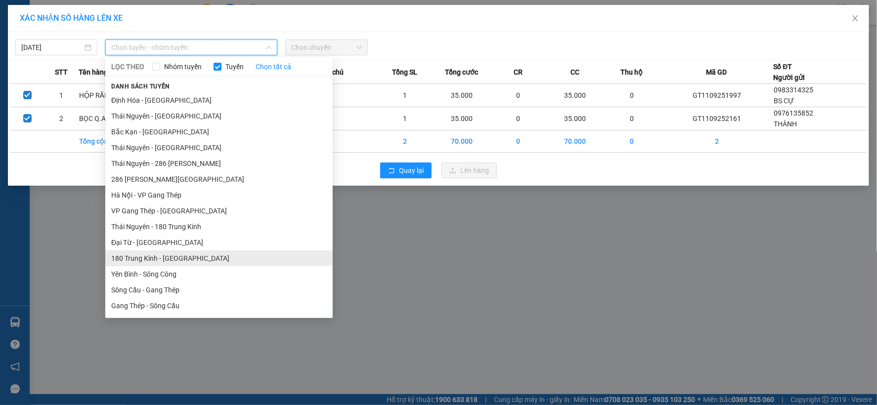
scroll to position [165, 0]
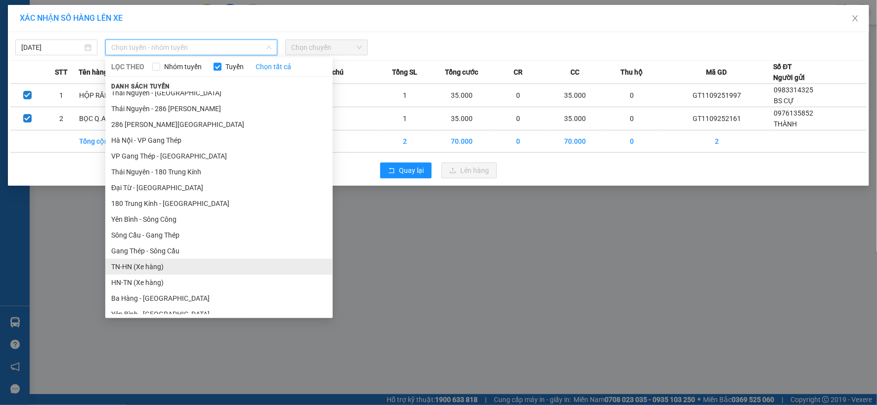
click at [124, 265] on li "TN-HN (Xe hàng)" at bounding box center [218, 267] width 227 height 16
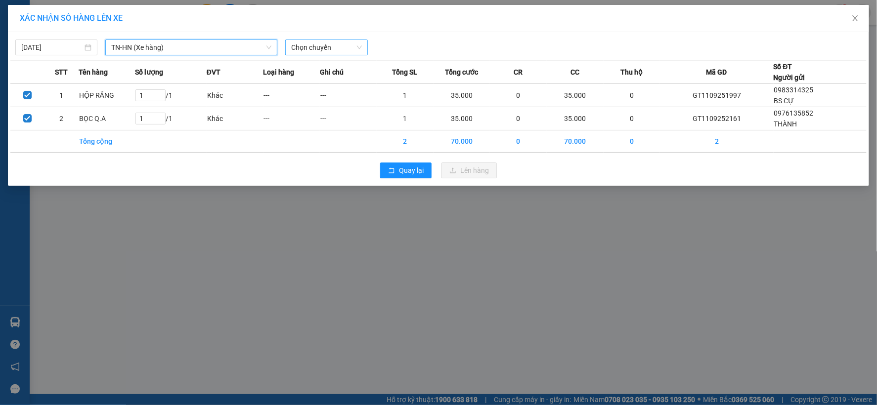
click at [315, 45] on span "Chọn chuyến" at bounding box center [326, 47] width 70 height 15
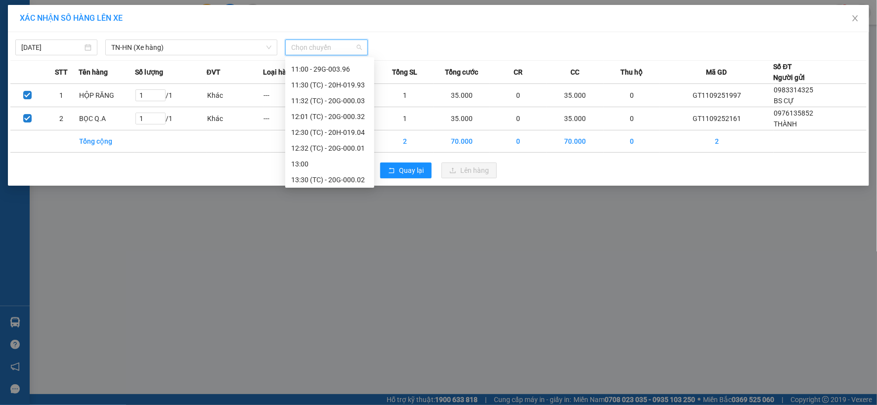
scroll to position [475, 0]
click at [352, 180] on div "18:00 (TC) - 29G-003.96" at bounding box center [329, 178] width 77 height 11
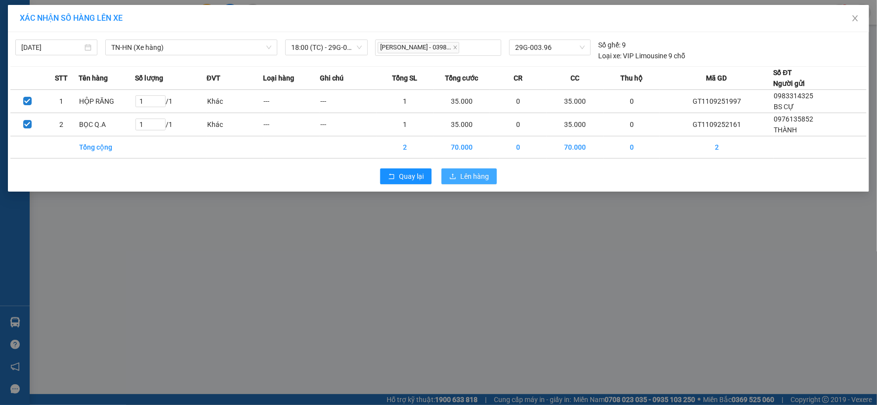
click at [472, 175] on span "Lên hàng" at bounding box center [474, 176] width 29 height 11
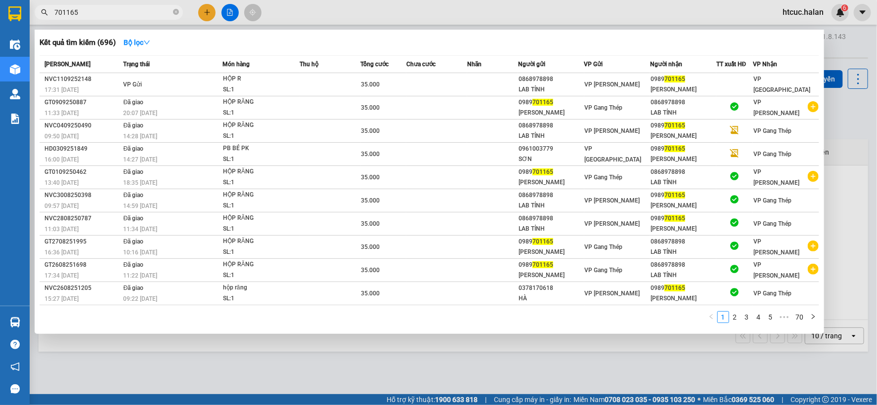
drag, startPoint x: 87, startPoint y: 13, endPoint x: 37, endPoint y: 28, distance: 52.7
click at [37, 21] on div "Kết quả tìm kiếm ( 696 ) Bộ lọc Mã ĐH Trạng thái Món hàng Thu hộ Tổng cước Chưa…" at bounding box center [96, 12] width 193 height 17
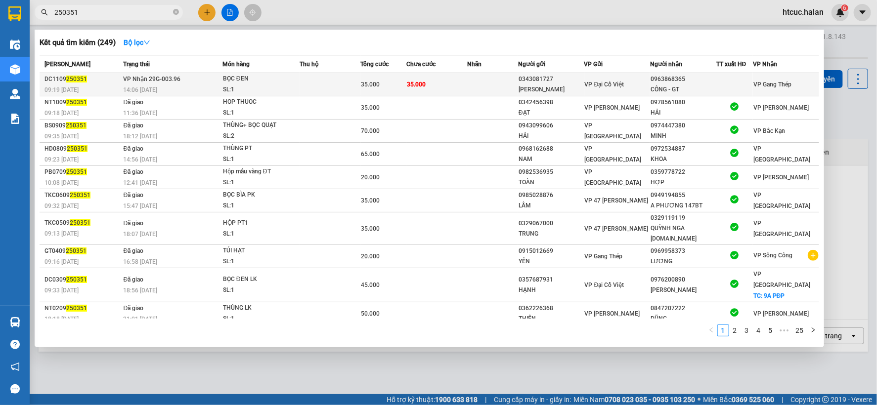
type input "250351"
click at [428, 82] on td "35.000" at bounding box center [436, 84] width 61 height 23
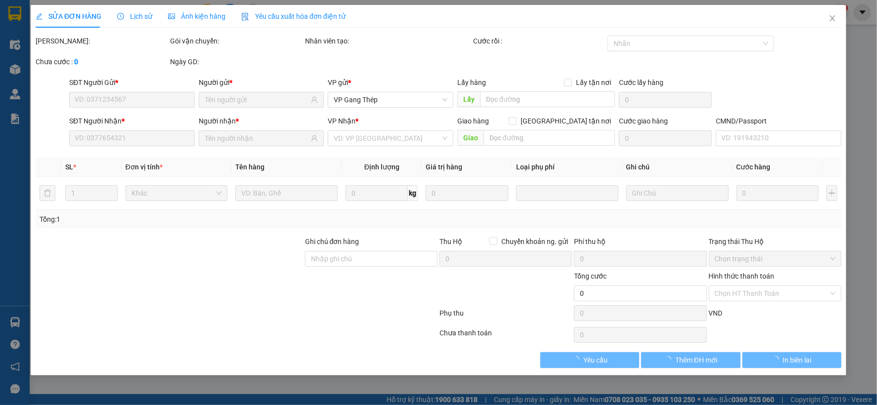
type input "0343081727"
type input "[PERSON_NAME]"
type input "0963868365"
type input "CÔNG - GT"
type input "35.000"
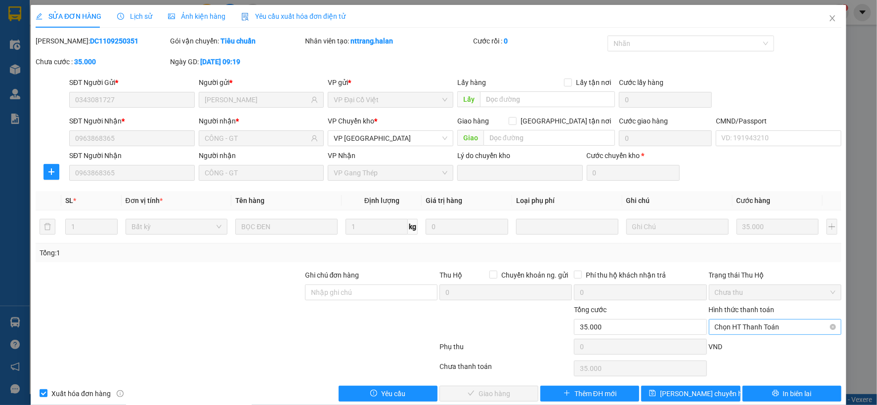
click at [724, 327] on span "Chọn HT Thanh Toán" at bounding box center [775, 327] width 121 height 15
click at [727, 240] on div "Tại văn phòng" at bounding box center [768, 244] width 120 height 11
type input "0"
drag, startPoint x: 500, startPoint y: 395, endPoint x: 495, endPoint y: 378, distance: 17.9
click at [499, 396] on span "Giao hàng" at bounding box center [495, 394] width 32 height 11
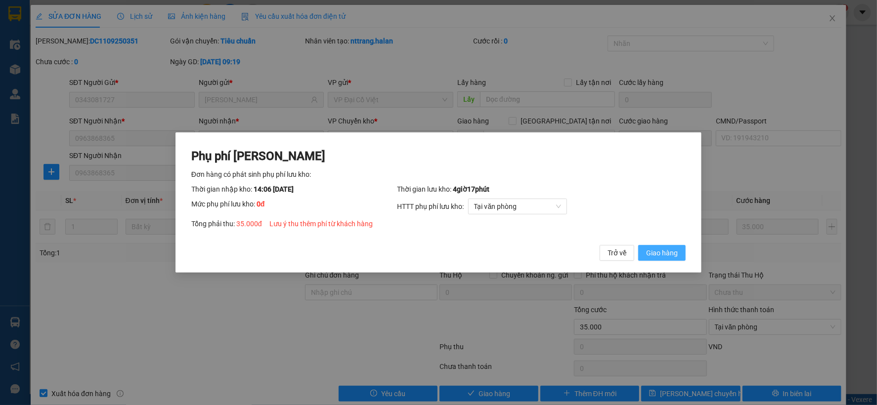
click at [662, 248] on span "Giao hàng" at bounding box center [662, 253] width 32 height 11
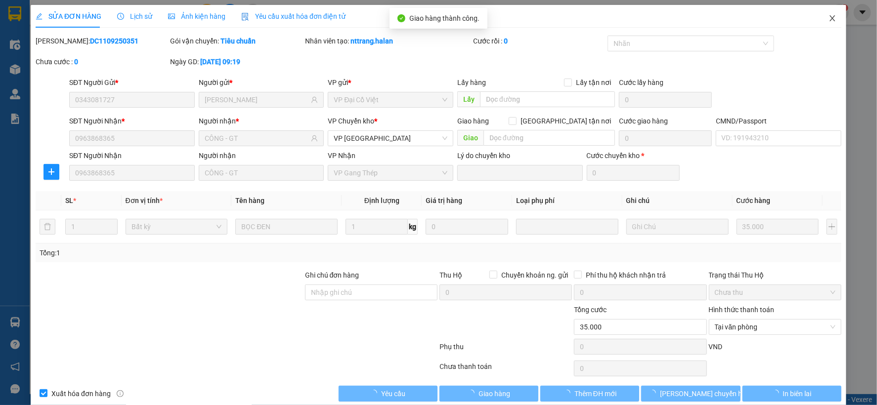
click at [830, 19] on icon "close" at bounding box center [832, 18] width 5 height 6
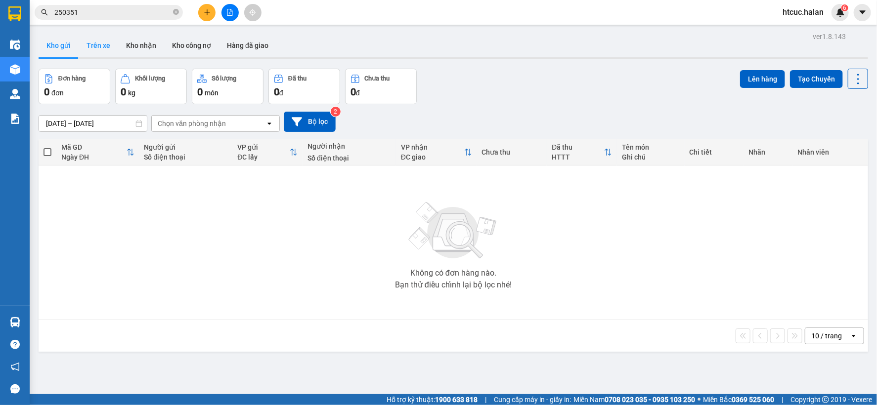
click at [101, 47] on button "Trên xe" at bounding box center [99, 46] width 40 height 24
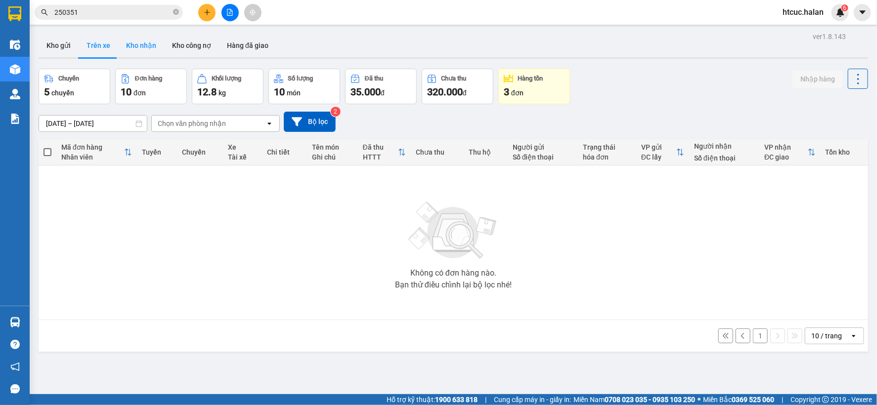
drag, startPoint x: 139, startPoint y: 44, endPoint x: 144, endPoint y: 44, distance: 5.5
click at [140, 44] on button "Kho nhận" at bounding box center [141, 46] width 46 height 24
type input "[DATE] – [DATE]"
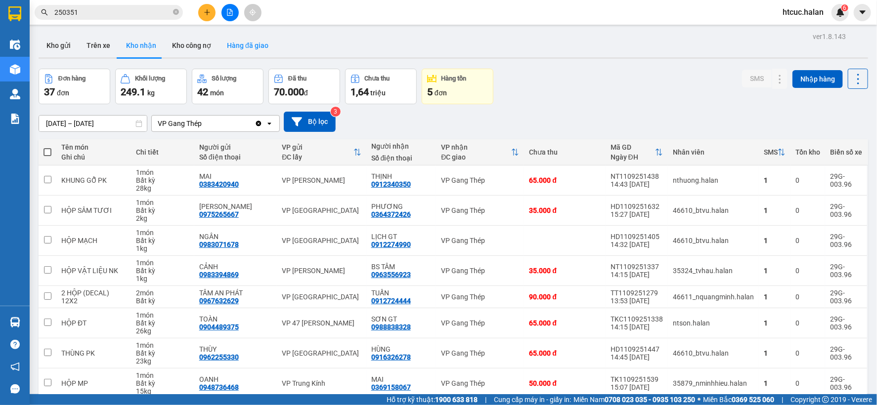
click at [249, 45] on button "Hàng đã giao" at bounding box center [247, 46] width 57 height 24
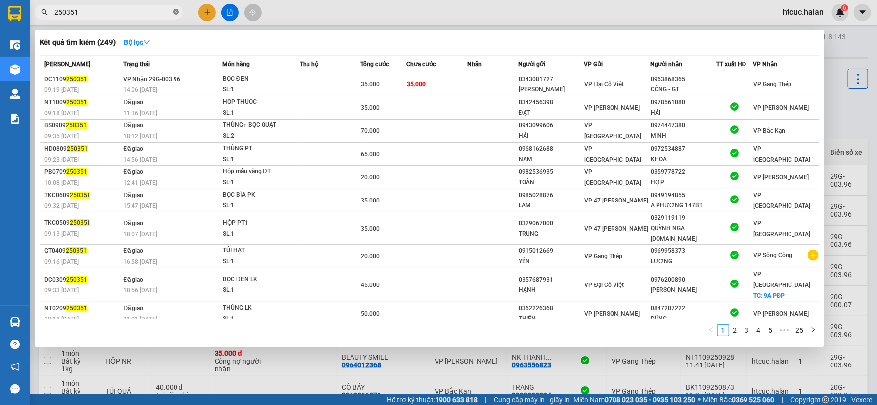
click at [174, 12] on icon "close-circle" at bounding box center [176, 12] width 6 height 6
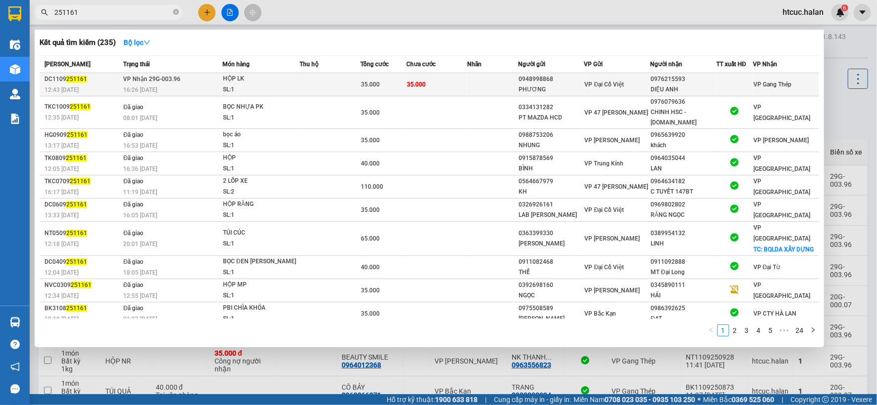
type input "251161"
click at [470, 81] on td at bounding box center [492, 84] width 51 height 23
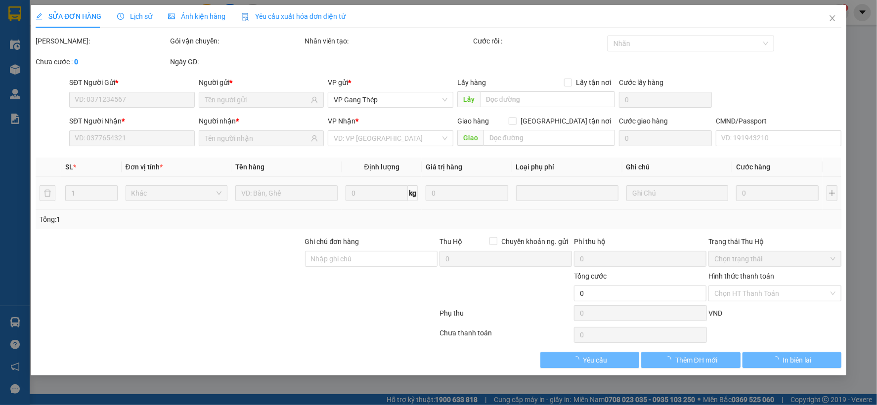
type input "0948998868"
type input "PHƯƠNG"
type input "0976215593"
type input "DIỆU ANH"
type input "35.000"
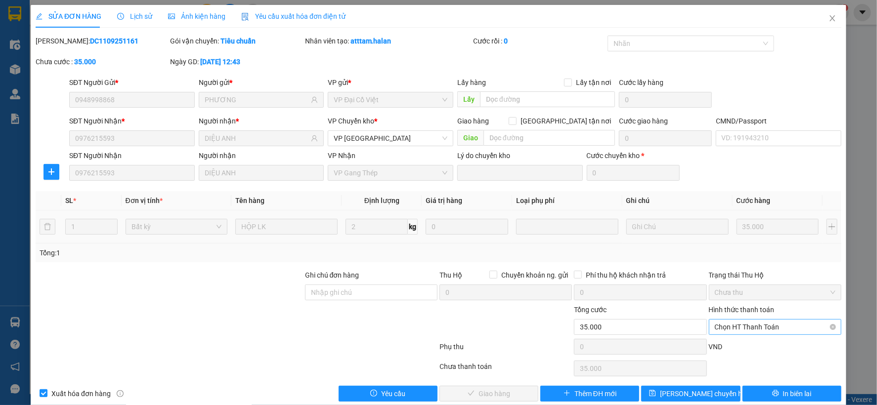
click at [758, 319] on div "Chọn HT Thanh Toán" at bounding box center [775, 327] width 132 height 16
drag, startPoint x: 733, startPoint y: 244, endPoint x: 673, endPoint y: 267, distance: 64.2
click at [733, 243] on div "Tại văn phòng" at bounding box center [768, 244] width 120 height 11
type input "0"
click at [499, 387] on button "Giao hàng" at bounding box center [488, 394] width 99 height 16
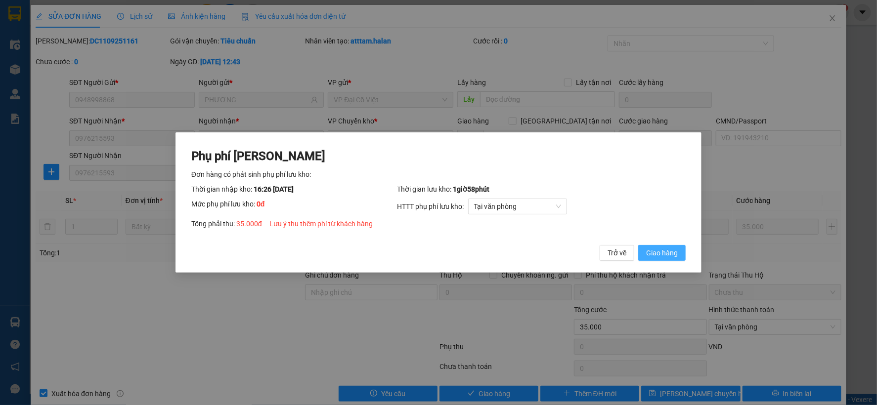
click at [674, 251] on span "Giao hàng" at bounding box center [662, 253] width 32 height 11
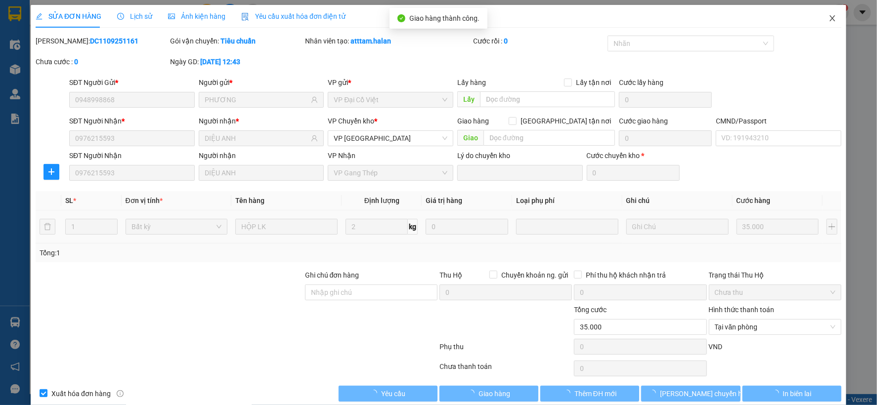
click at [829, 17] on icon "close" at bounding box center [833, 18] width 8 height 8
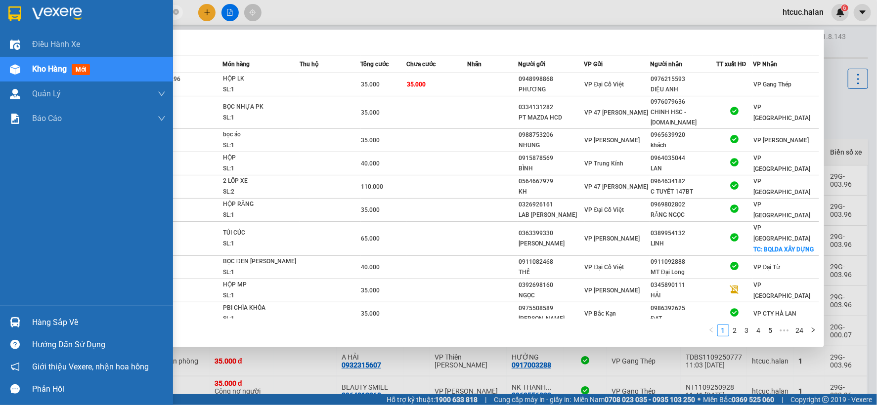
drag, startPoint x: 88, startPoint y: 13, endPoint x: 13, endPoint y: 25, distance: 76.1
click at [13, 25] on section "Kết quả tìm kiếm ( 235 ) Bộ lọc Mã ĐH Trạng thái Món hàng Thu hộ Tổng cước Chưa…" at bounding box center [438, 202] width 877 height 405
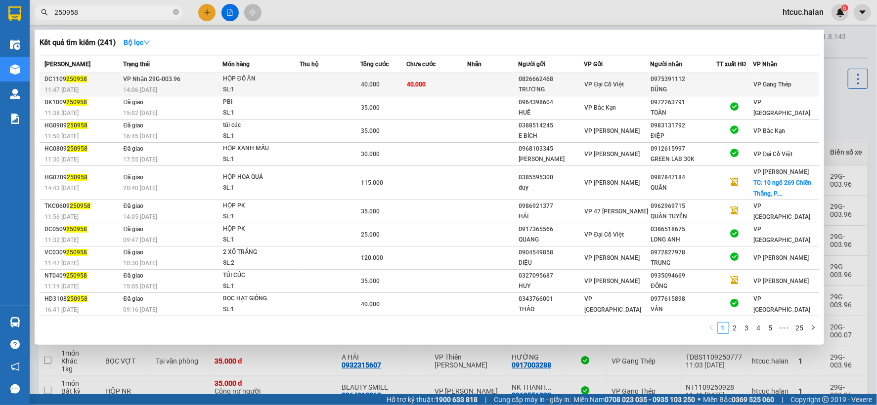
type input "250958"
click at [447, 77] on td "40.000" at bounding box center [436, 84] width 61 height 23
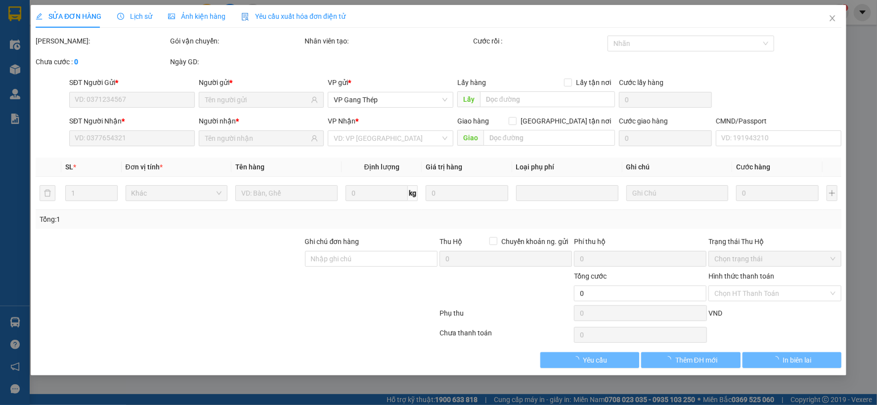
type input "0826662468"
type input "TRƯỜNG"
type input "0975391112"
type input "DŨNG"
type input "40.000"
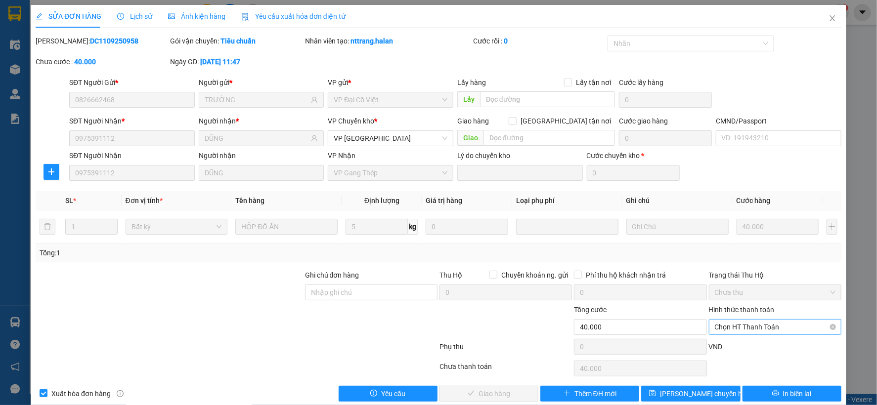
click at [758, 328] on span "Chọn HT Thanh Toán" at bounding box center [775, 327] width 121 height 15
click at [737, 241] on div "Tại văn phòng" at bounding box center [768, 244] width 120 height 11
type input "0"
click at [506, 398] on button "Giao hàng" at bounding box center [488, 394] width 99 height 16
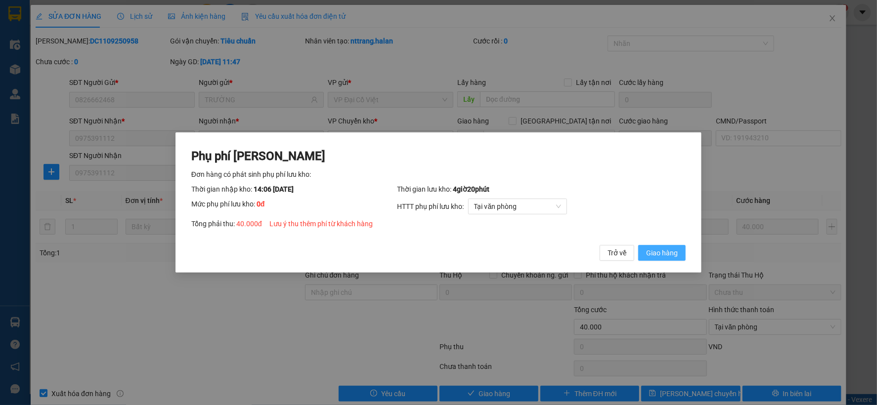
click at [663, 256] on span "Giao hàng" at bounding box center [662, 253] width 32 height 11
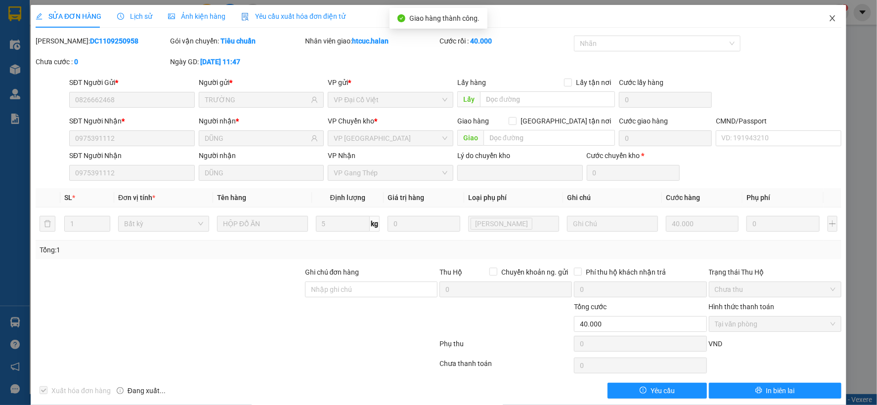
click at [829, 15] on icon "close" at bounding box center [833, 18] width 8 height 8
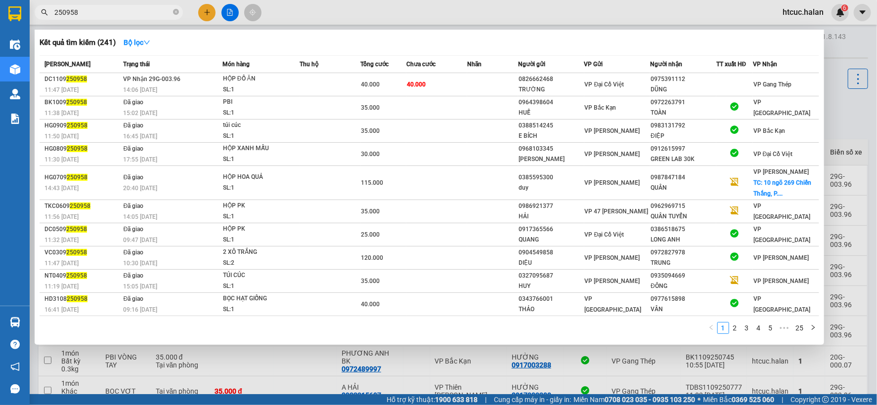
drag, startPoint x: 90, startPoint y: 15, endPoint x: 31, endPoint y: 36, distance: 63.0
click at [31, 21] on div "Kết quả tìm kiếm ( 241 ) Bộ lọc Mã ĐH Trạng thái Món hàng Thu hộ Tổng cước Chưa…" at bounding box center [96, 12] width 193 height 17
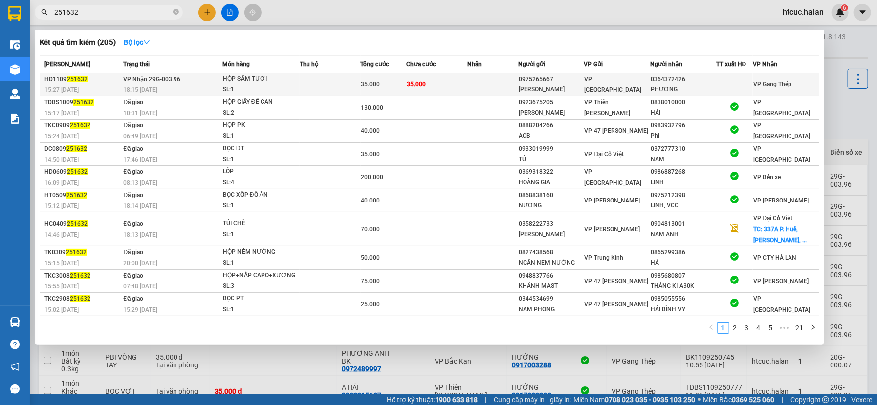
type input "251632"
click at [444, 87] on td "35.000" at bounding box center [436, 84] width 61 height 23
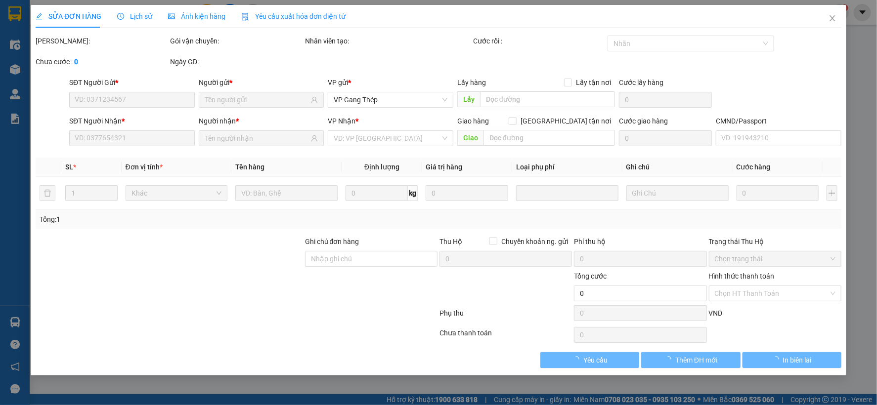
type input "0975265667"
type input "[PERSON_NAME]"
type input "0364372426"
type input "PHƯƠNG"
type input "35.000"
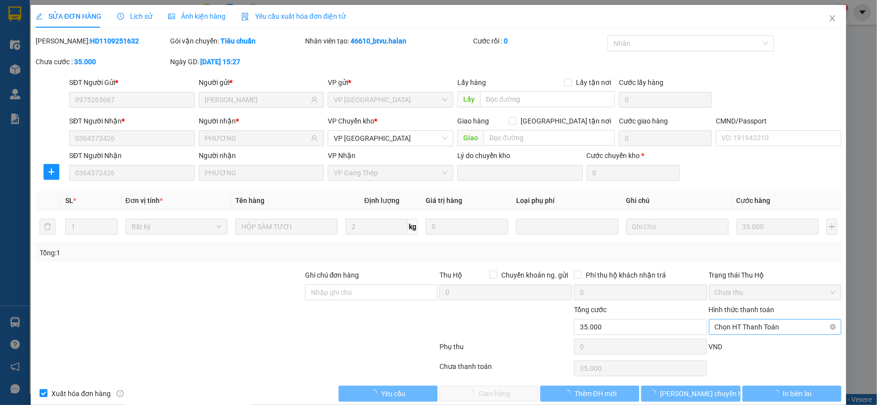
click at [754, 324] on span "Chọn HT Thanh Toán" at bounding box center [775, 327] width 121 height 15
click at [717, 243] on div "Tại văn phòng" at bounding box center [768, 244] width 120 height 11
type input "0"
click at [501, 387] on button "Giao hàng" at bounding box center [488, 394] width 99 height 16
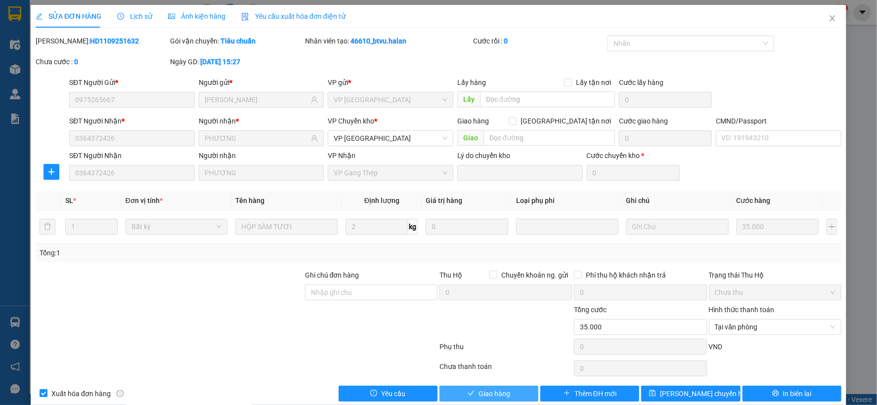
click at [501, 391] on span "Giao hàng" at bounding box center [495, 394] width 32 height 11
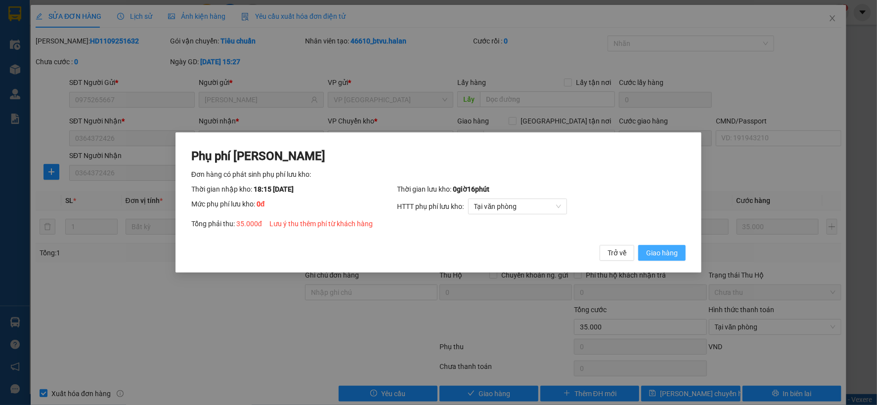
click at [666, 254] on span "Giao hàng" at bounding box center [662, 253] width 32 height 11
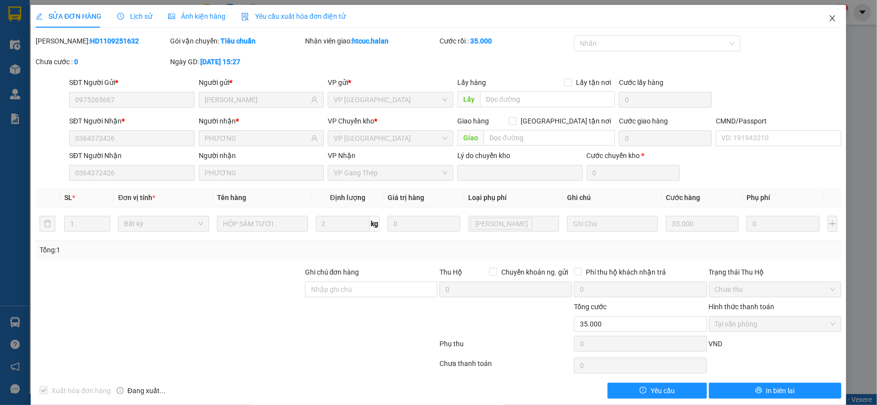
click at [830, 20] on icon "close" at bounding box center [832, 18] width 5 height 6
